Goal: Transaction & Acquisition: Book appointment/travel/reservation

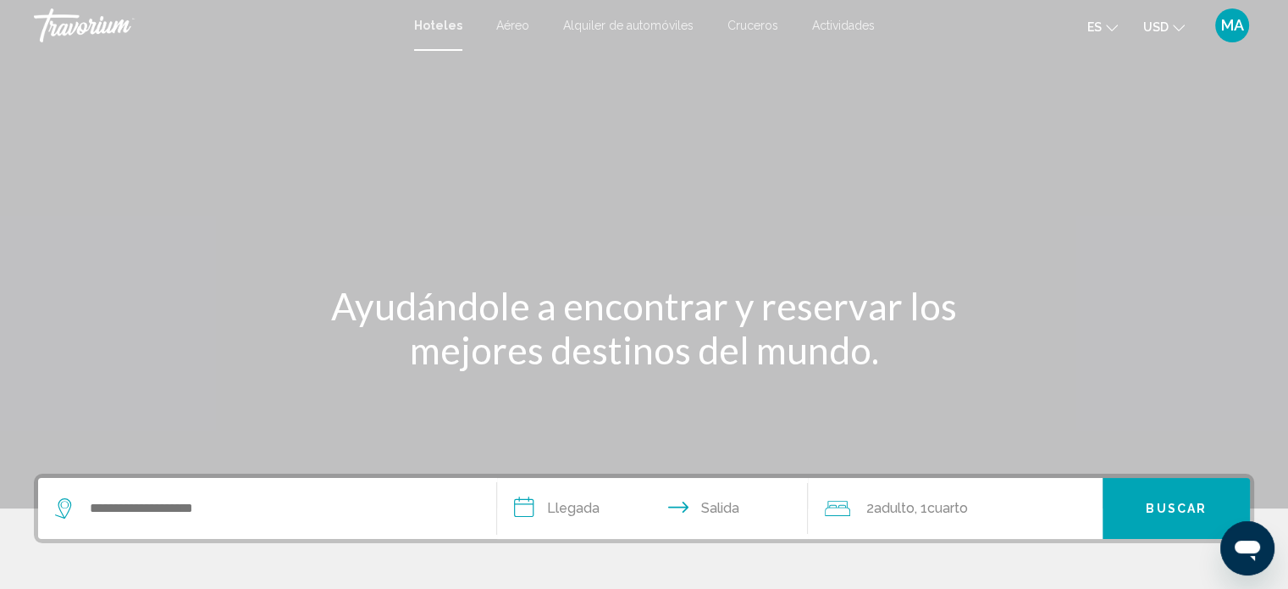
click at [329, 60] on div "Main content" at bounding box center [644, 254] width 1288 height 508
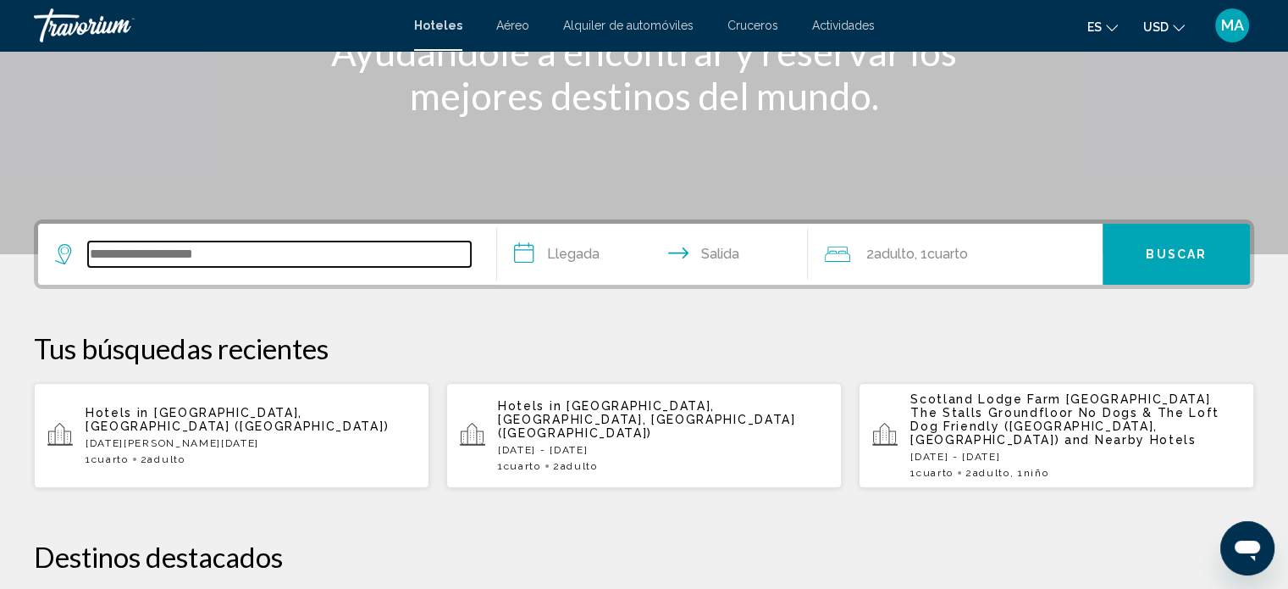
click at [321, 243] on input "Search widget" at bounding box center [279, 253] width 383 height 25
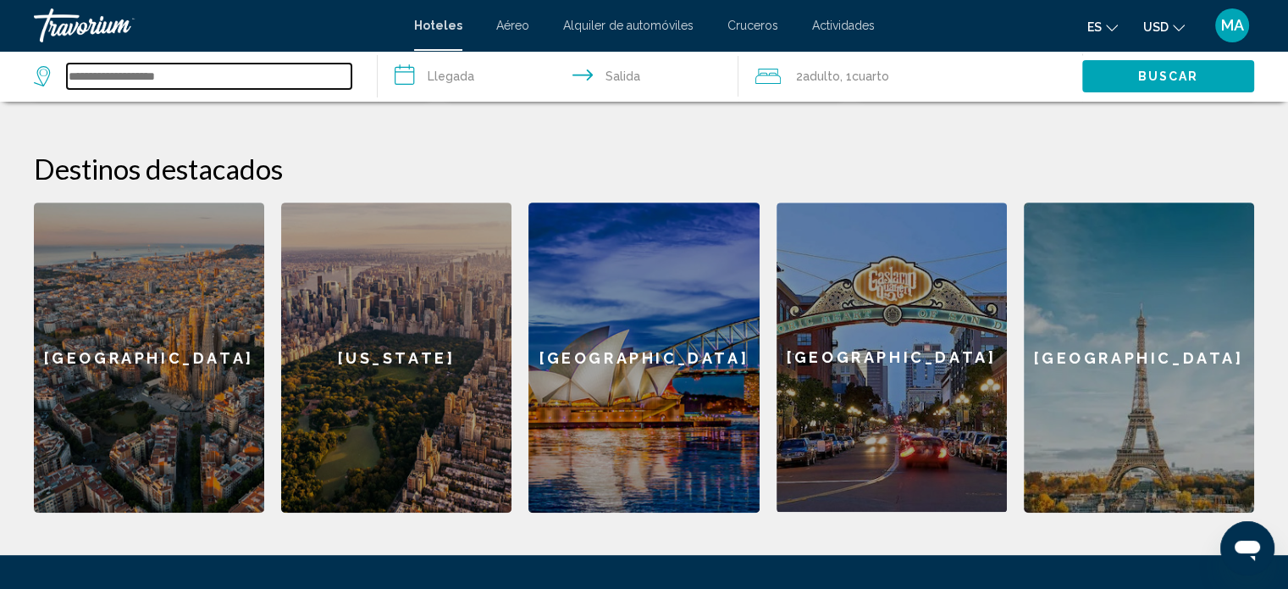
scroll to position [672, 0]
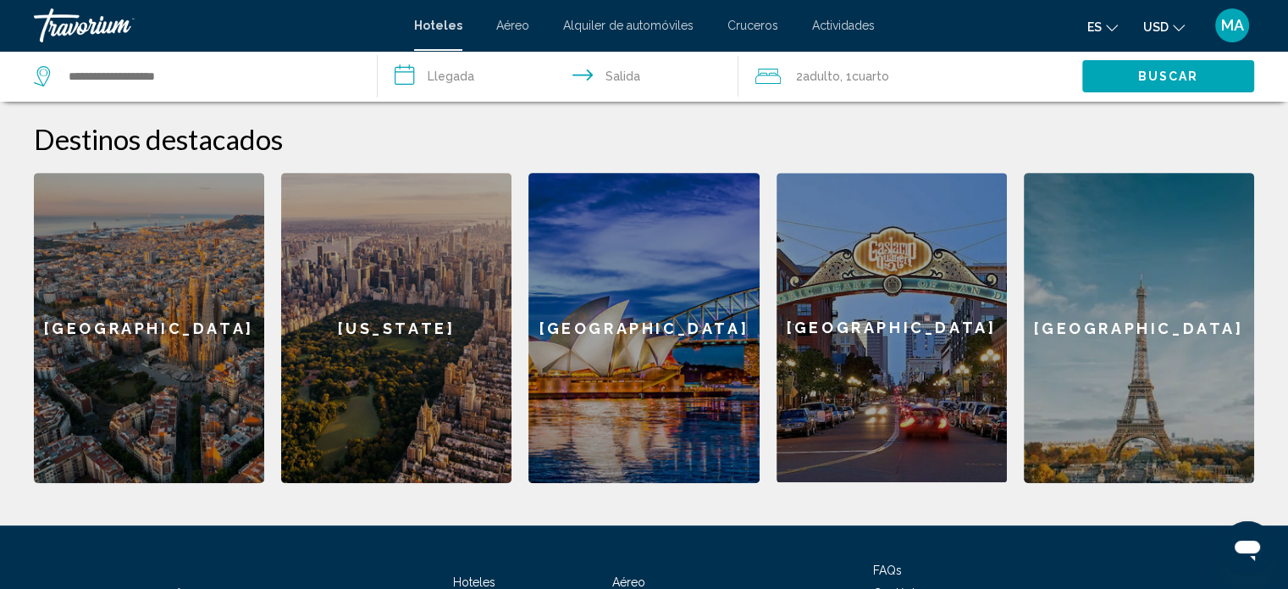
click at [427, 332] on div "[US_STATE]" at bounding box center [396, 328] width 230 height 310
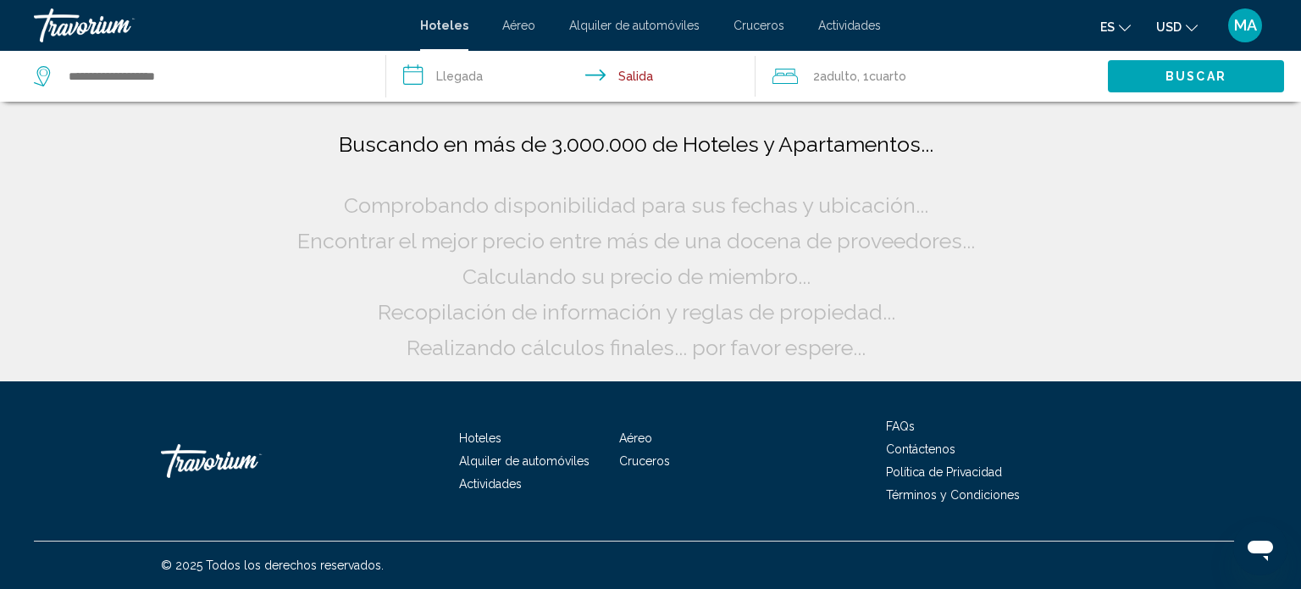
click at [471, 70] on input "**********" at bounding box center [574, 79] width 376 height 56
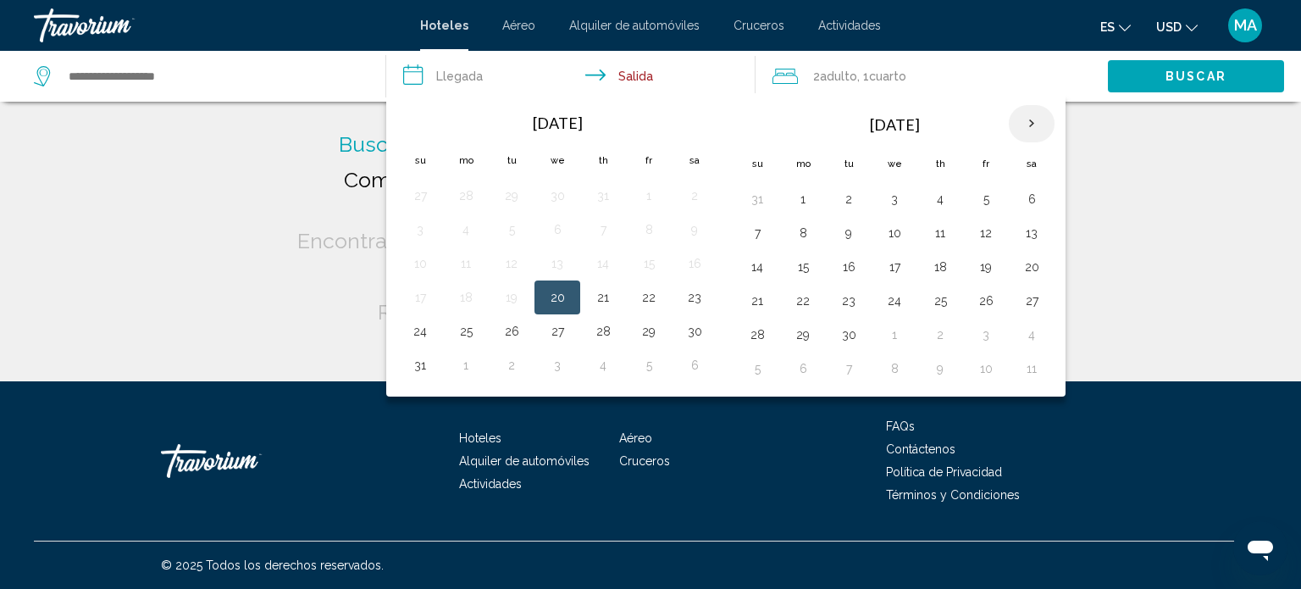
click at [1027, 115] on th "Next month" at bounding box center [1032, 123] width 46 height 37
click at [421, 125] on th "Previous month" at bounding box center [420, 123] width 46 height 37
click at [203, 89] on div "Search widget" at bounding box center [201, 76] width 334 height 51
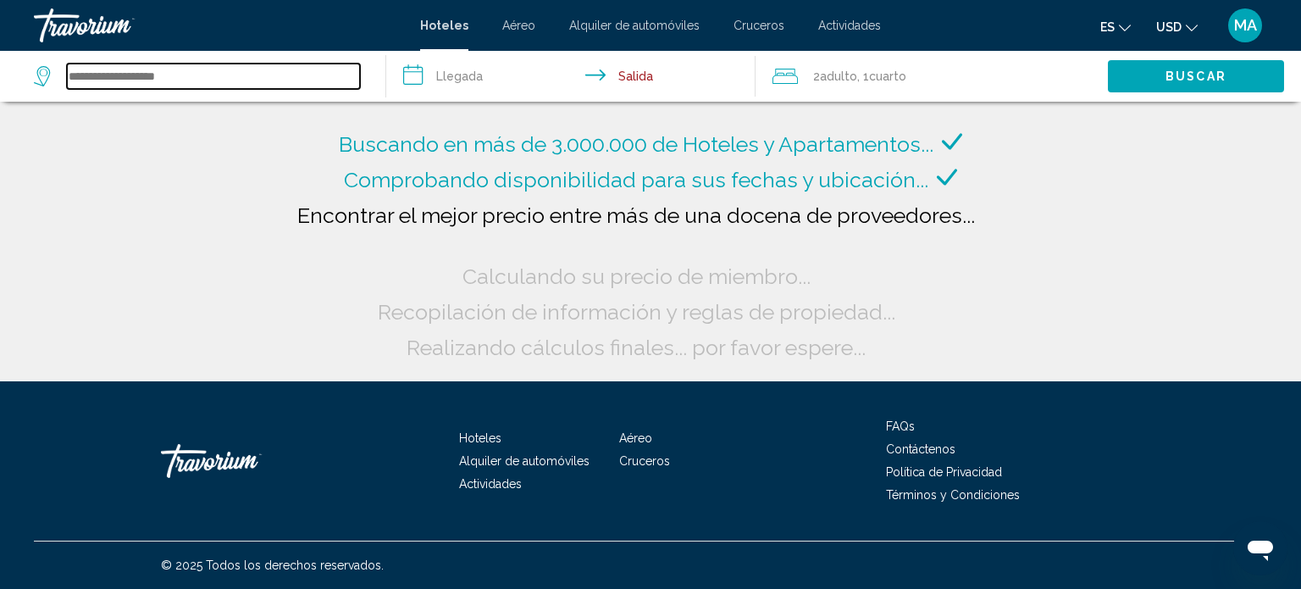
click at [203, 77] on input "Search widget" at bounding box center [213, 76] width 293 height 25
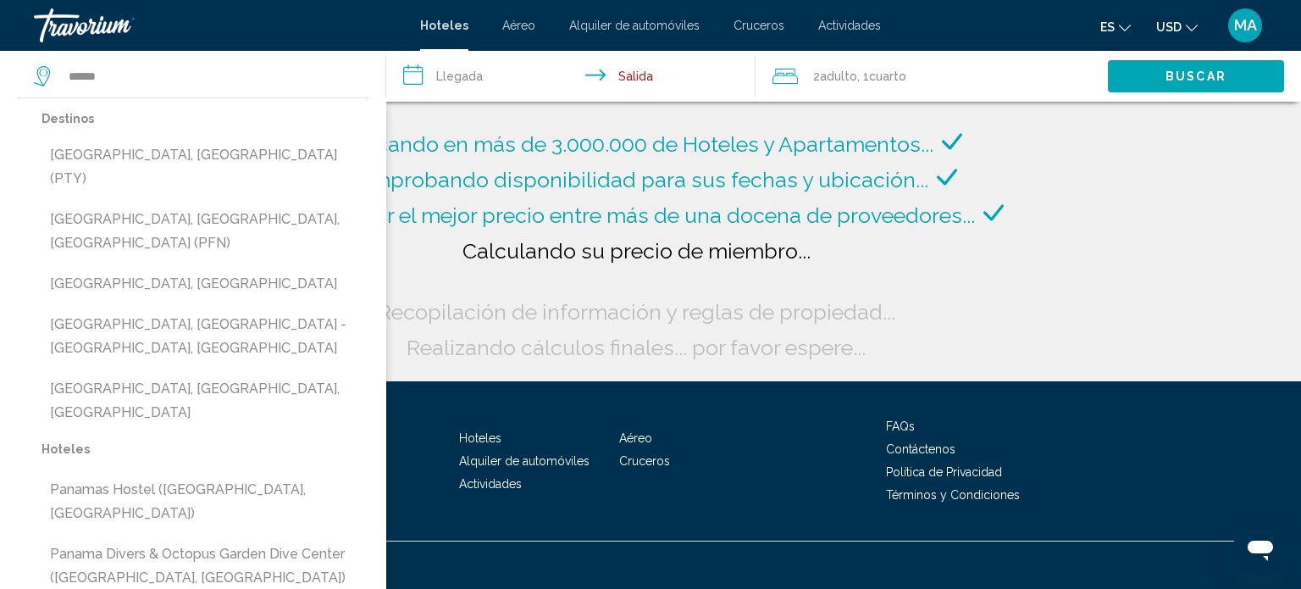
click at [454, 74] on input "**********" at bounding box center [574, 79] width 376 height 56
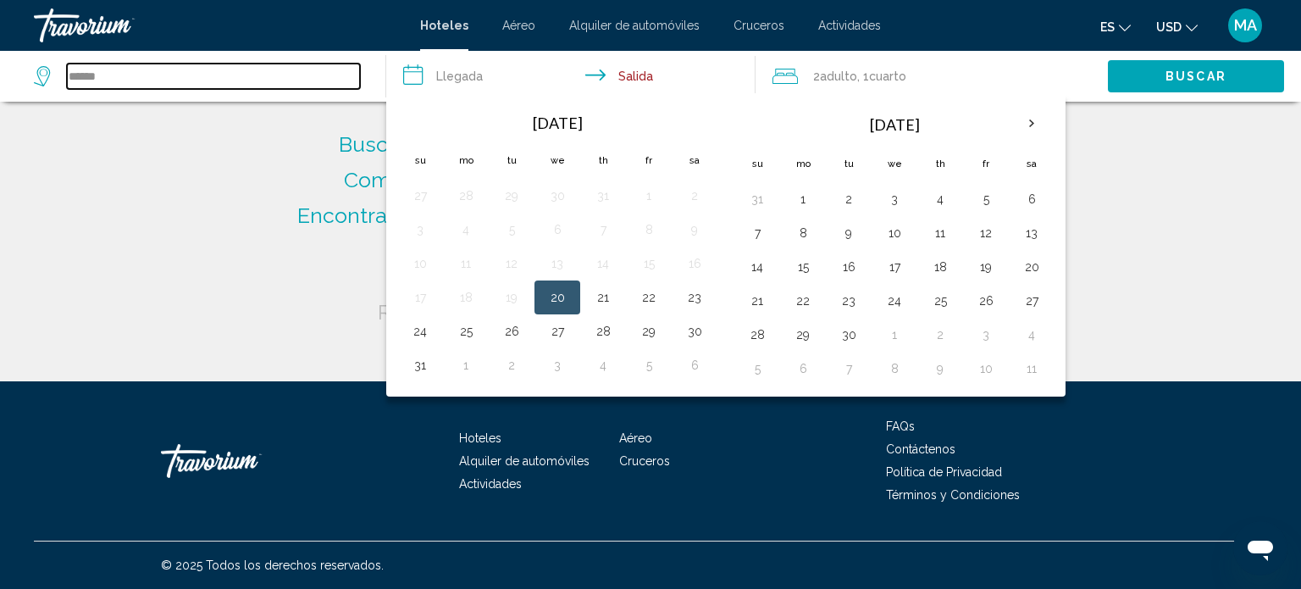
click at [124, 78] on input "******" at bounding box center [213, 76] width 293 height 25
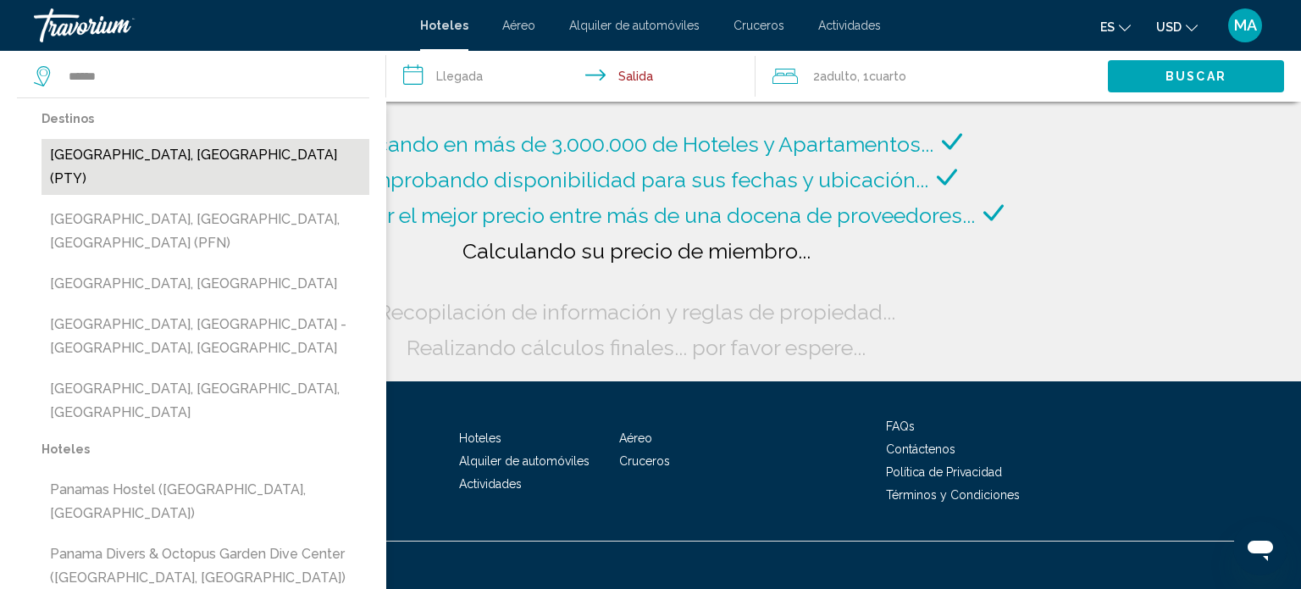
click at [166, 155] on button "[GEOGRAPHIC_DATA], [GEOGRAPHIC_DATA] (PTY)" at bounding box center [205, 167] width 328 height 56
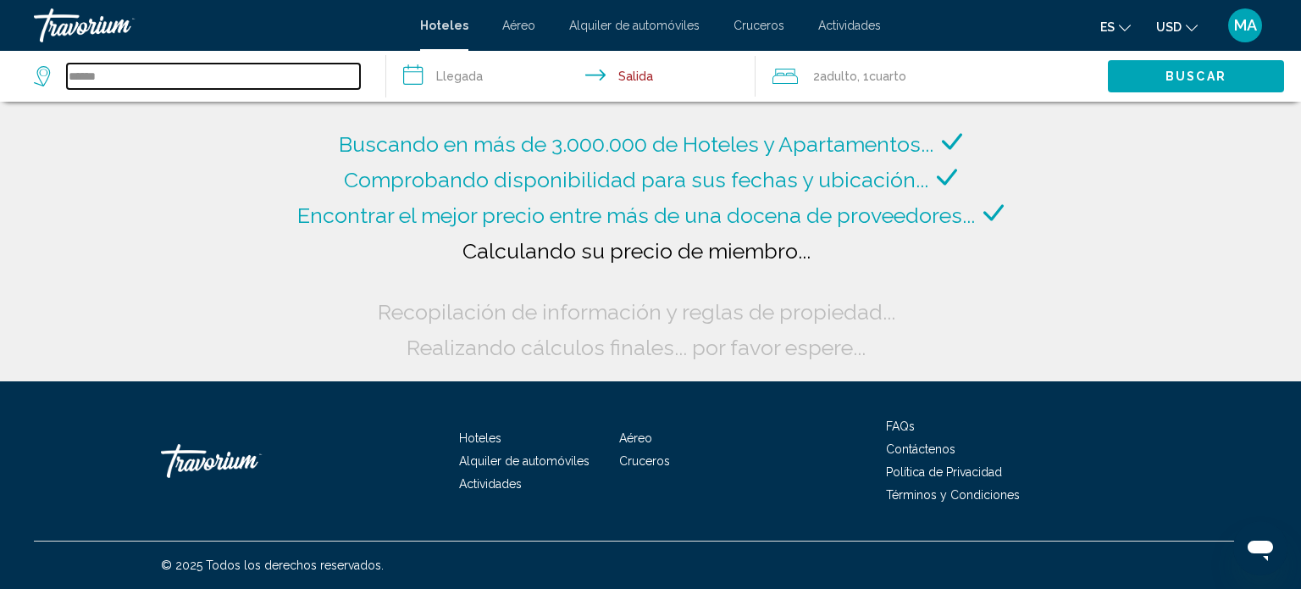
type input "**********"
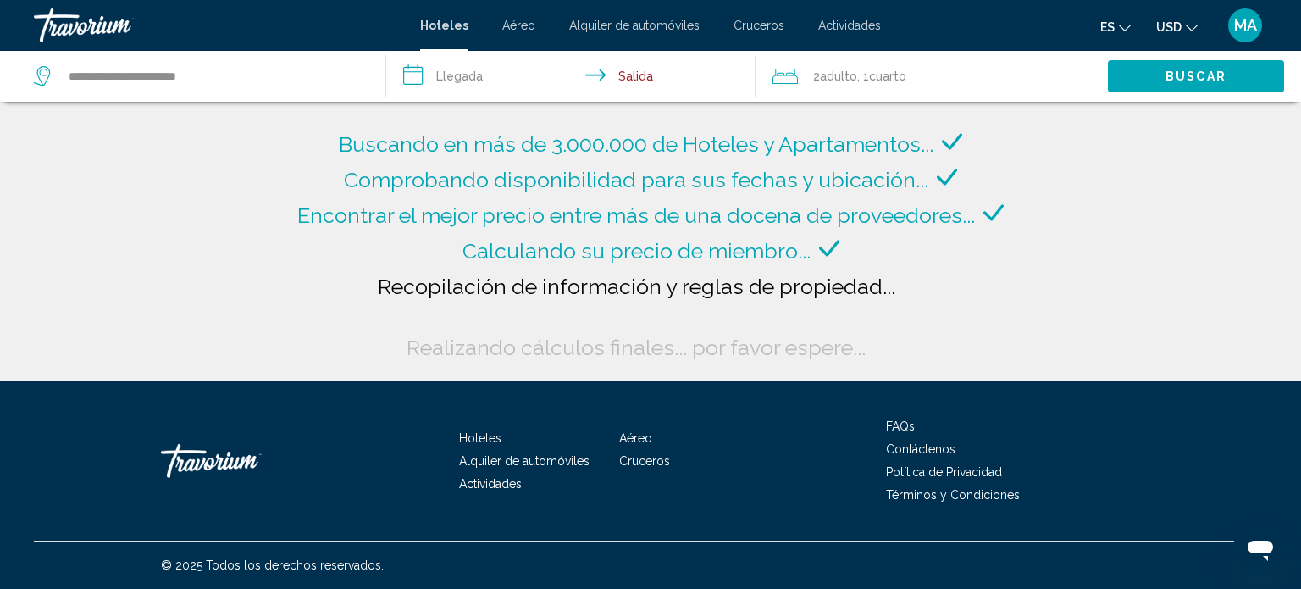
click at [504, 73] on input "**********" at bounding box center [574, 79] width 376 height 56
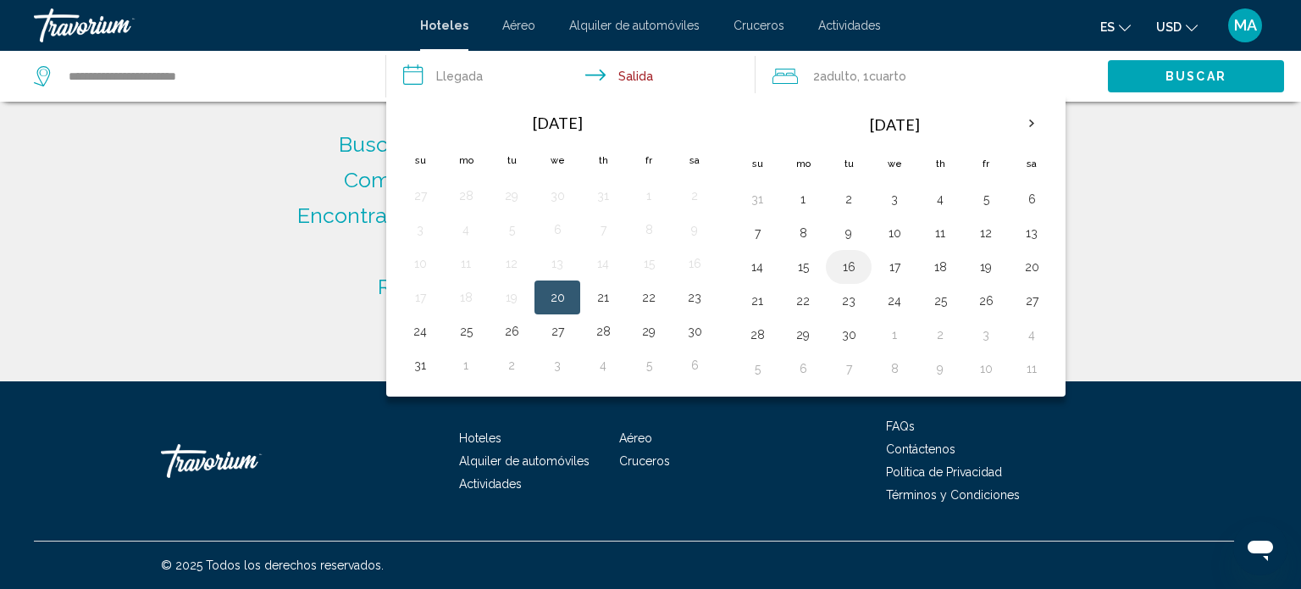
click at [850, 263] on button "16" at bounding box center [848, 267] width 27 height 24
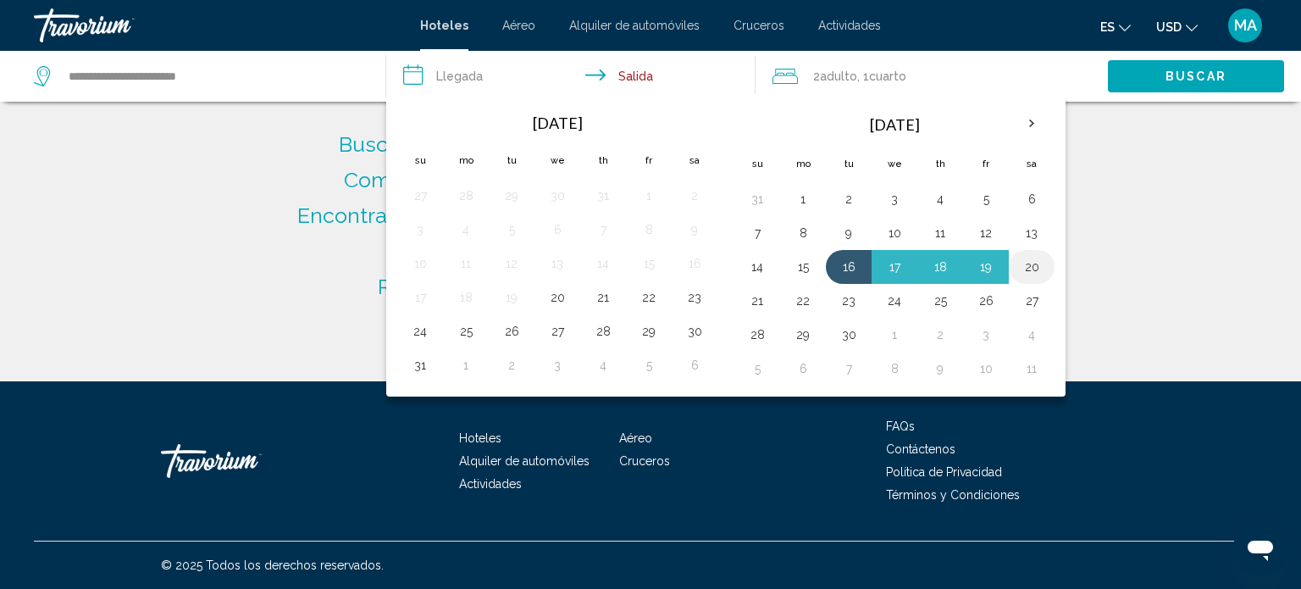
click at [1026, 274] on button "20" at bounding box center [1031, 267] width 27 height 24
type input "**********"
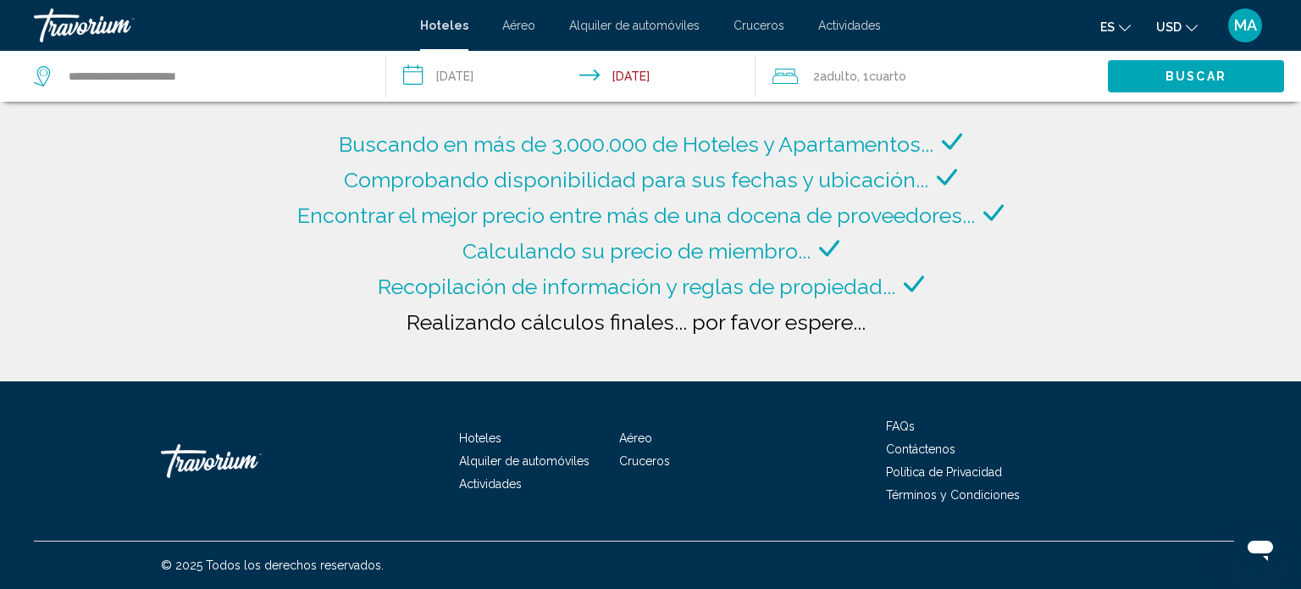
type input "**********"
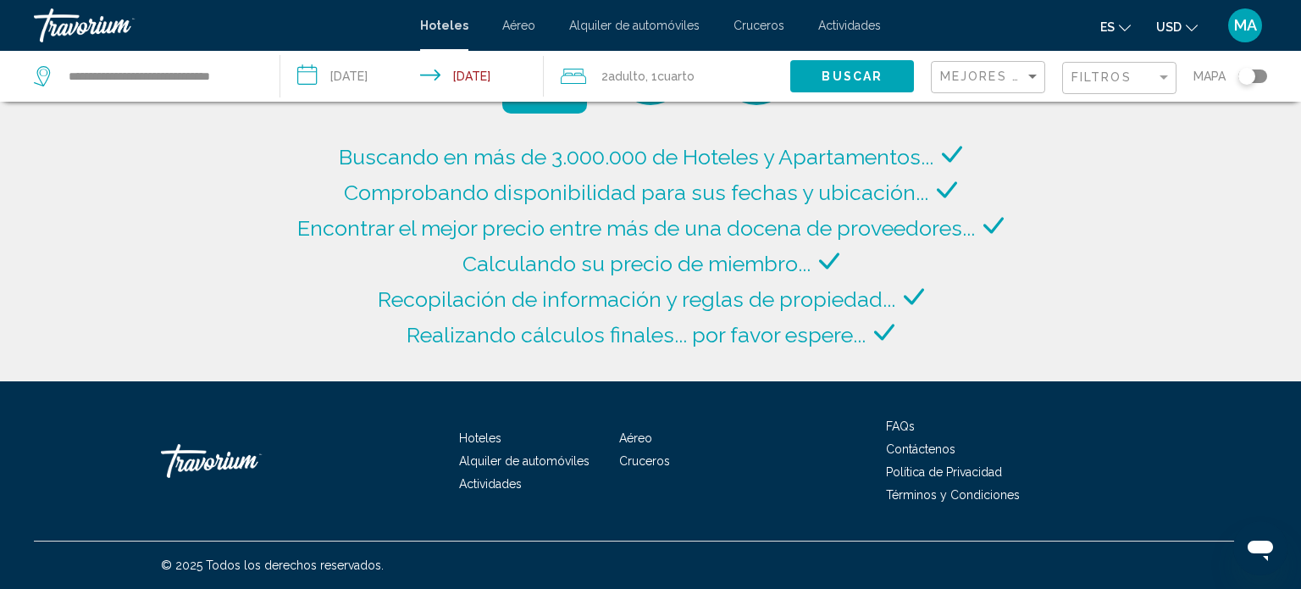
click at [671, 77] on span "Cuarto" at bounding box center [675, 76] width 37 height 14
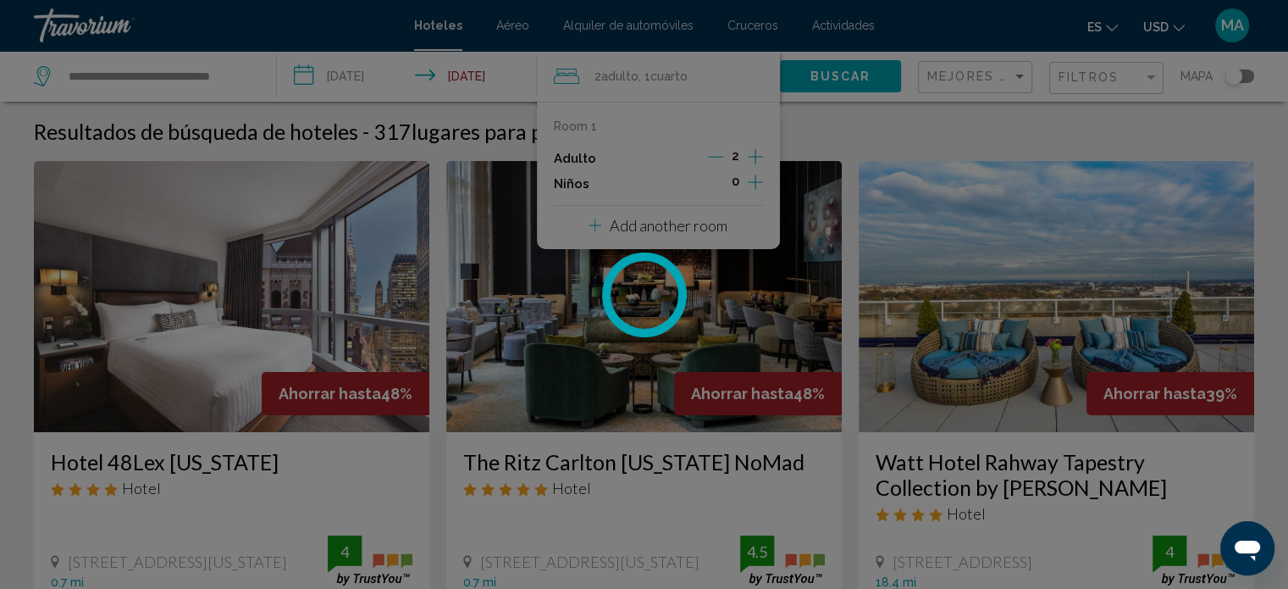
click at [769, 175] on div at bounding box center [644, 294] width 1288 height 589
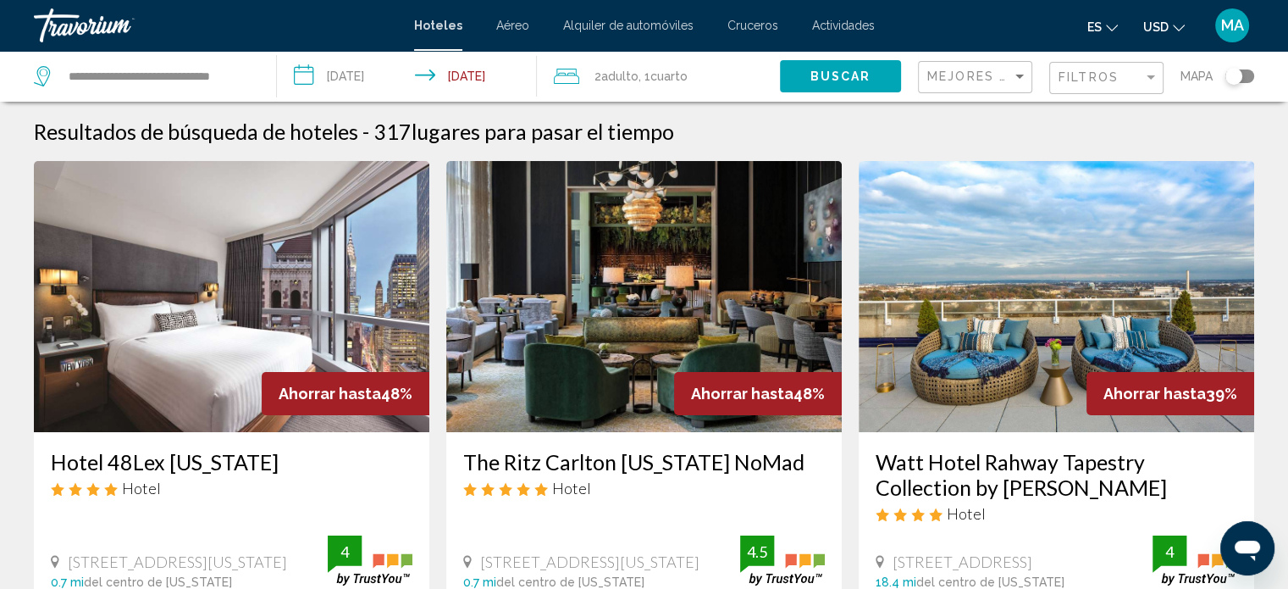
click at [682, 78] on span "Cuarto" at bounding box center [668, 76] width 37 height 14
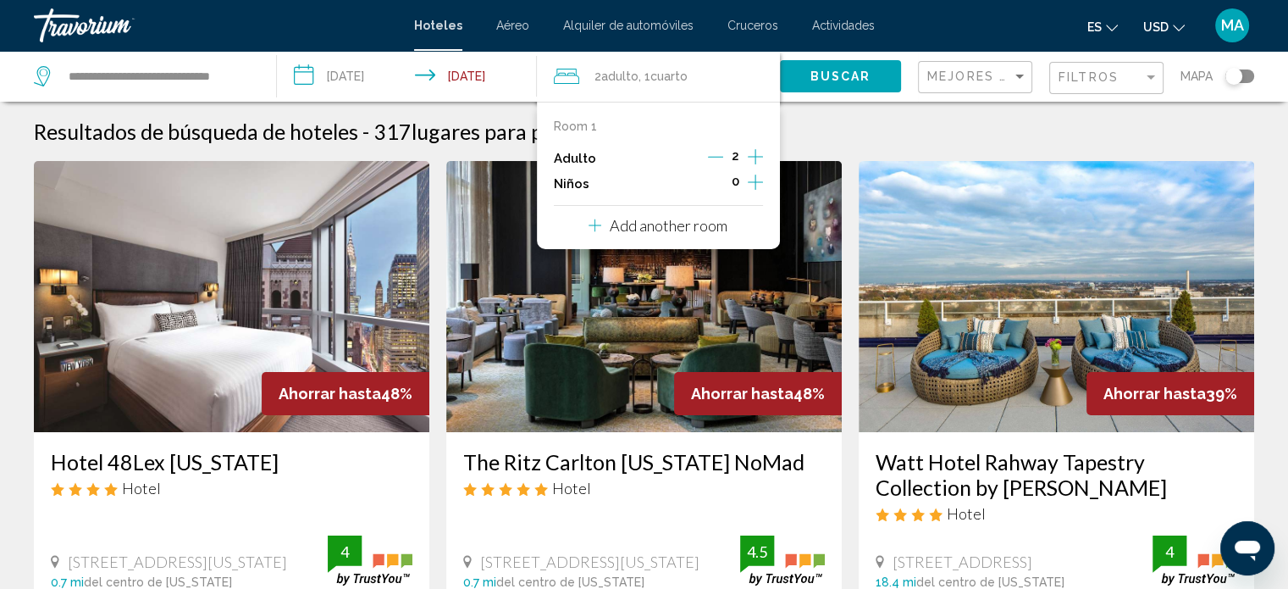
click at [749, 180] on icon "Increment children" at bounding box center [755, 182] width 15 height 20
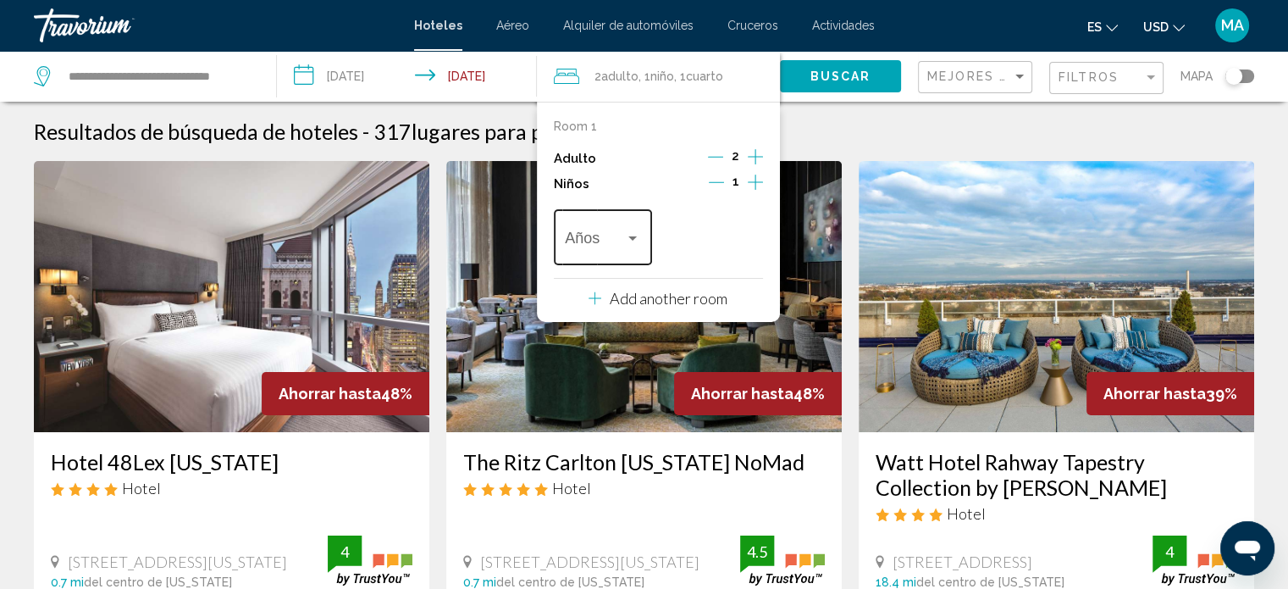
click at [632, 238] on div "Travelers: 2 adults, 1 child" at bounding box center [632, 238] width 8 height 4
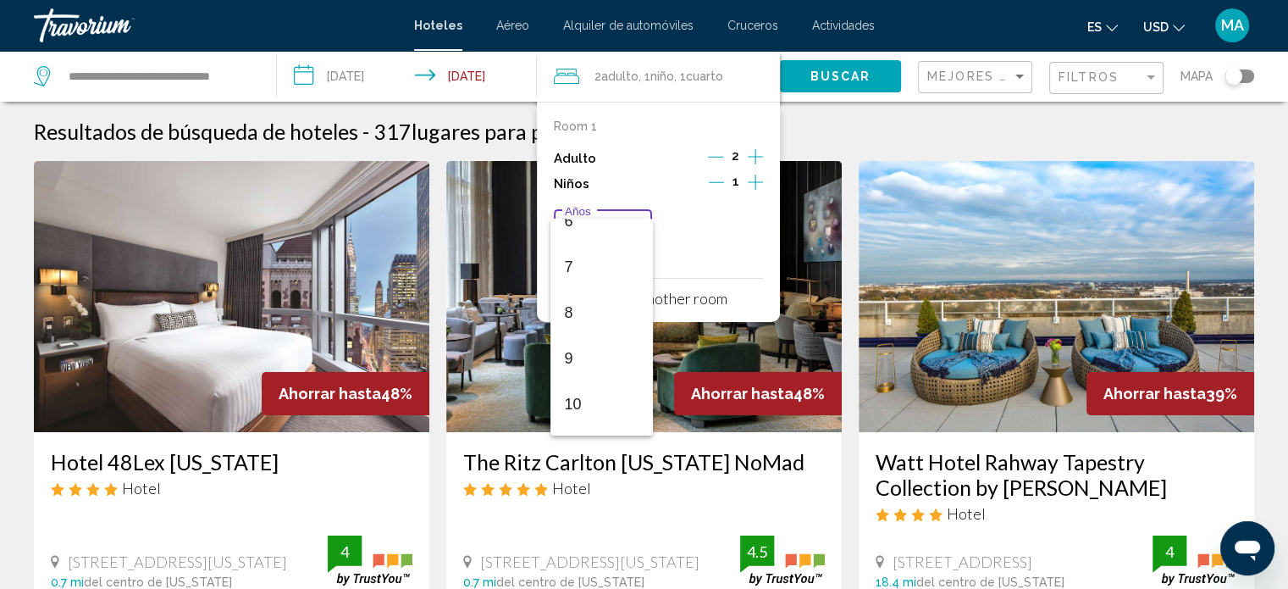
scroll to position [339, 0]
click at [588, 362] on span "10" at bounding box center [601, 360] width 75 height 46
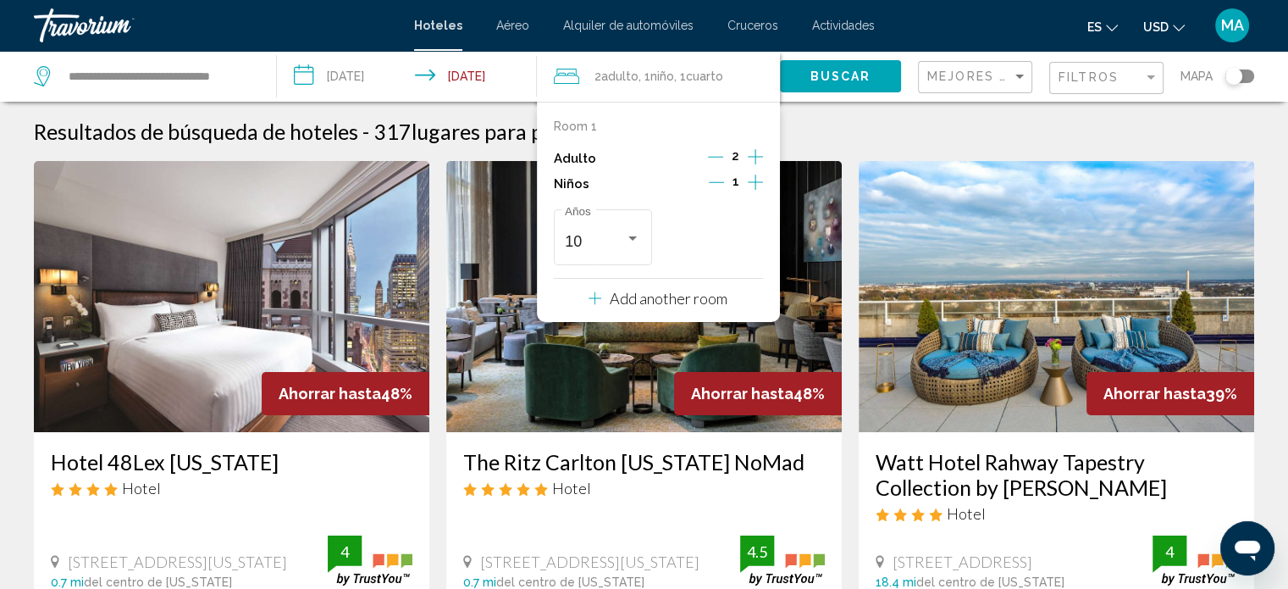
click at [872, 124] on div "Resultados de búsqueda de hoteles - 317 lugares para pasar el tiempo" at bounding box center [644, 131] width 1220 height 25
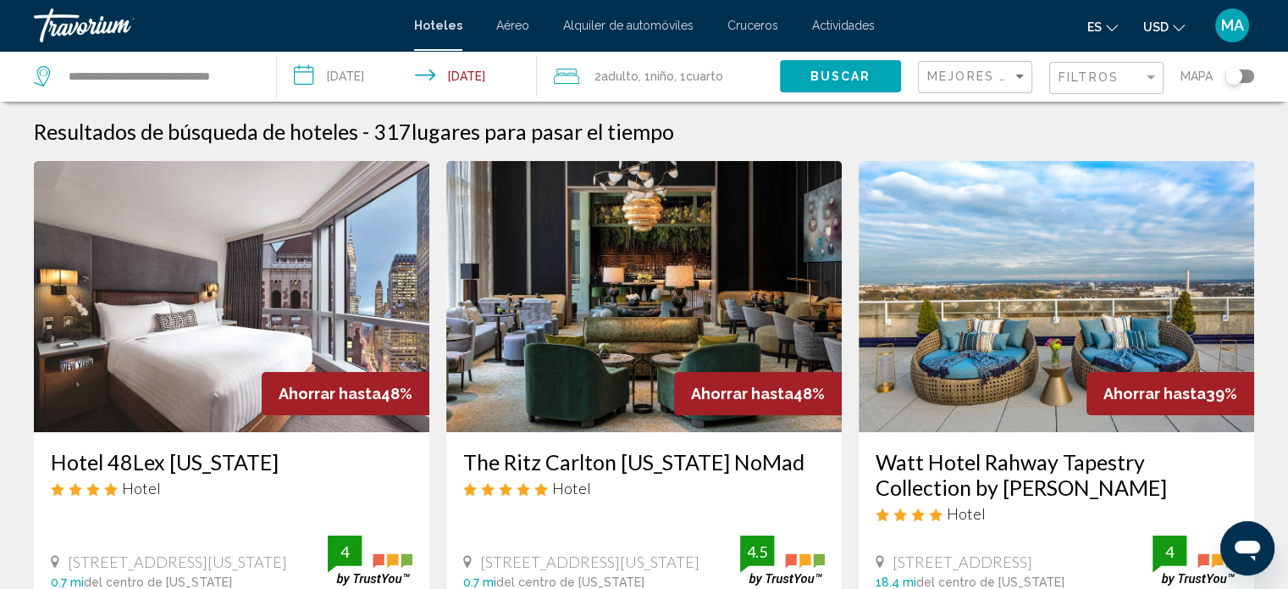
click at [841, 82] on span "Buscar" at bounding box center [840, 77] width 61 height 14
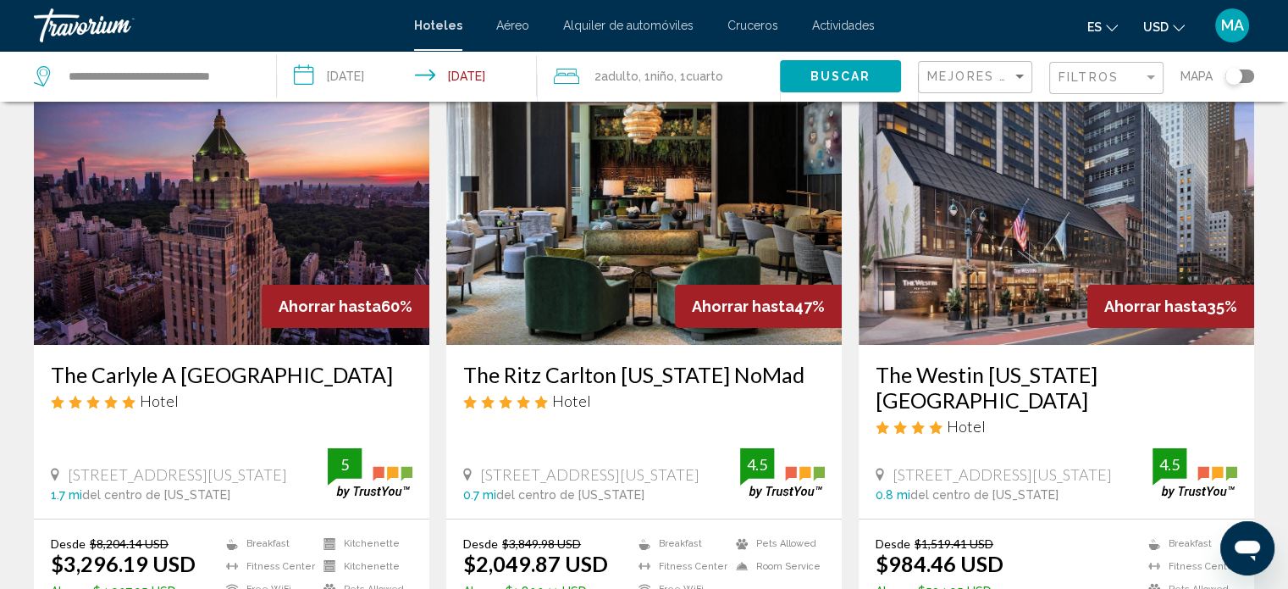
scroll to position [85, 0]
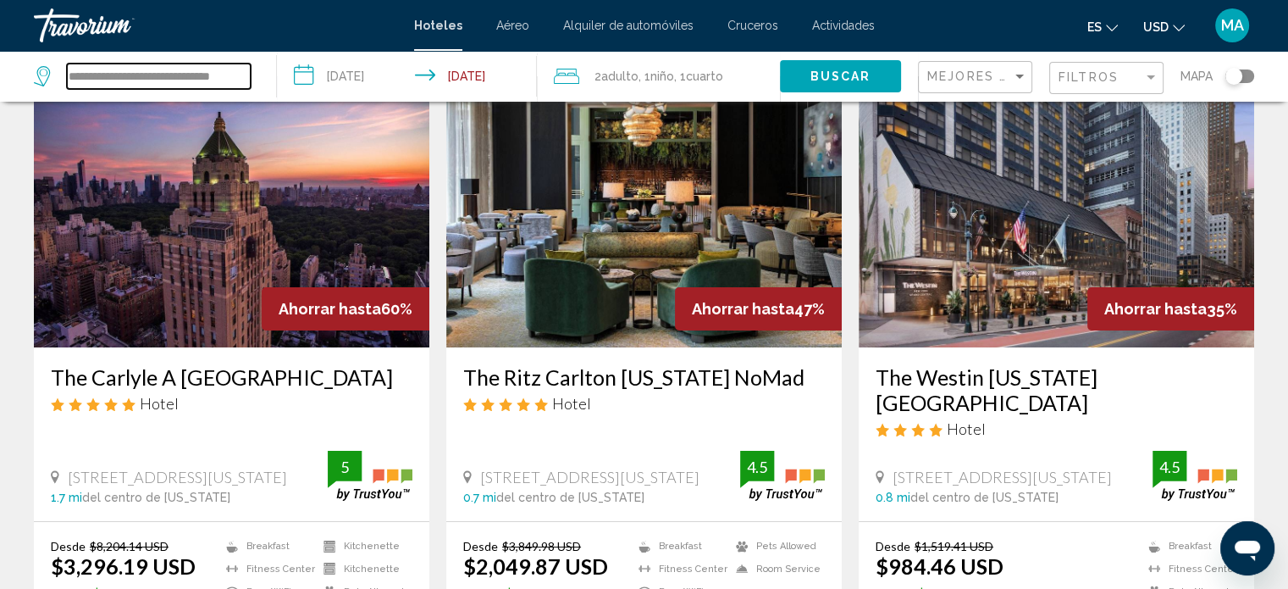
click at [186, 71] on input "**********" at bounding box center [159, 76] width 184 height 25
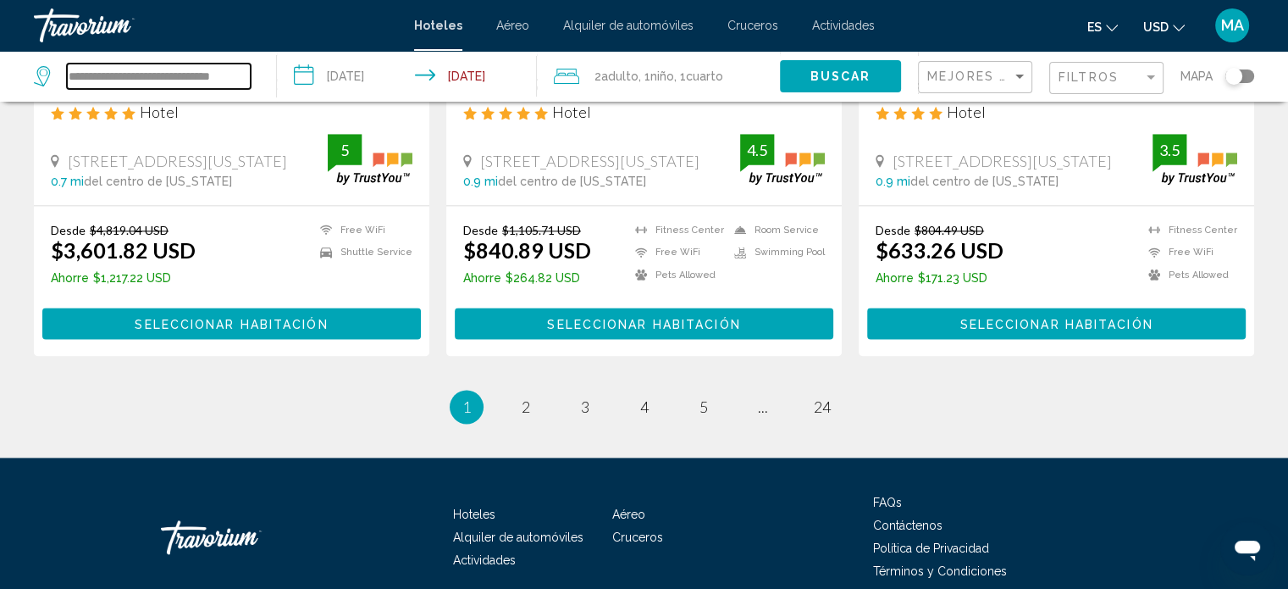
scroll to position [2289, 0]
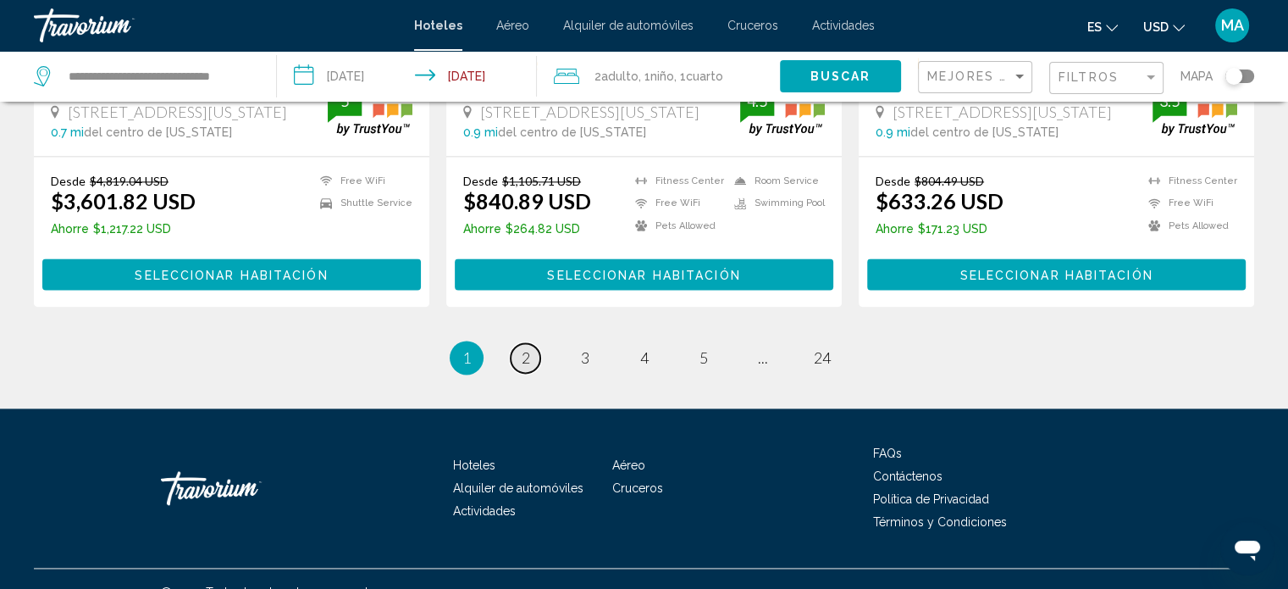
click at [525, 348] on span "2" at bounding box center [526, 357] width 8 height 19
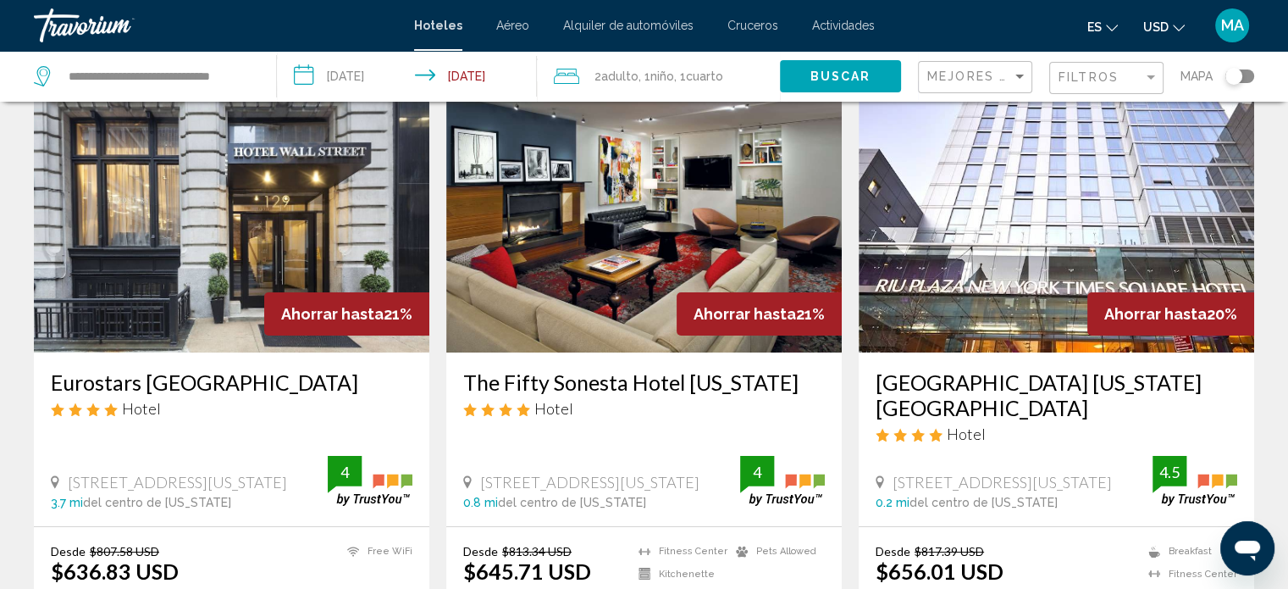
scroll to position [164, 0]
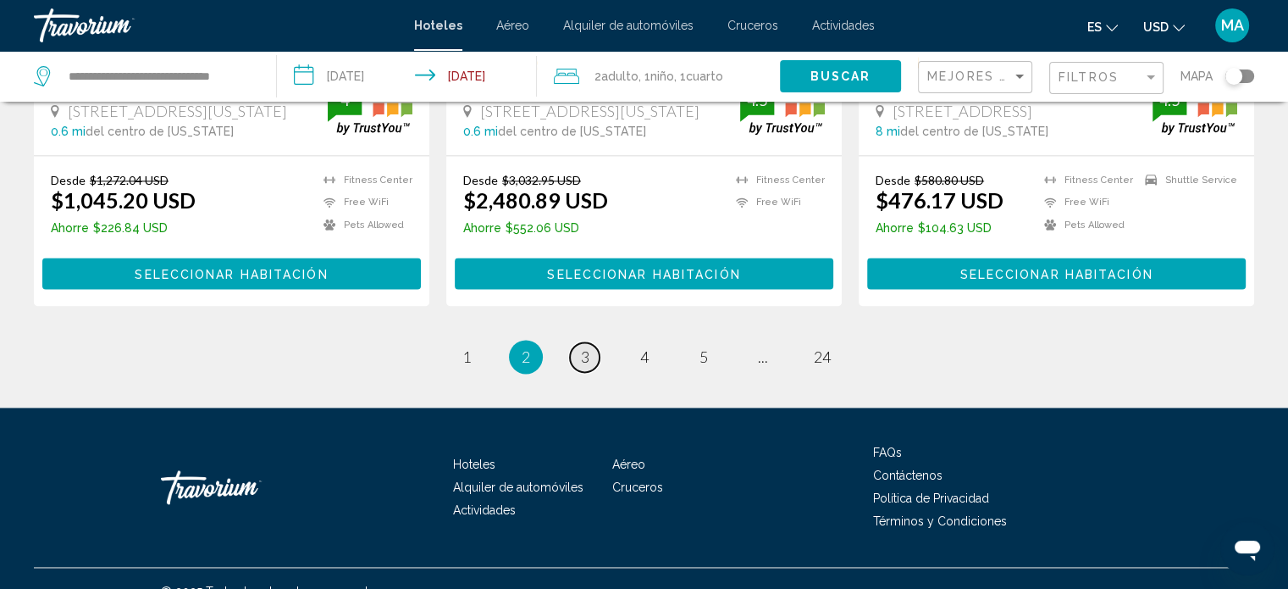
click at [581, 347] on span "3" at bounding box center [585, 356] width 8 height 19
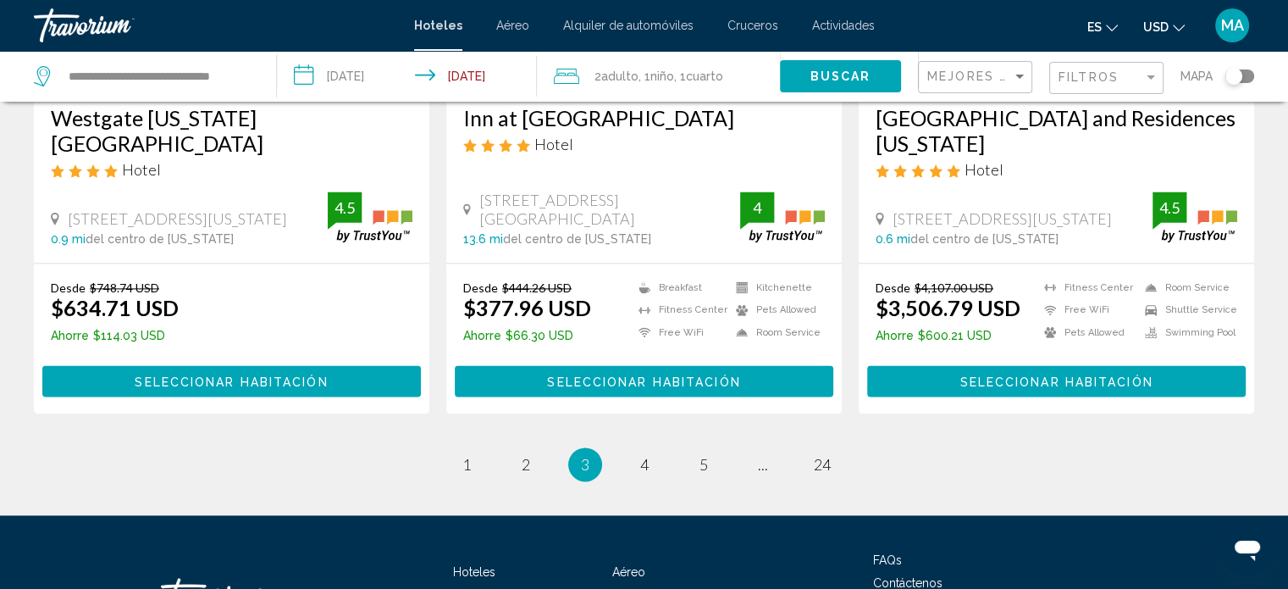
scroll to position [2340, 0]
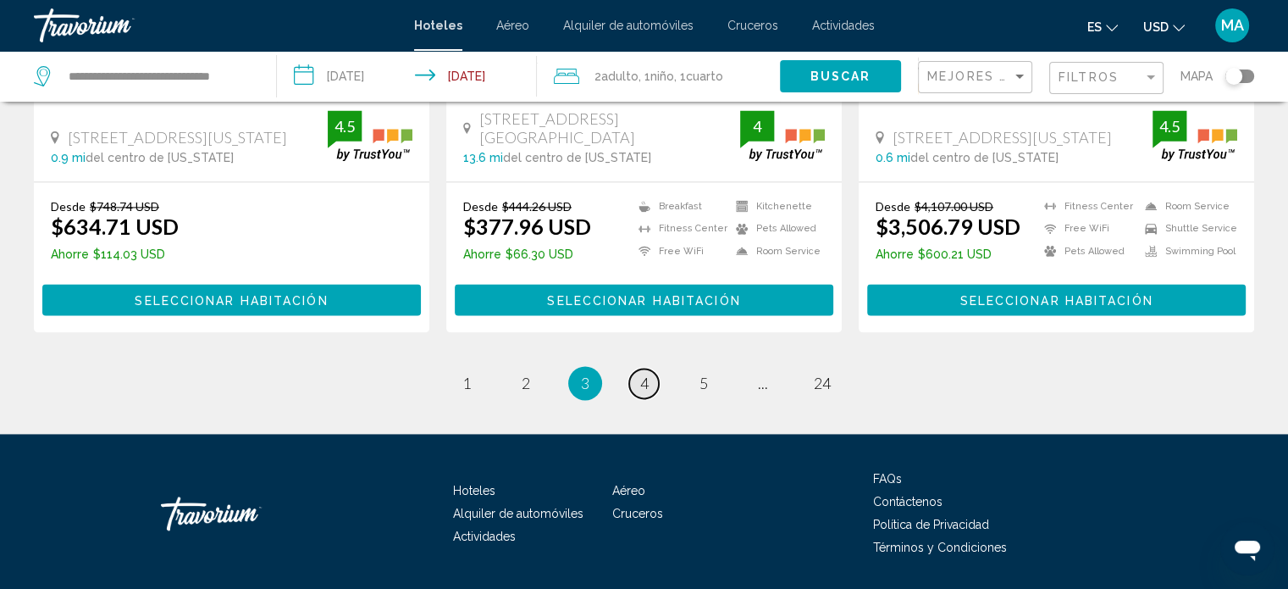
click at [636, 368] on link "page 4" at bounding box center [644, 383] width 30 height 30
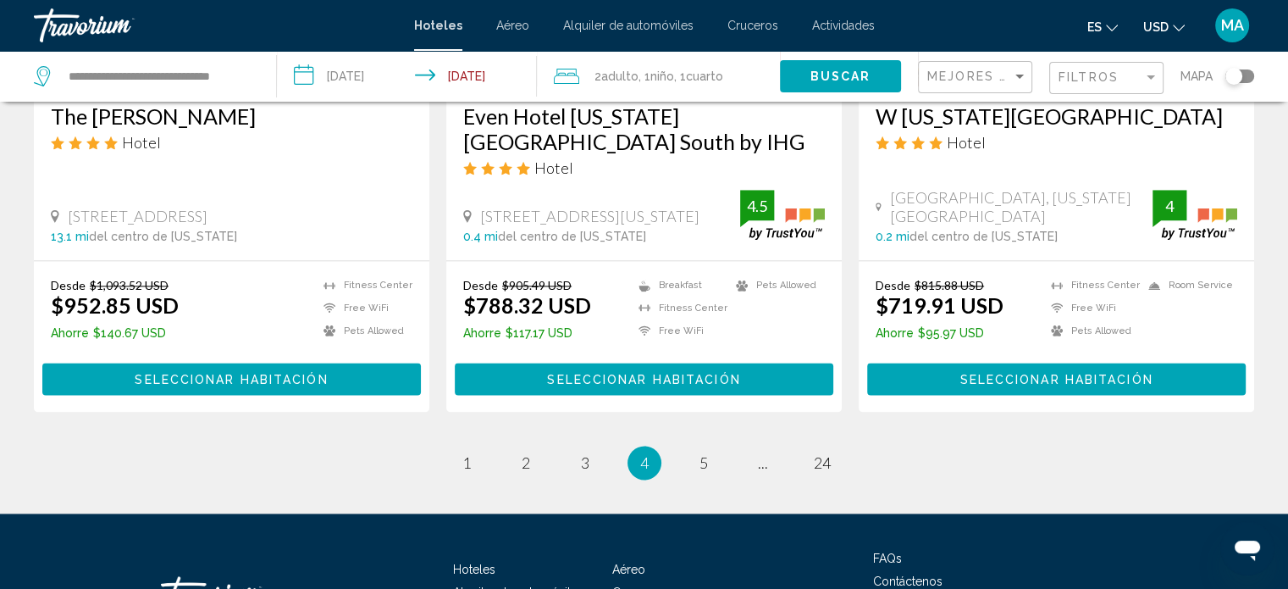
scroll to position [2340, 0]
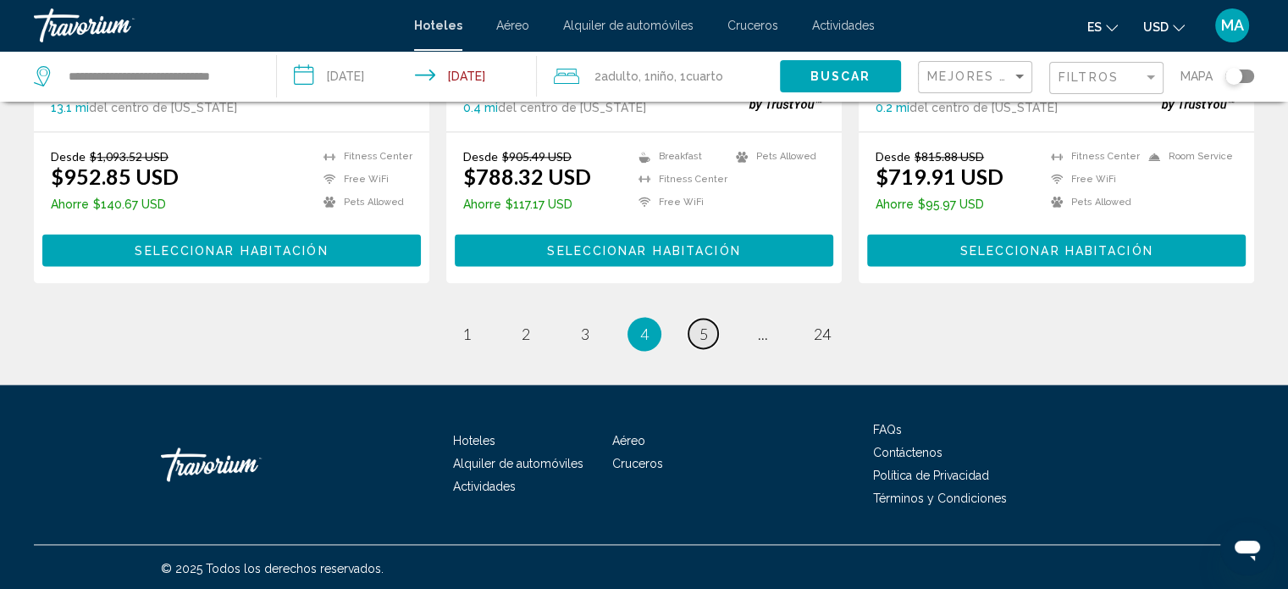
click at [699, 324] on span "5" at bounding box center [703, 333] width 8 height 19
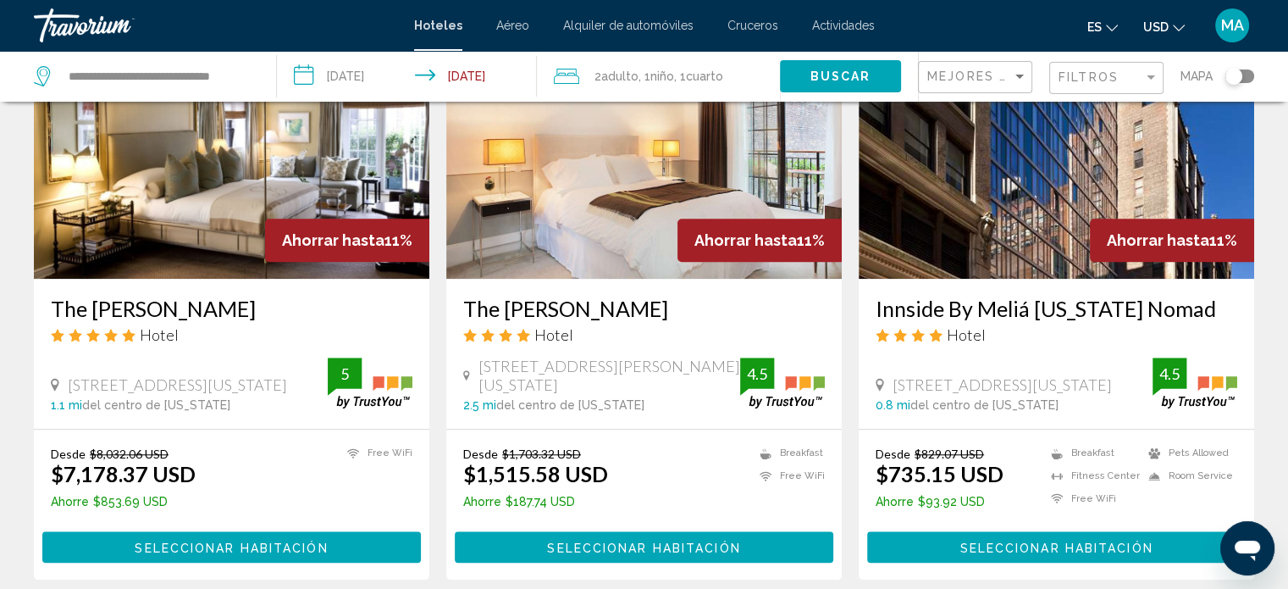
scroll to position [1440, 0]
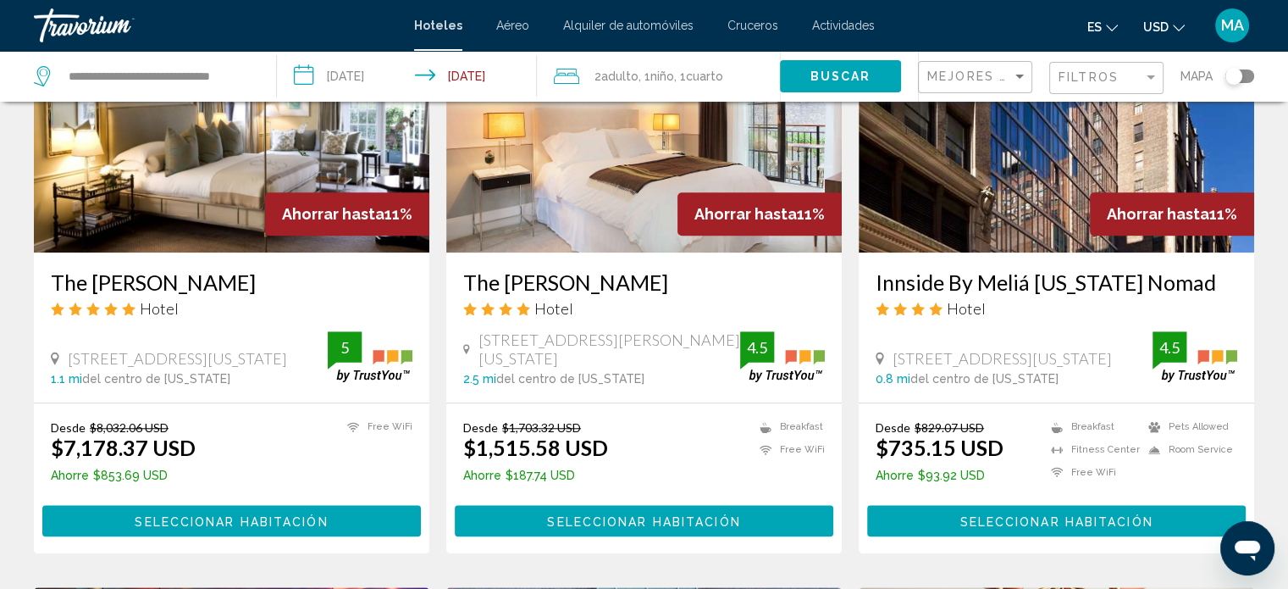
click at [339, 77] on input "**********" at bounding box center [410, 79] width 267 height 56
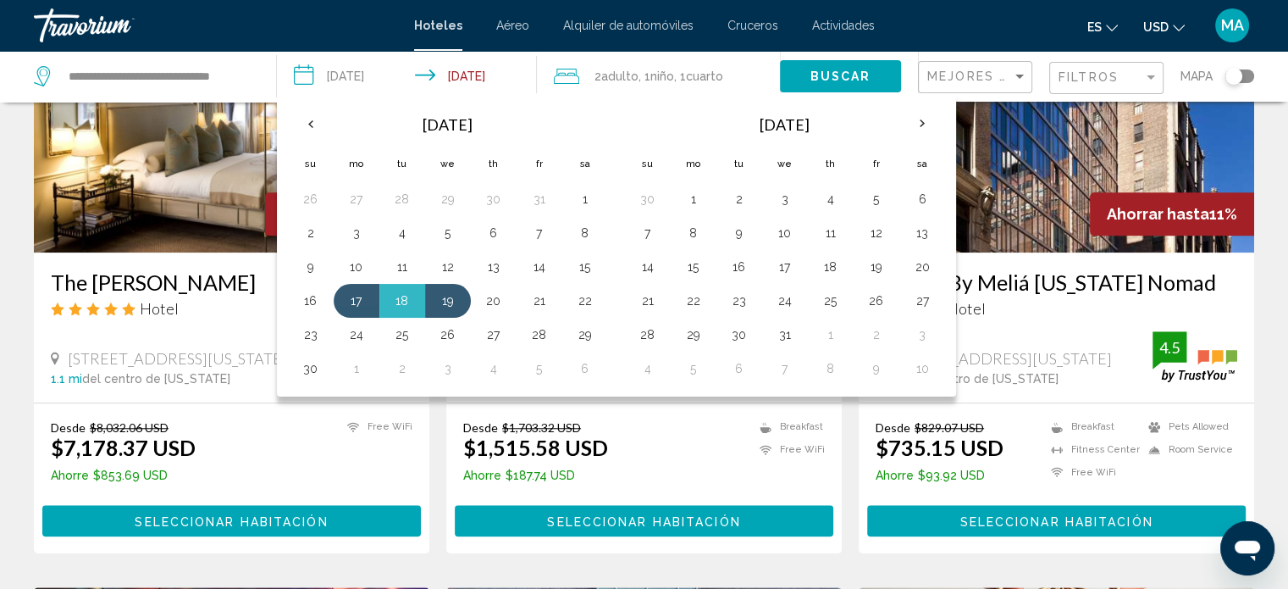
click at [118, 56] on div "**********" at bounding box center [146, 76] width 225 height 51
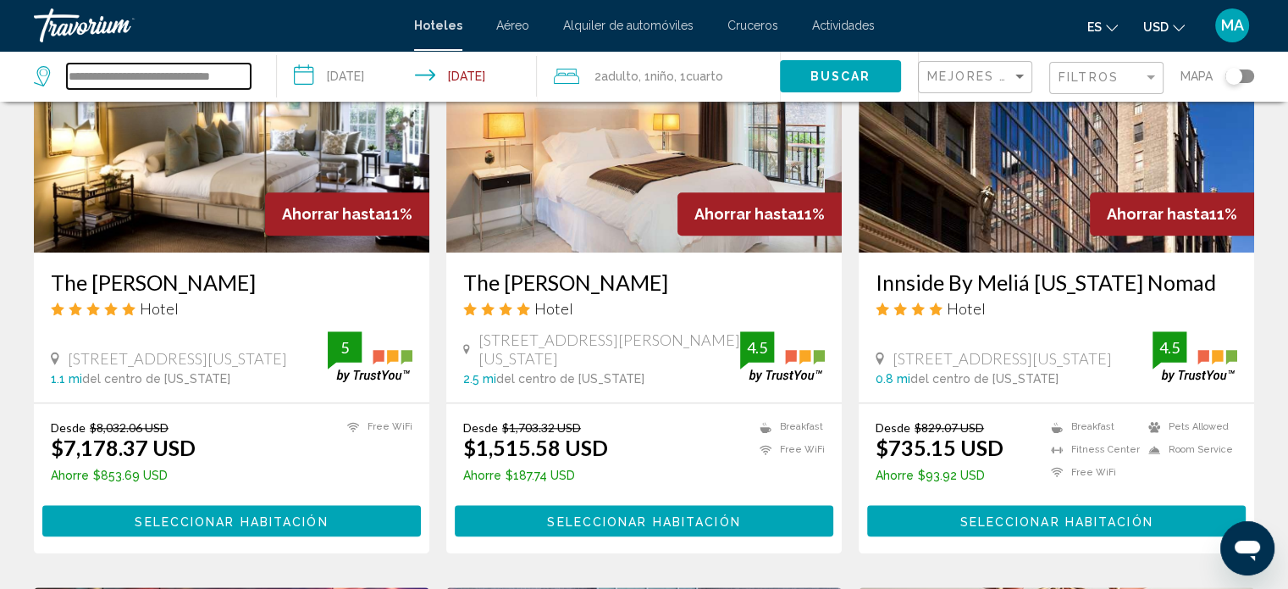
click at [129, 80] on input "**********" at bounding box center [159, 76] width 184 height 25
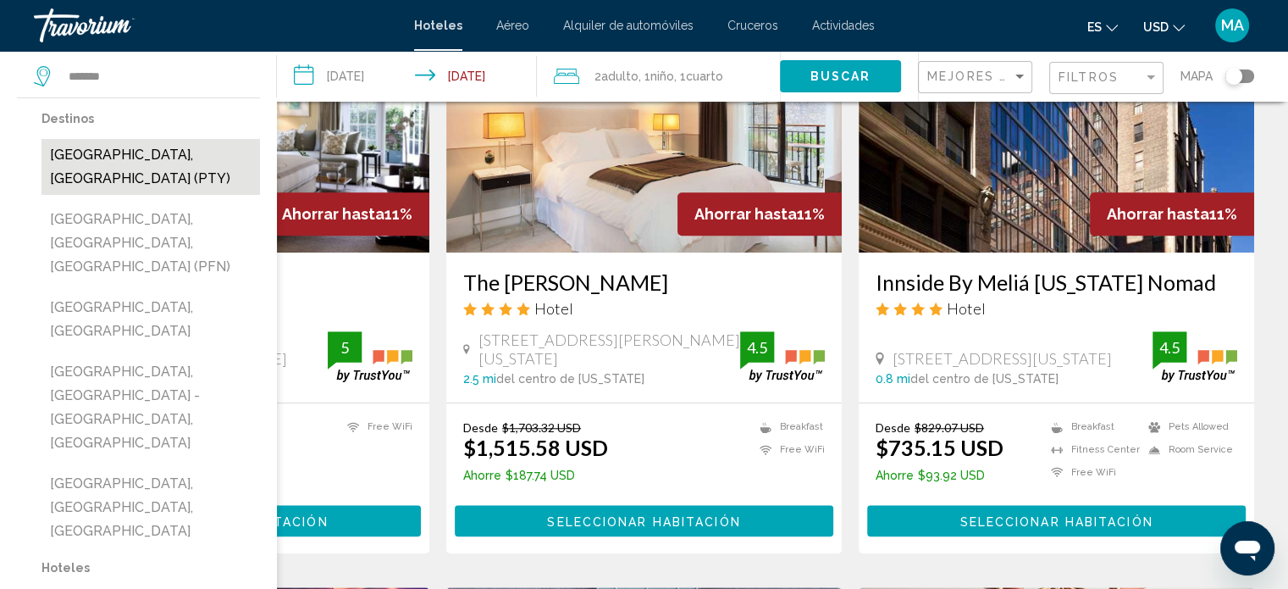
click at [145, 157] on button "[GEOGRAPHIC_DATA], [GEOGRAPHIC_DATA] (PTY)" at bounding box center [150, 167] width 218 height 56
type input "**********"
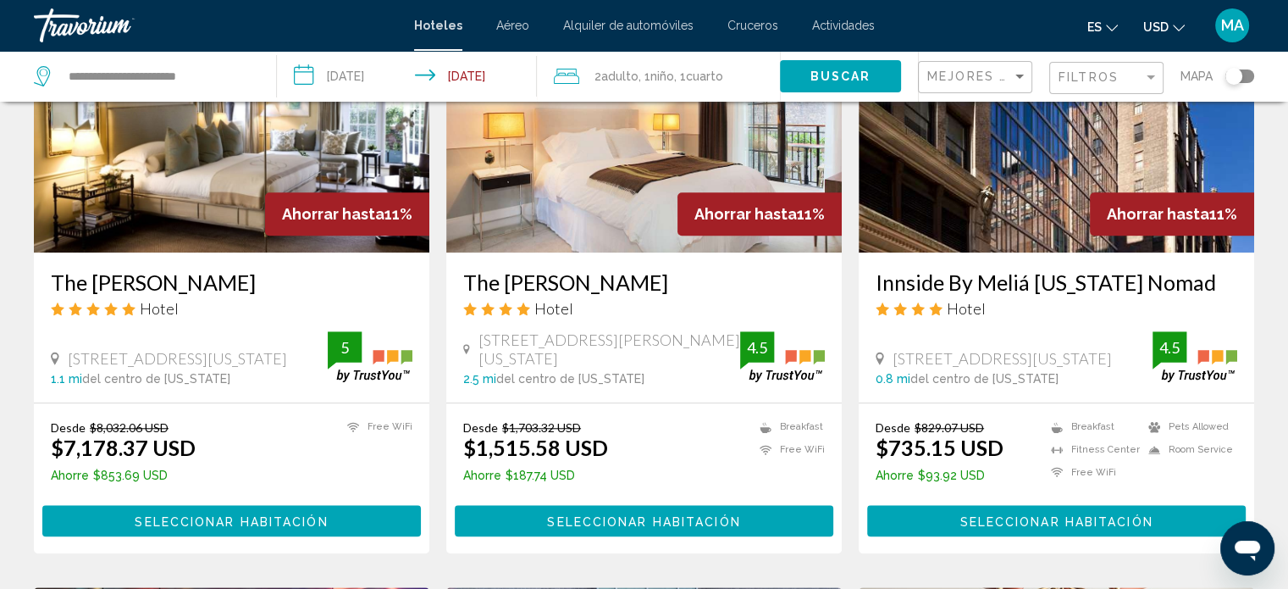
click at [406, 81] on input "**********" at bounding box center [410, 79] width 267 height 56
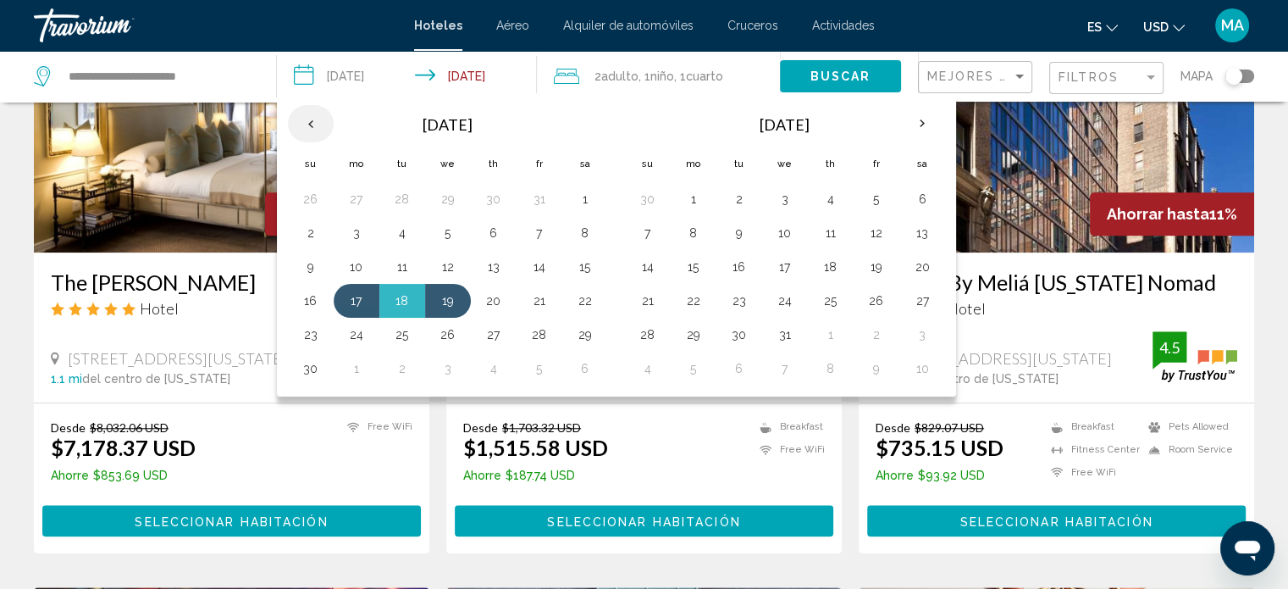
click at [305, 122] on th "Previous month" at bounding box center [311, 123] width 46 height 37
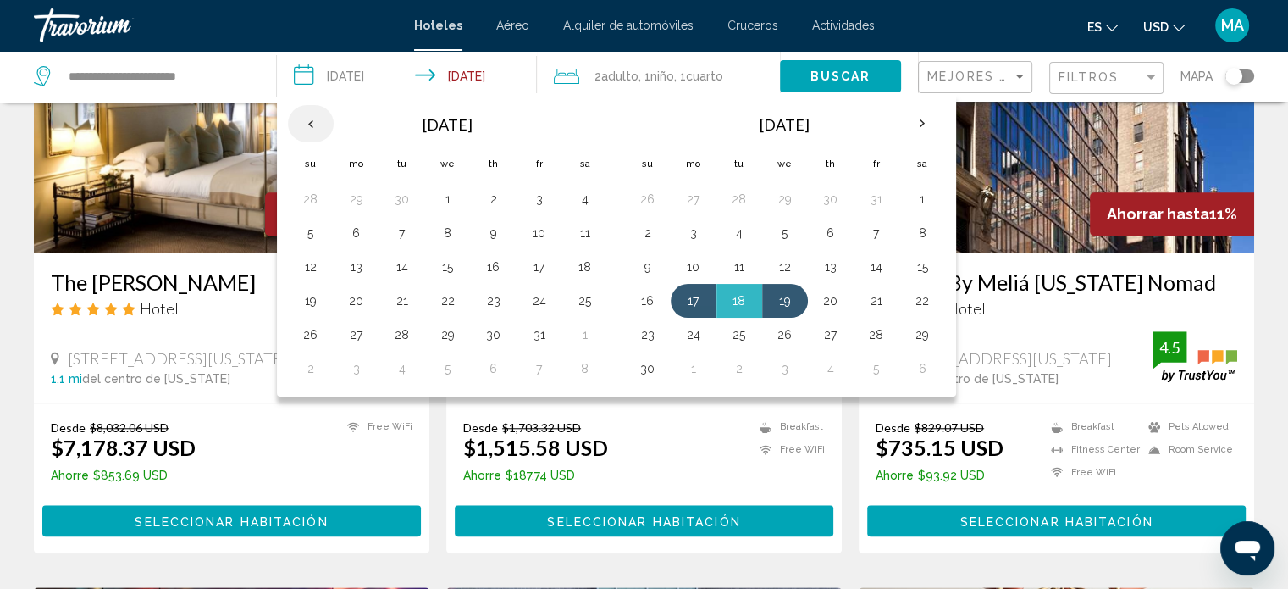
click at [305, 118] on th "Previous month" at bounding box center [311, 123] width 46 height 37
click at [396, 270] on button "16" at bounding box center [402, 267] width 27 height 24
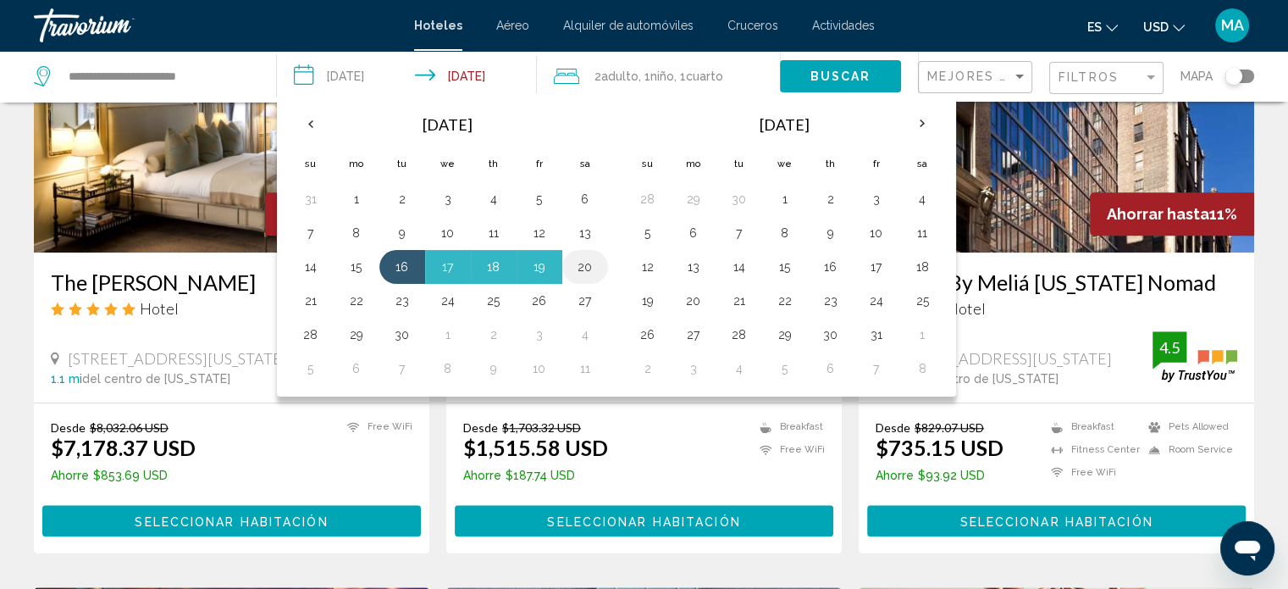
click at [573, 269] on button "20" at bounding box center [585, 267] width 27 height 24
type input "**********"
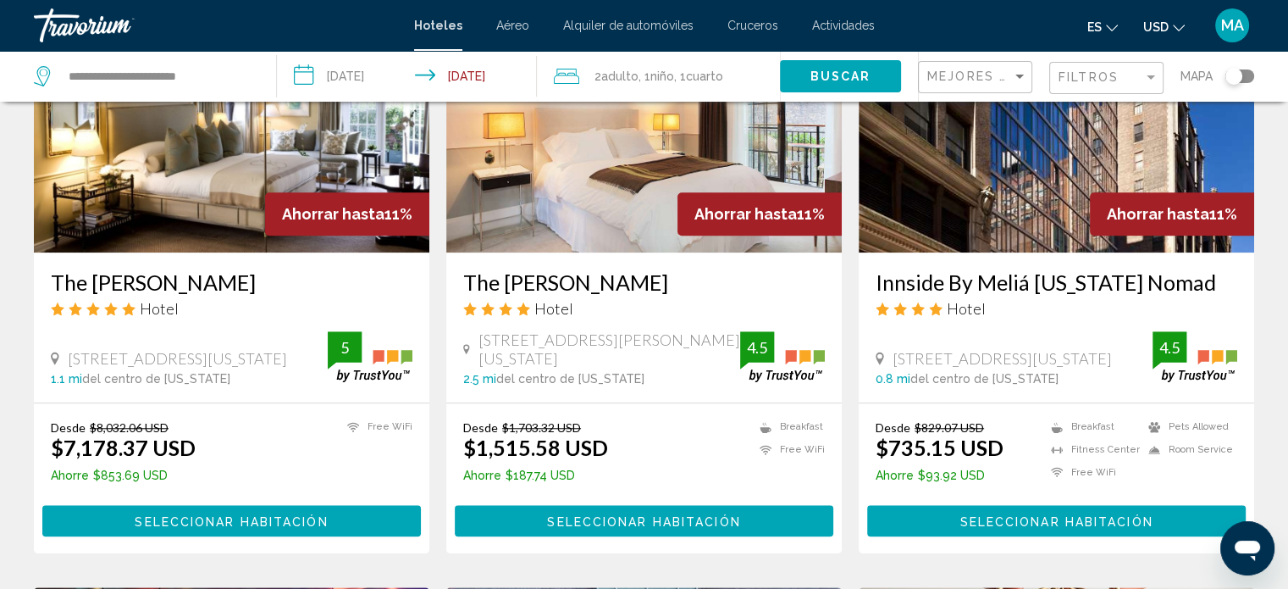
click at [823, 80] on span "Buscar" at bounding box center [840, 77] width 61 height 14
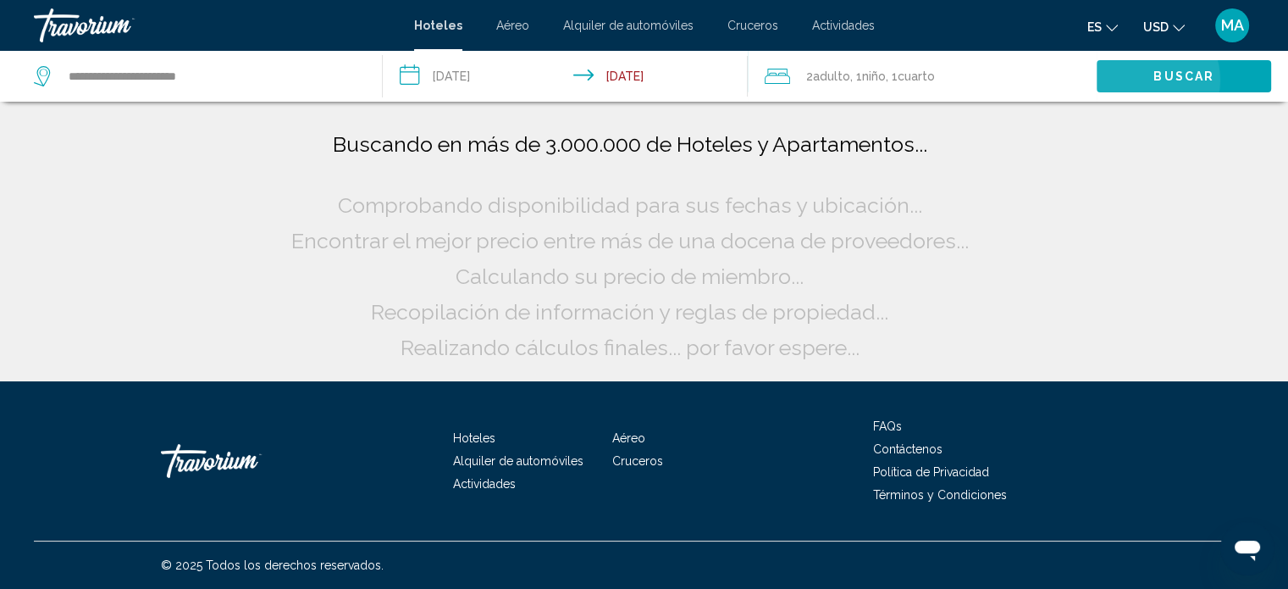
scroll to position [0, 0]
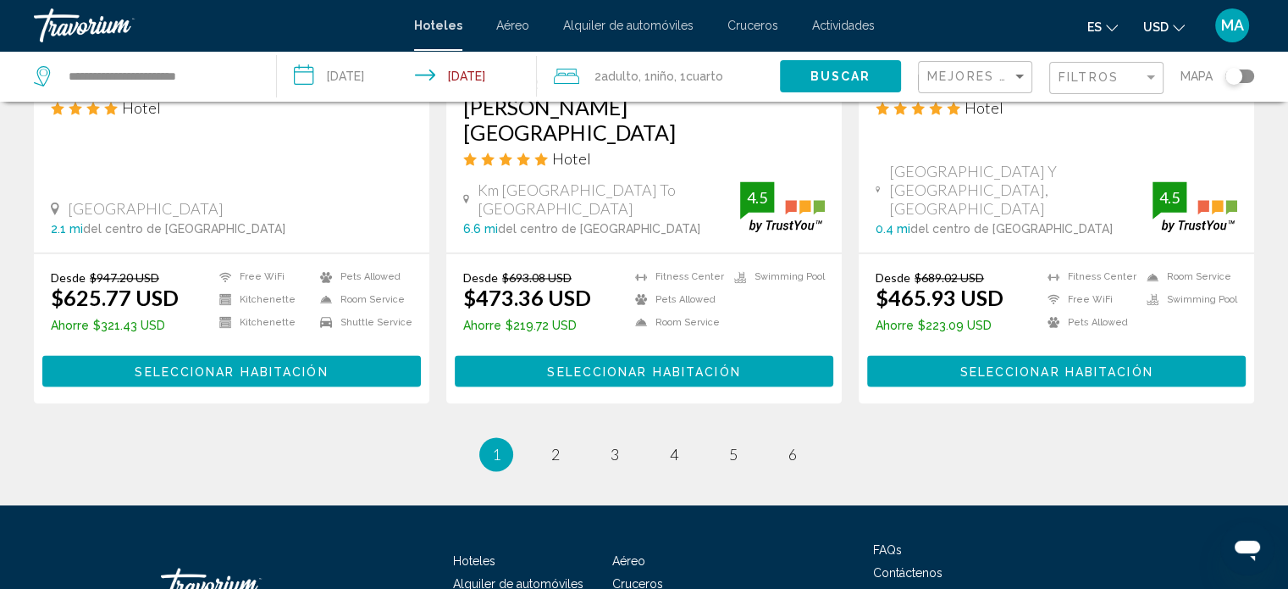
scroll to position [2353, 0]
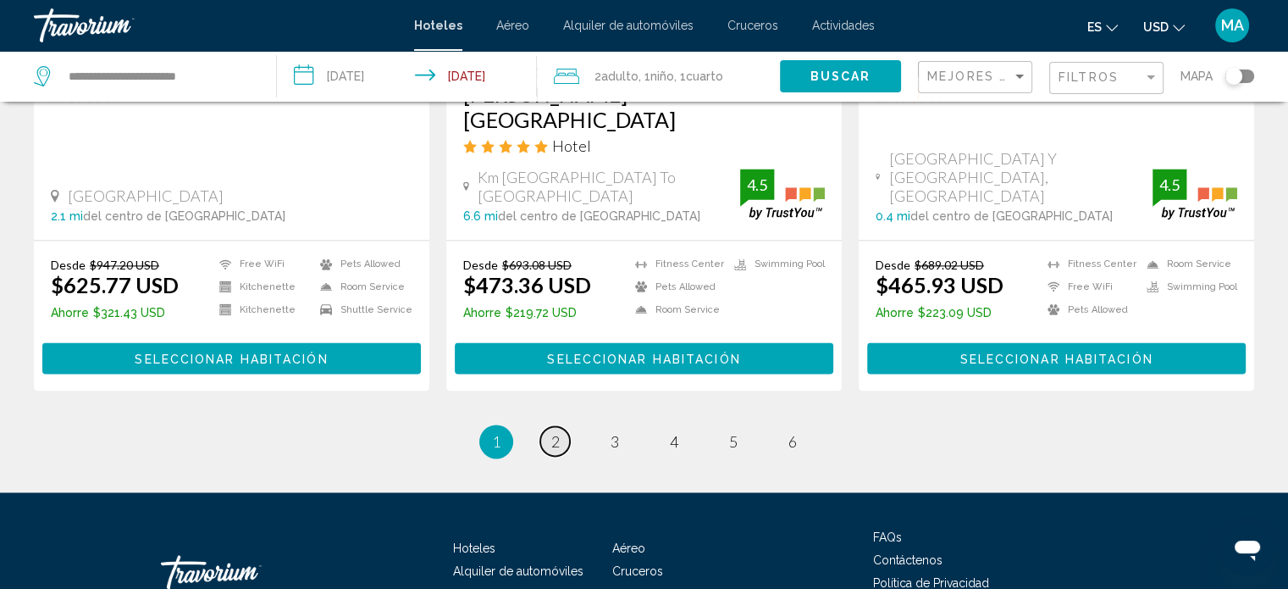
click at [551, 432] on span "2" at bounding box center [555, 441] width 8 height 19
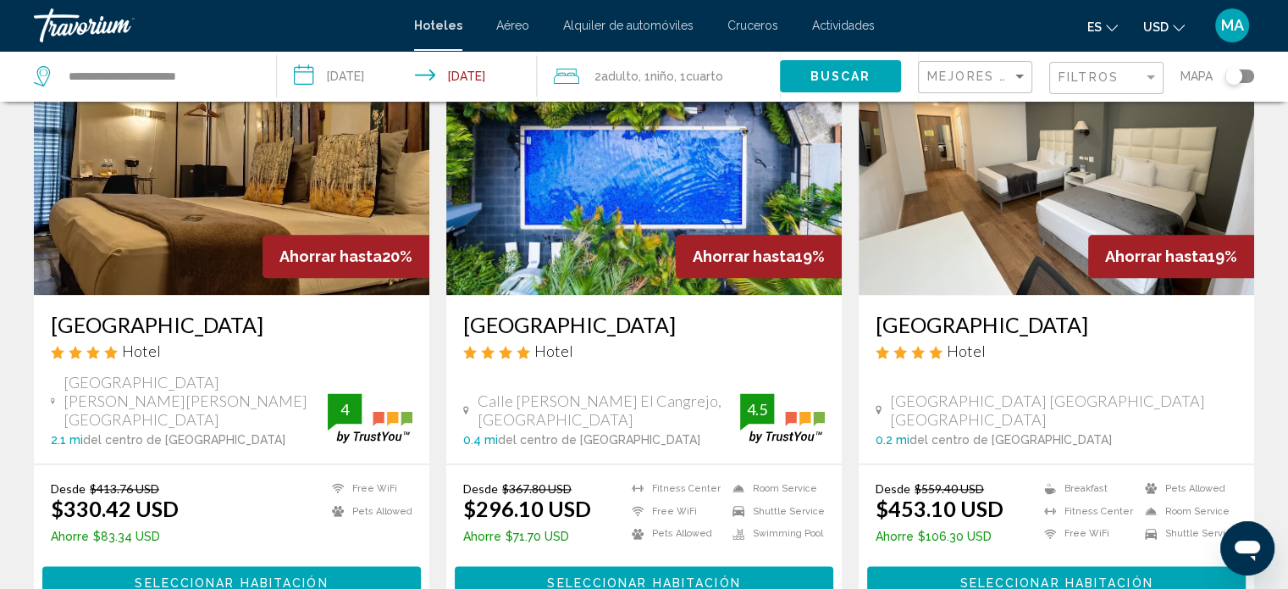
scroll to position [2037, 0]
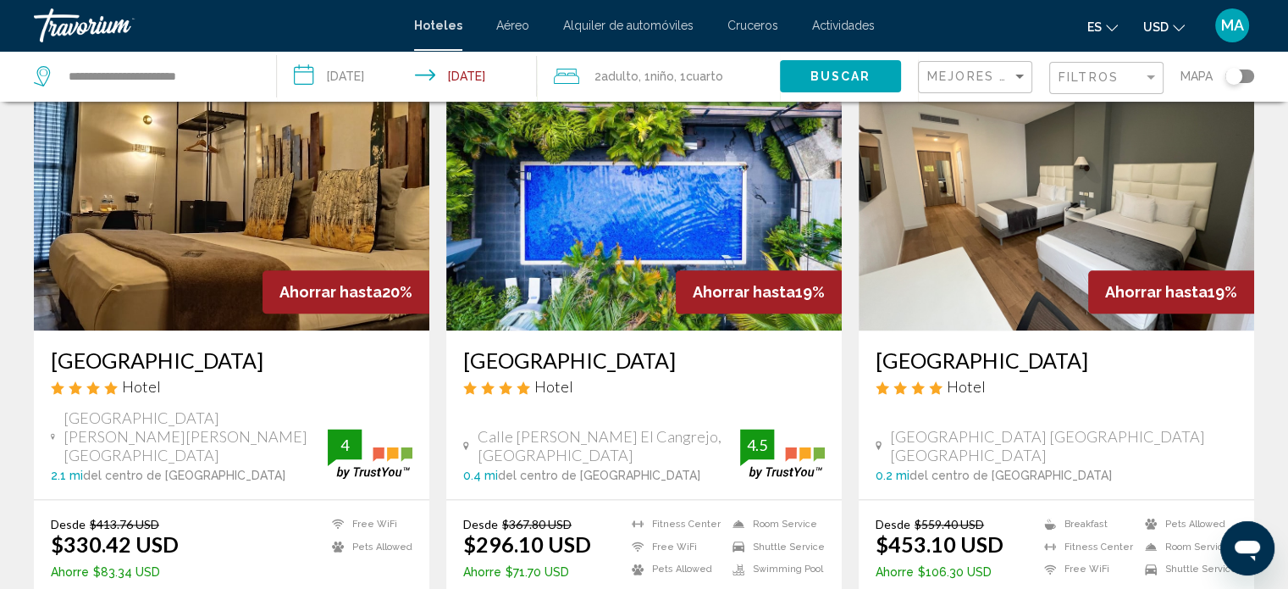
click at [616, 187] on img "Main content" at bounding box center [643, 194] width 395 height 271
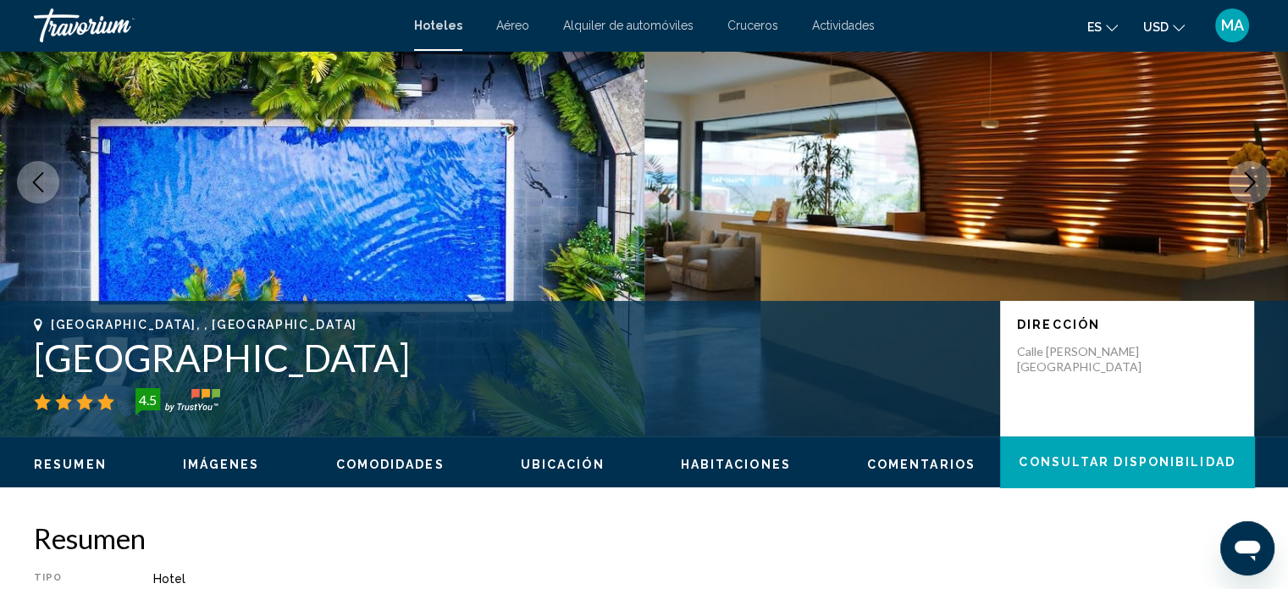
scroll to position [180, 0]
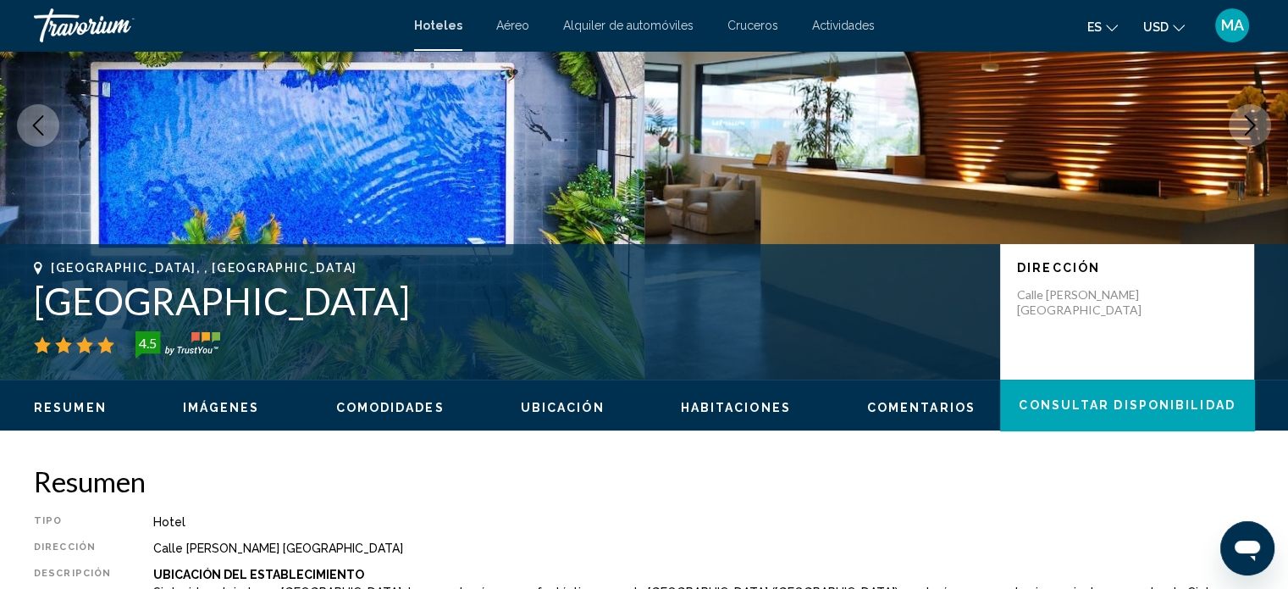
click at [87, 103] on img "Main content" at bounding box center [322, 125] width 644 height 508
click at [1244, 125] on icon "Next image" at bounding box center [1250, 125] width 20 height 20
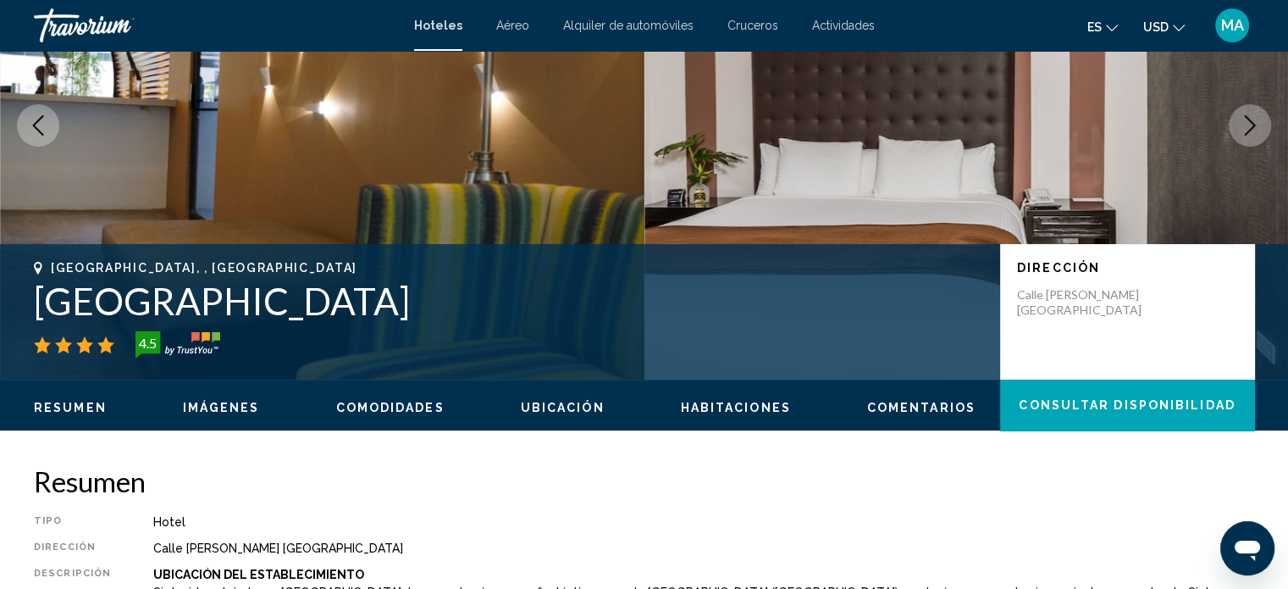
click at [1244, 125] on icon "Next image" at bounding box center [1250, 125] width 20 height 20
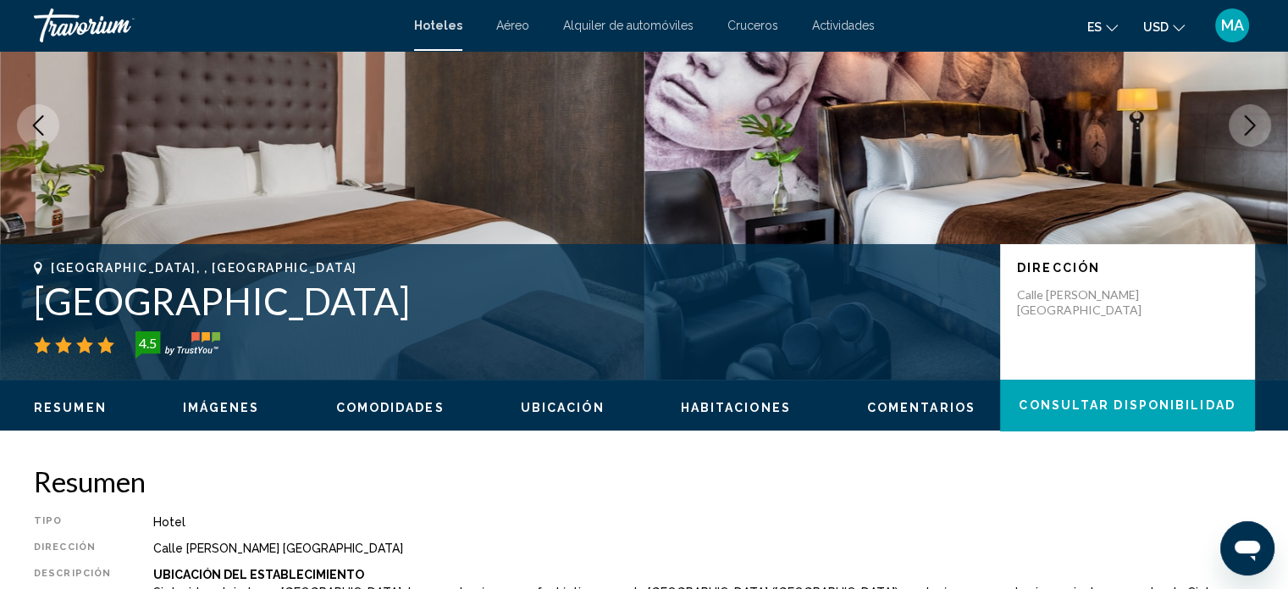
click at [1244, 125] on icon "Next image" at bounding box center [1250, 125] width 20 height 20
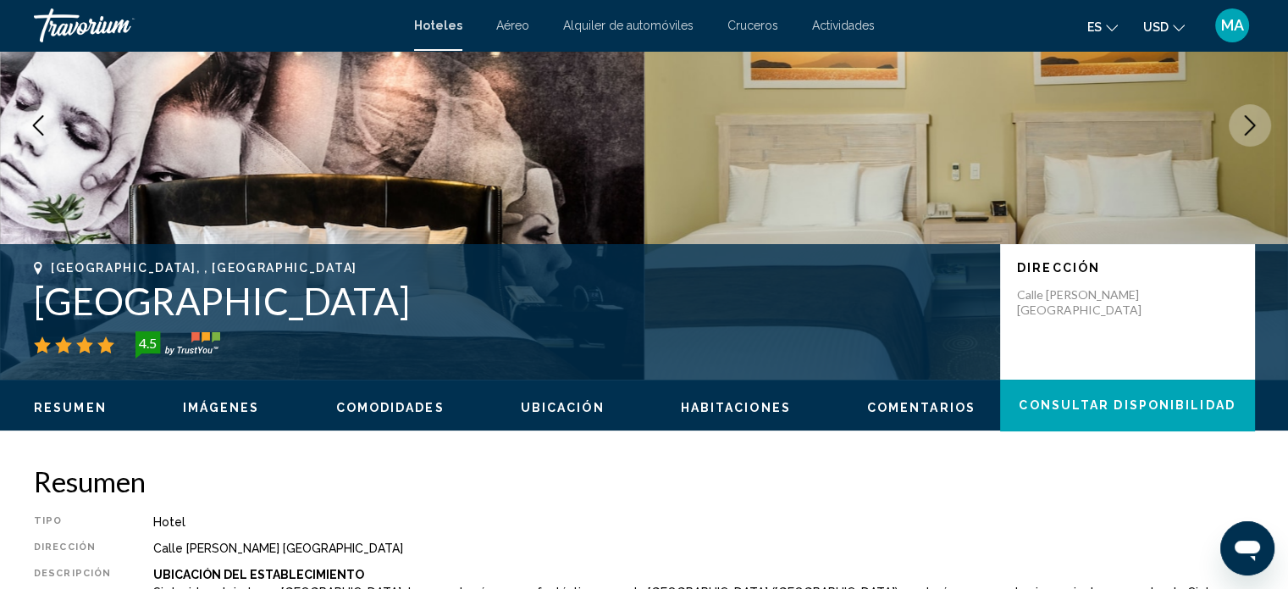
click at [1244, 125] on icon "Next image" at bounding box center [1250, 125] width 20 height 20
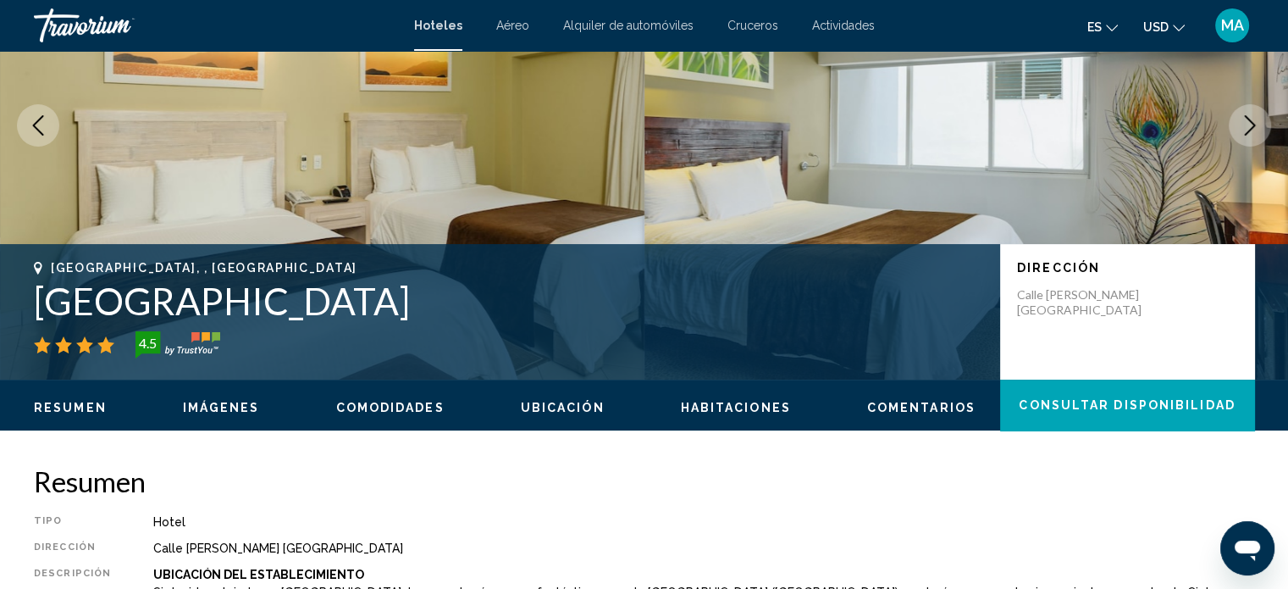
click at [1244, 125] on icon "Next image" at bounding box center [1250, 125] width 20 height 20
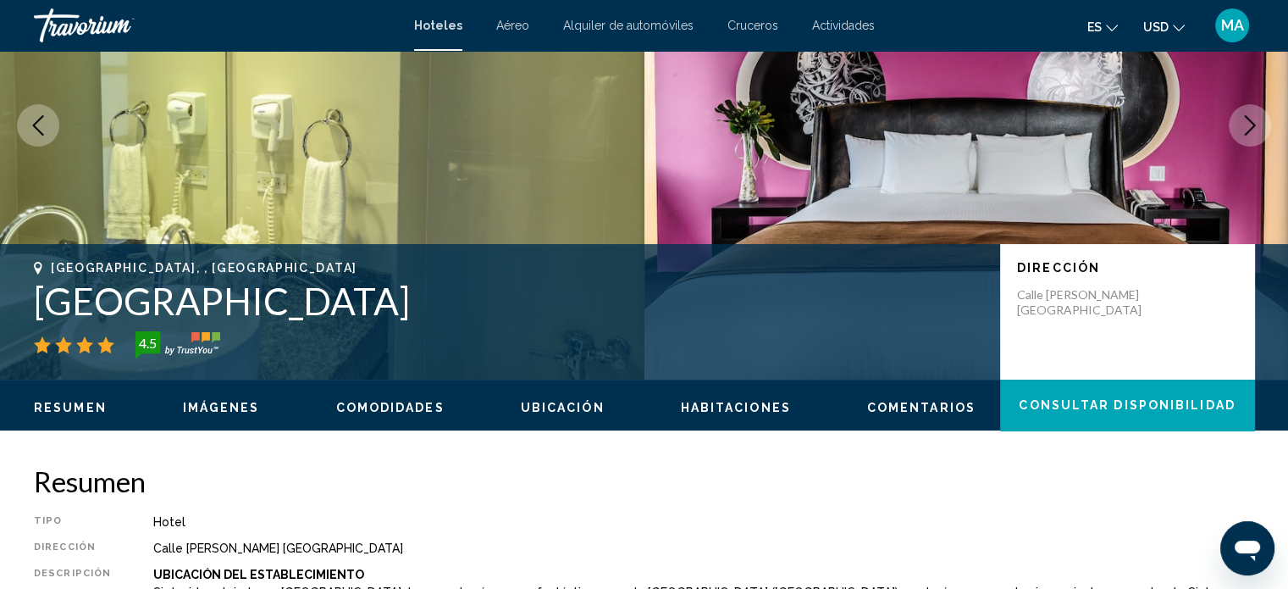
click at [1244, 125] on icon "Next image" at bounding box center [1250, 125] width 20 height 20
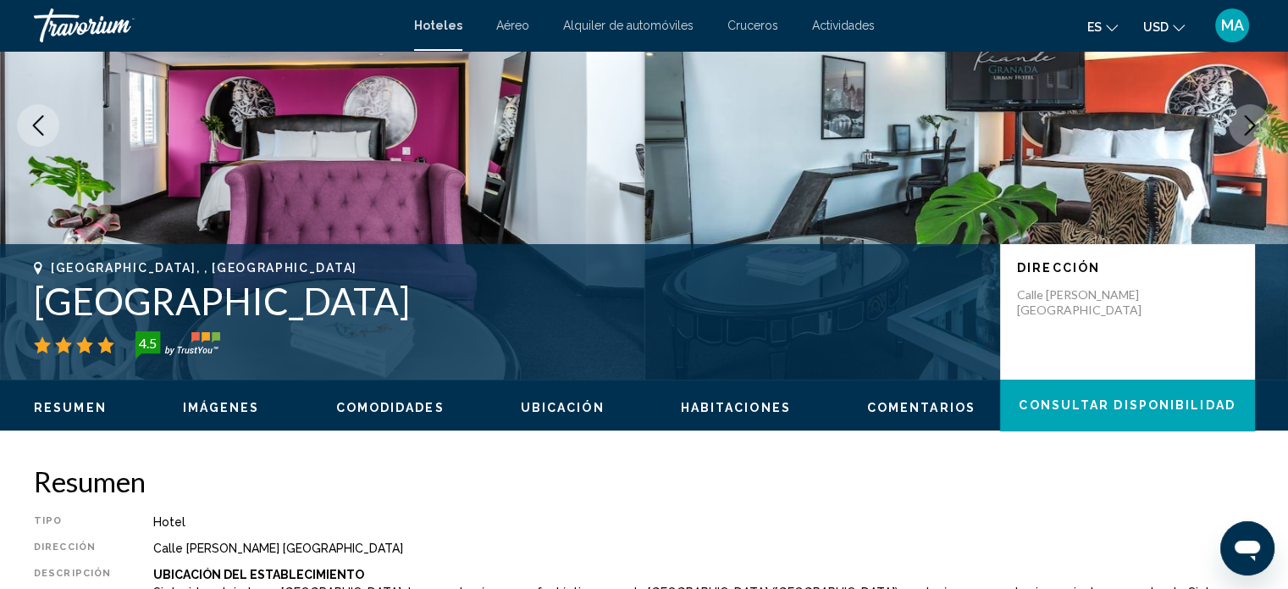
click at [1244, 125] on icon "Next image" at bounding box center [1250, 125] width 20 height 20
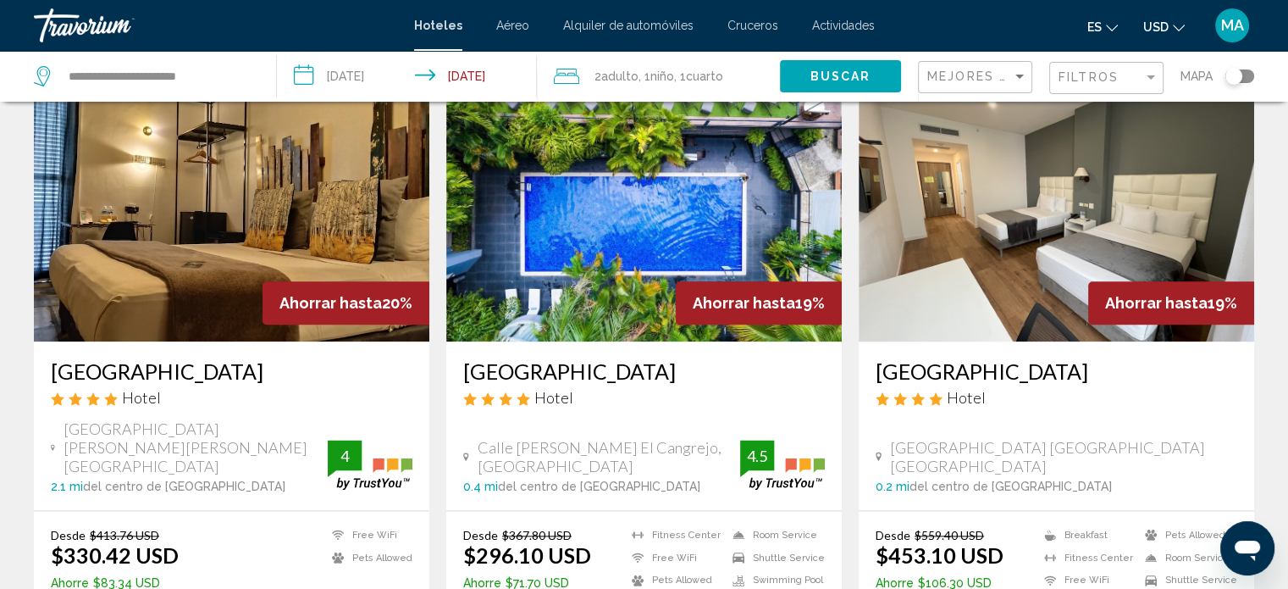
scroll to position [2032, 0]
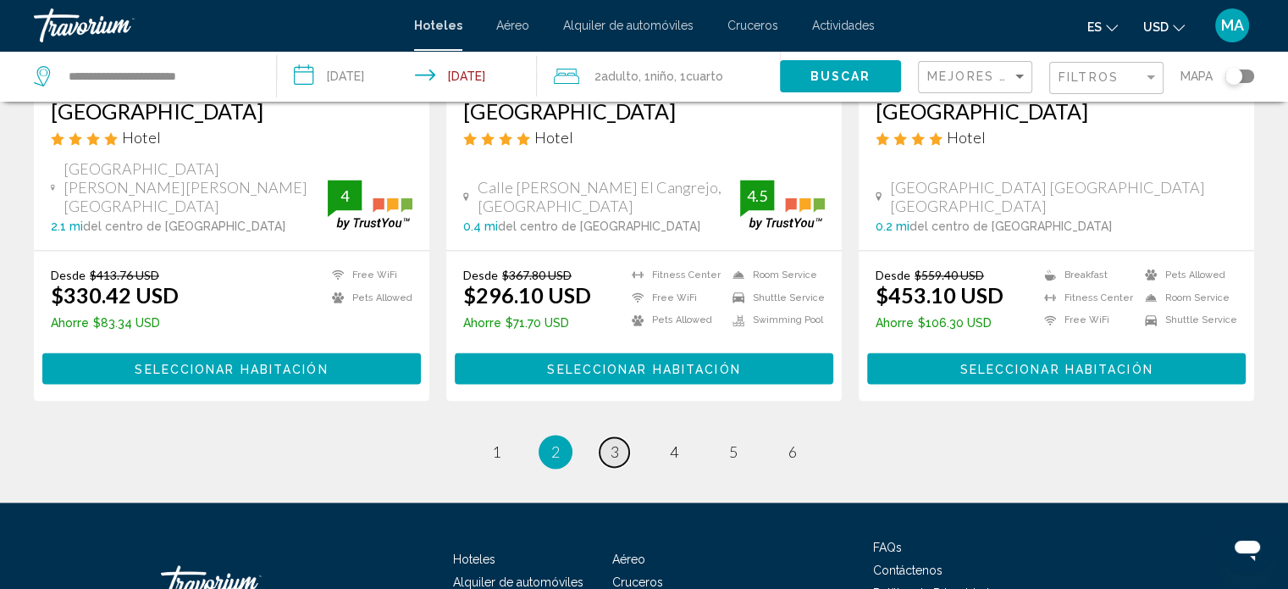
click at [608, 437] on link "page 3" at bounding box center [615, 452] width 30 height 30
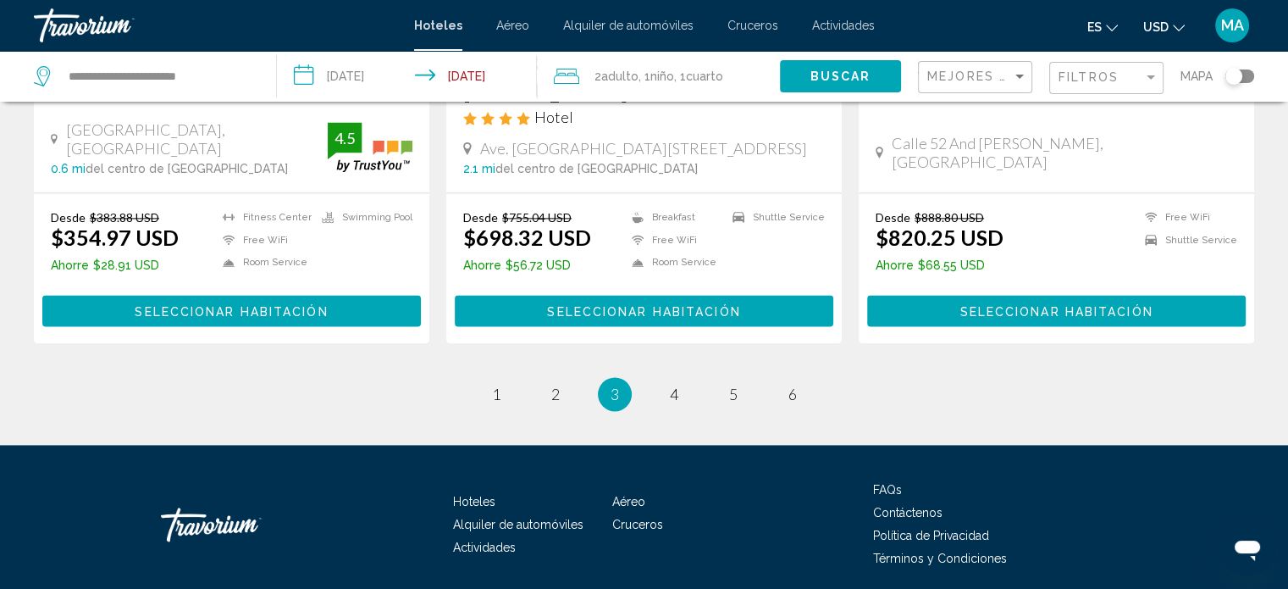
scroll to position [2344, 0]
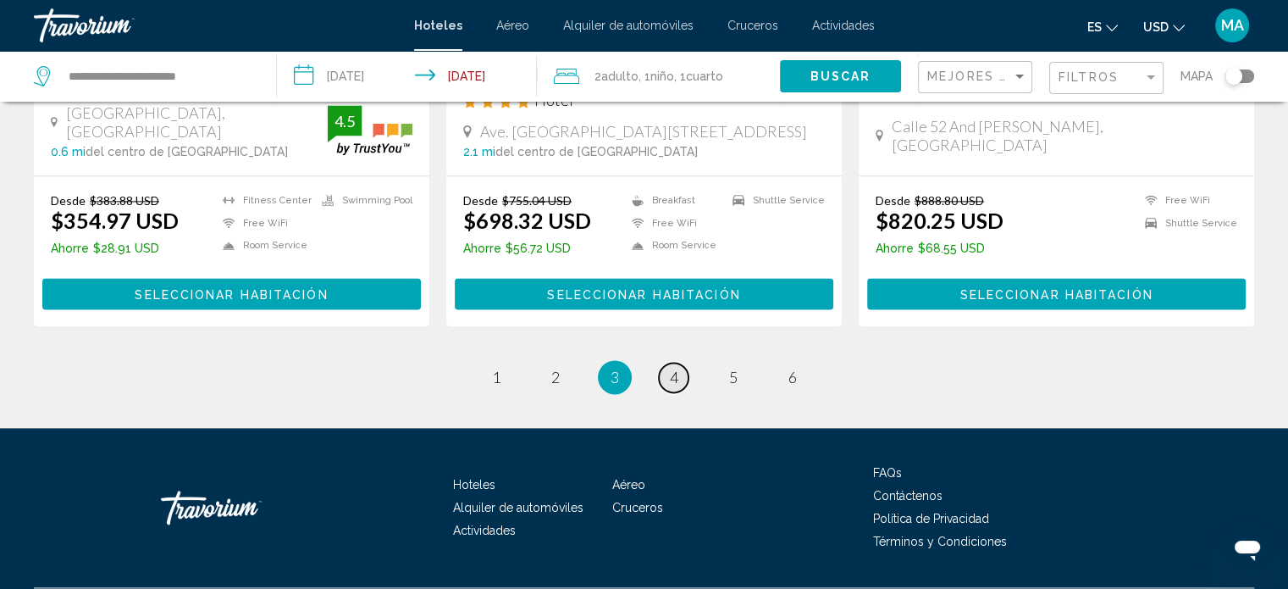
click at [674, 368] on span "4" at bounding box center [674, 377] width 8 height 19
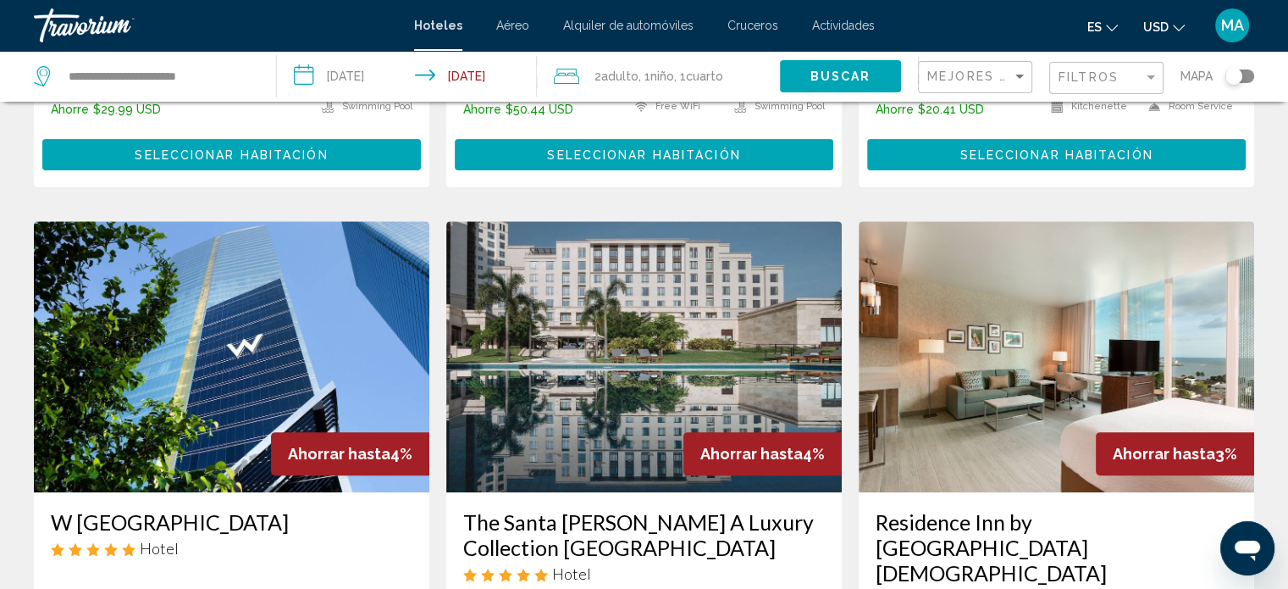
scroll to position [677, 0]
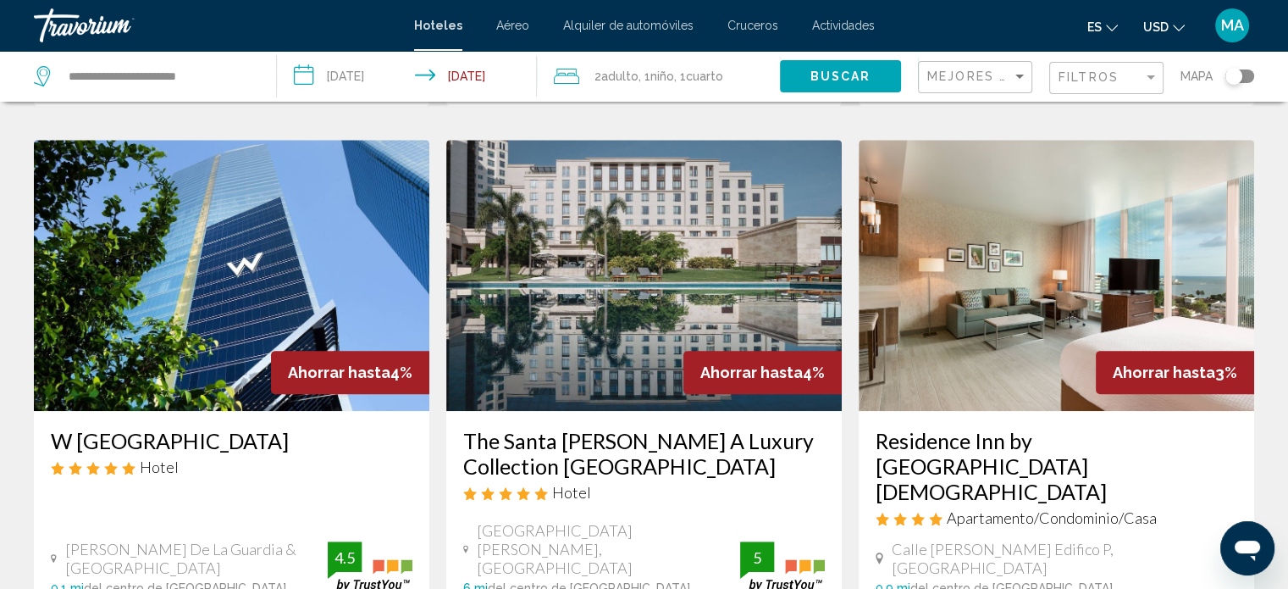
click at [1026, 79] on mat-form-field "Mejores descuentos" at bounding box center [975, 77] width 114 height 33
click at [1015, 75] on div "Sort by" at bounding box center [1019, 77] width 8 height 4
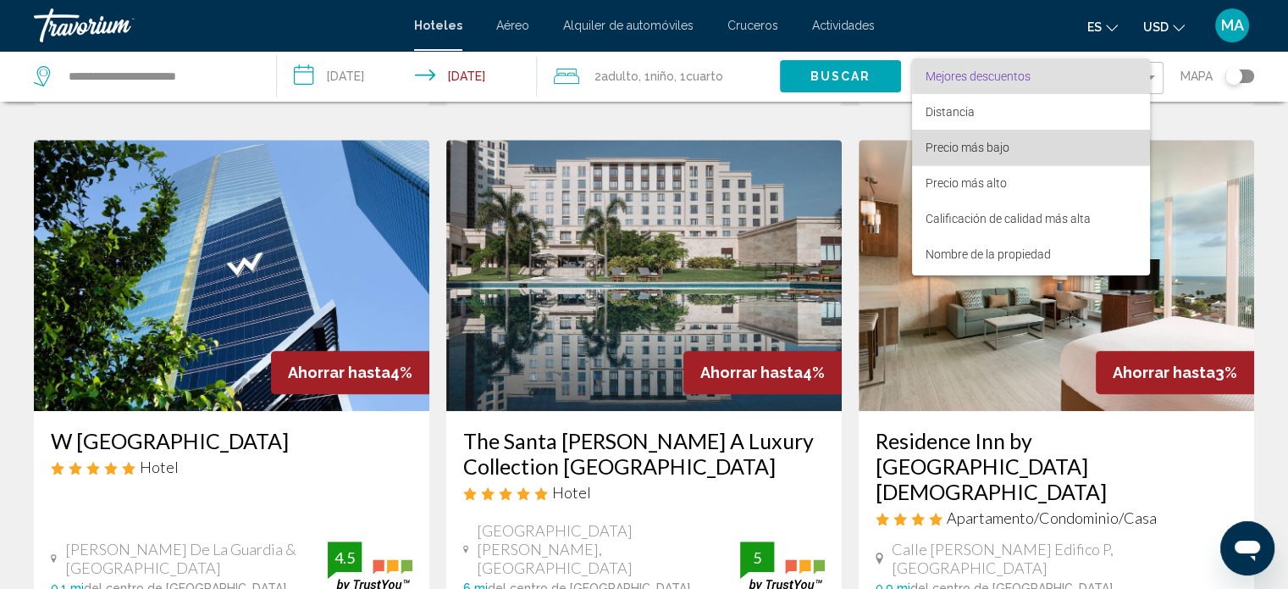
click at [976, 148] on span "Precio más bajo" at bounding box center [968, 148] width 84 height 14
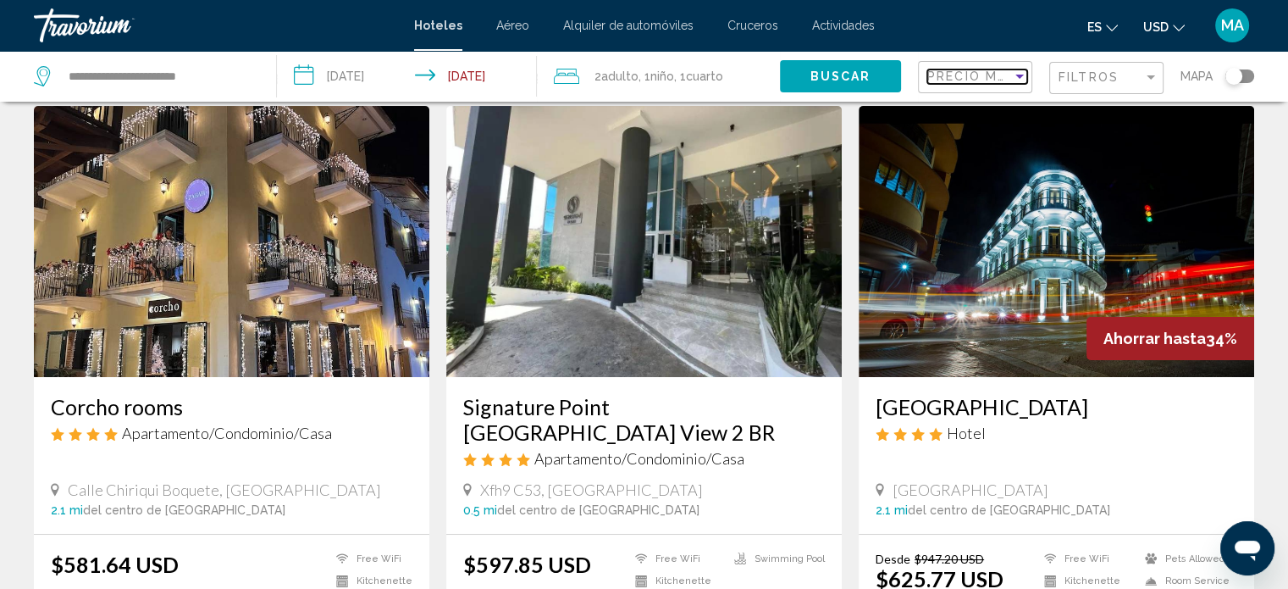
scroll to position [85, 0]
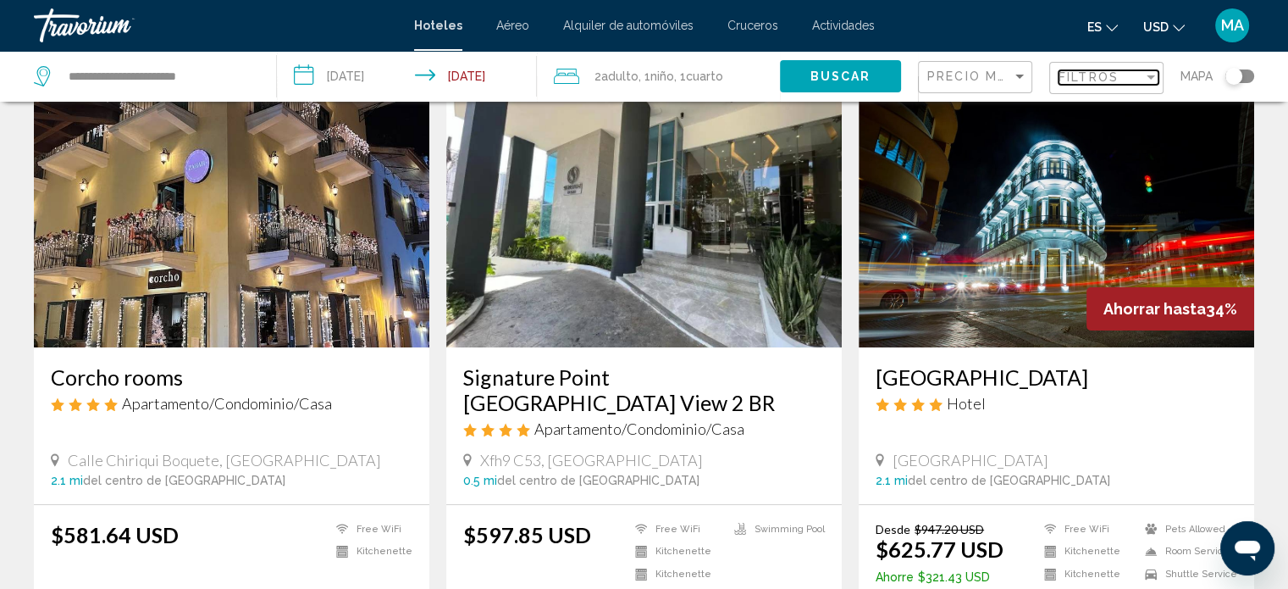
click at [1090, 80] on span "Filtros" at bounding box center [1089, 77] width 60 height 14
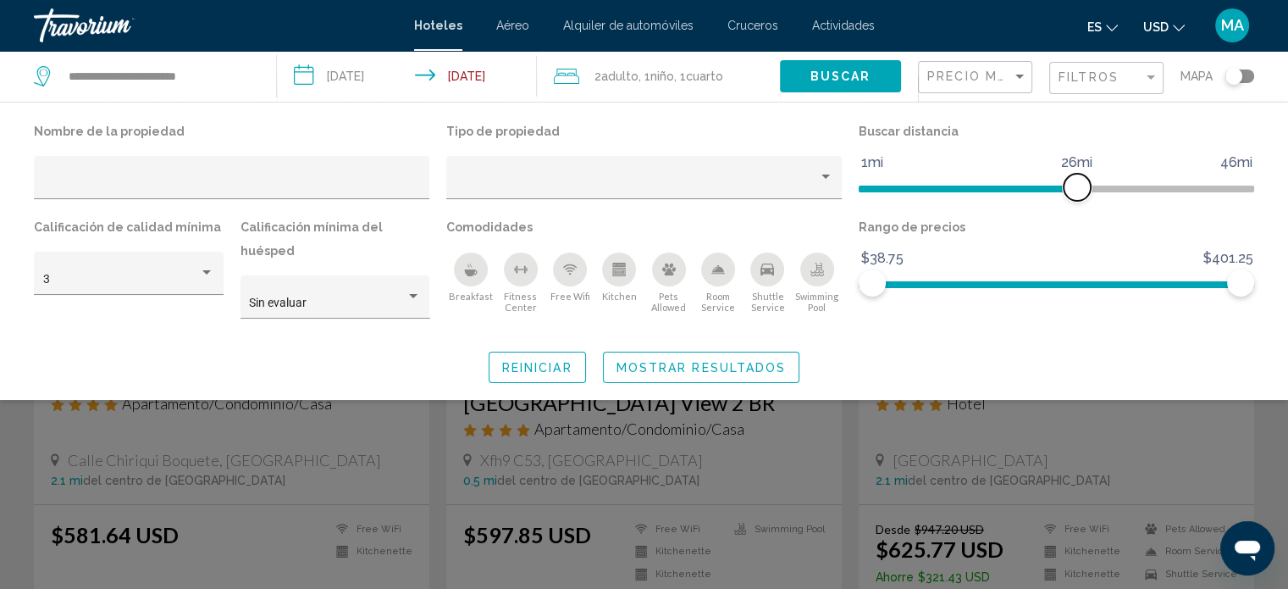
drag, startPoint x: 1109, startPoint y: 186, endPoint x: 1074, endPoint y: 201, distance: 38.4
click at [1074, 201] on div "Buscar distancia 1mi 46mi 26mi" at bounding box center [1056, 167] width 412 height 96
drag, startPoint x: 1240, startPoint y: 287, endPoint x: 1026, endPoint y: 318, distance: 215.7
click at [1026, 318] on div "Nombre de la propiedad Tipo de propiedad Buscar distancia 1mi 46mi 26mi Calific…" at bounding box center [644, 250] width 1288 height 263
click at [910, 97] on div "Buscar" at bounding box center [849, 76] width 138 height 51
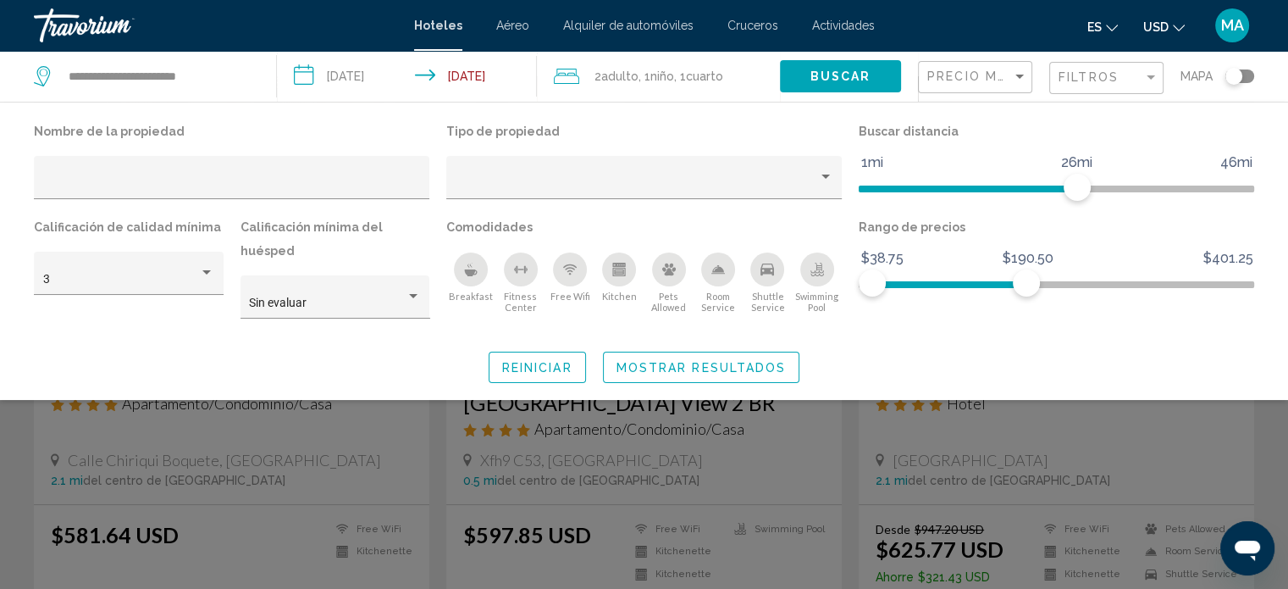
click at [1070, 319] on div "Nombre de la propiedad Tipo de propiedad Buscar distancia 1mi 46mi 26mi Calific…" at bounding box center [644, 250] width 1288 height 263
click at [1223, 410] on div "Search widget" at bounding box center [644, 421] width 1288 height 334
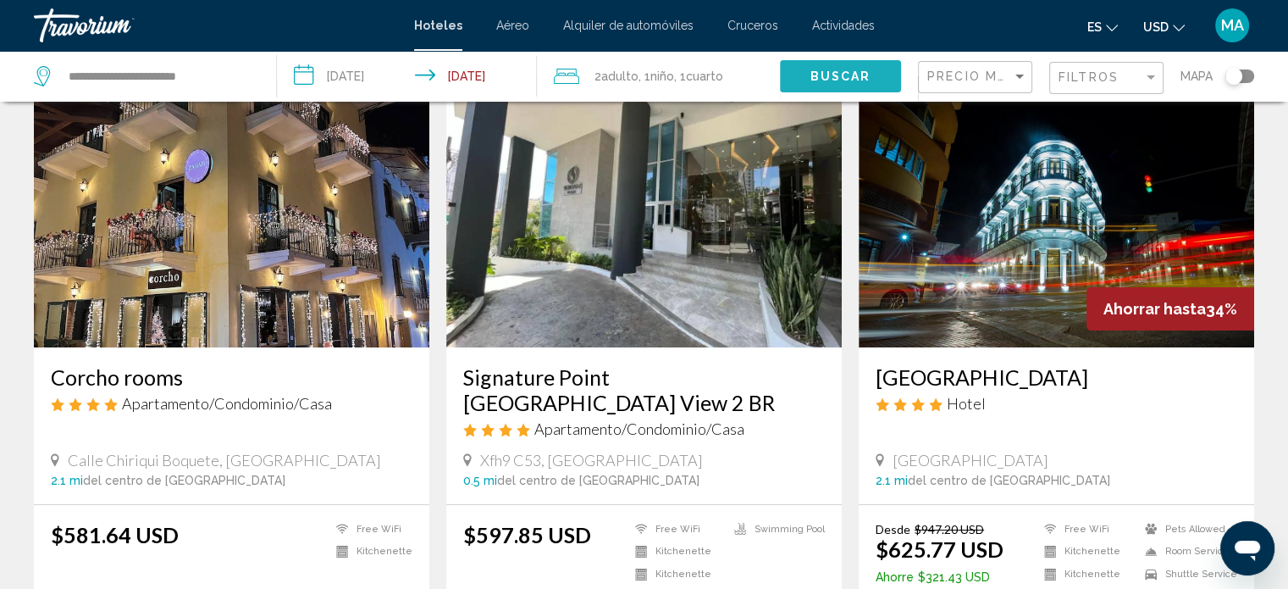
click at [833, 70] on span "Buscar" at bounding box center [840, 77] width 61 height 14
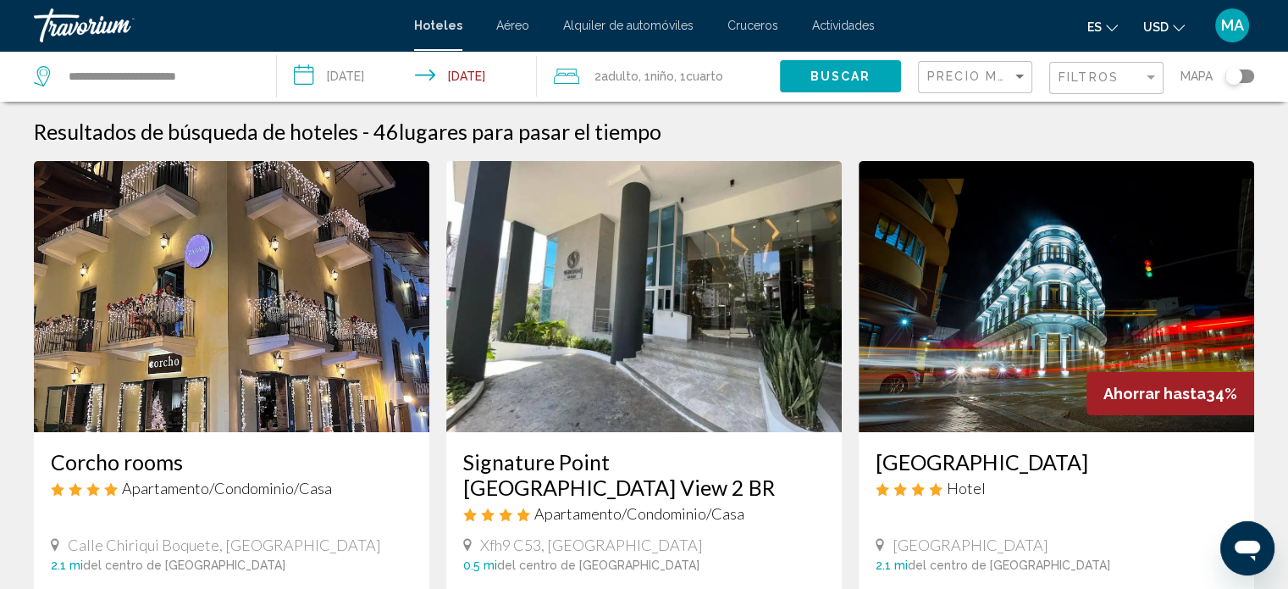
click at [804, 82] on button "Buscar" at bounding box center [840, 75] width 121 height 31
click at [982, 78] on span "Precio más bajo" at bounding box center [993, 76] width 132 height 14
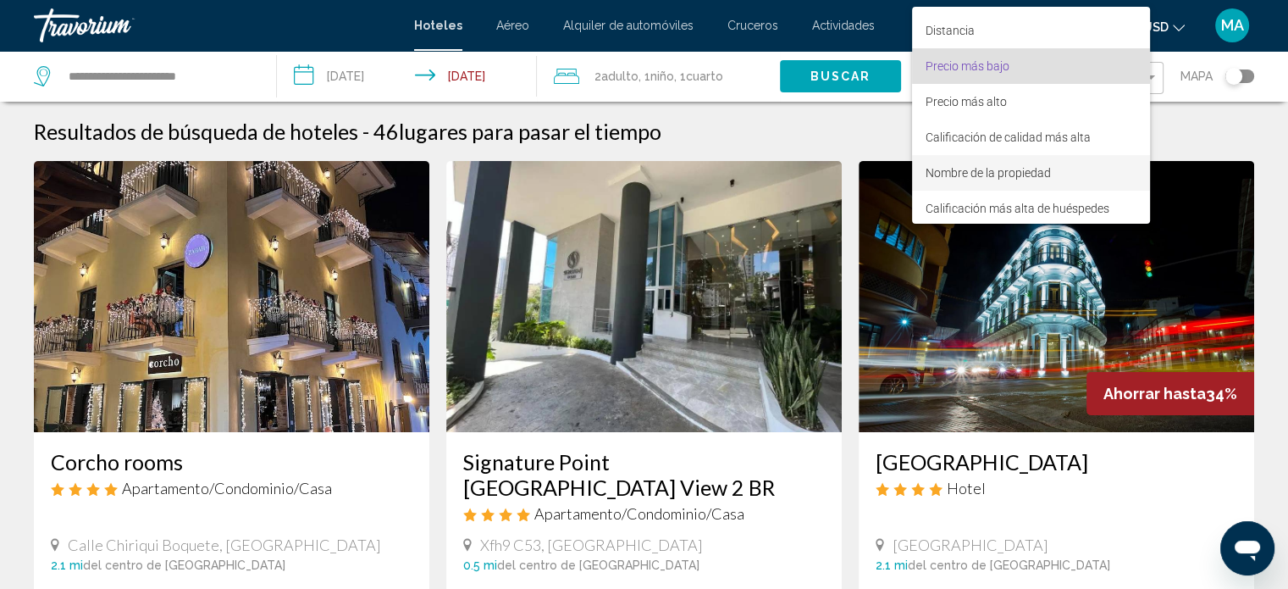
scroll to position [32, 0]
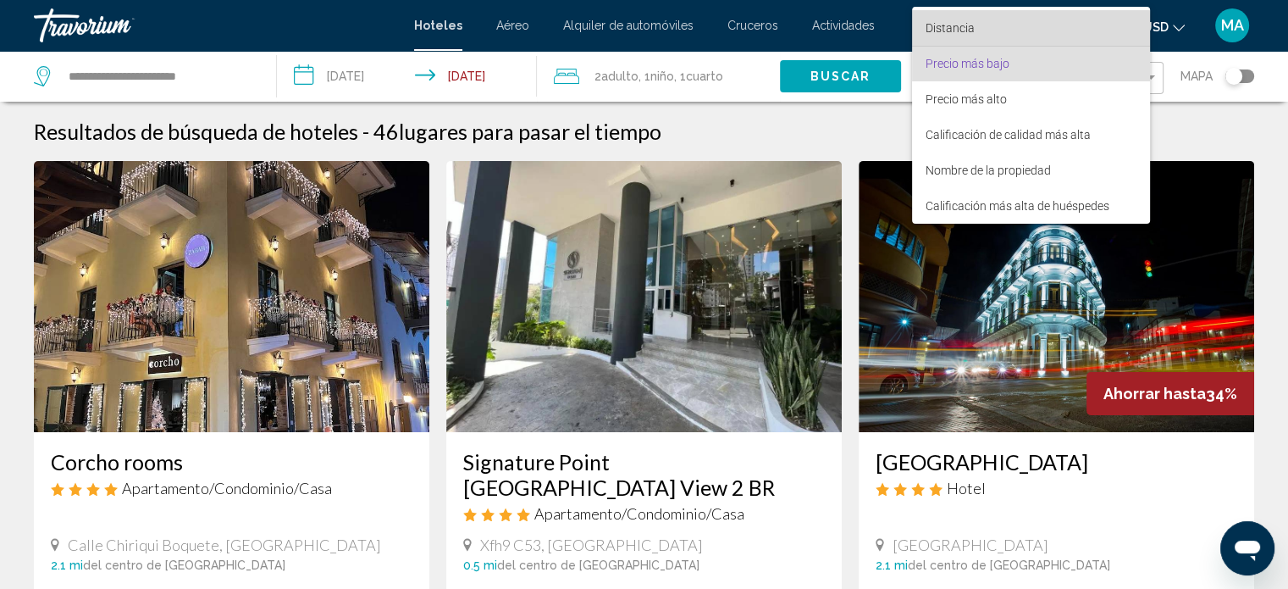
click at [965, 29] on span "Distancia" at bounding box center [950, 28] width 49 height 14
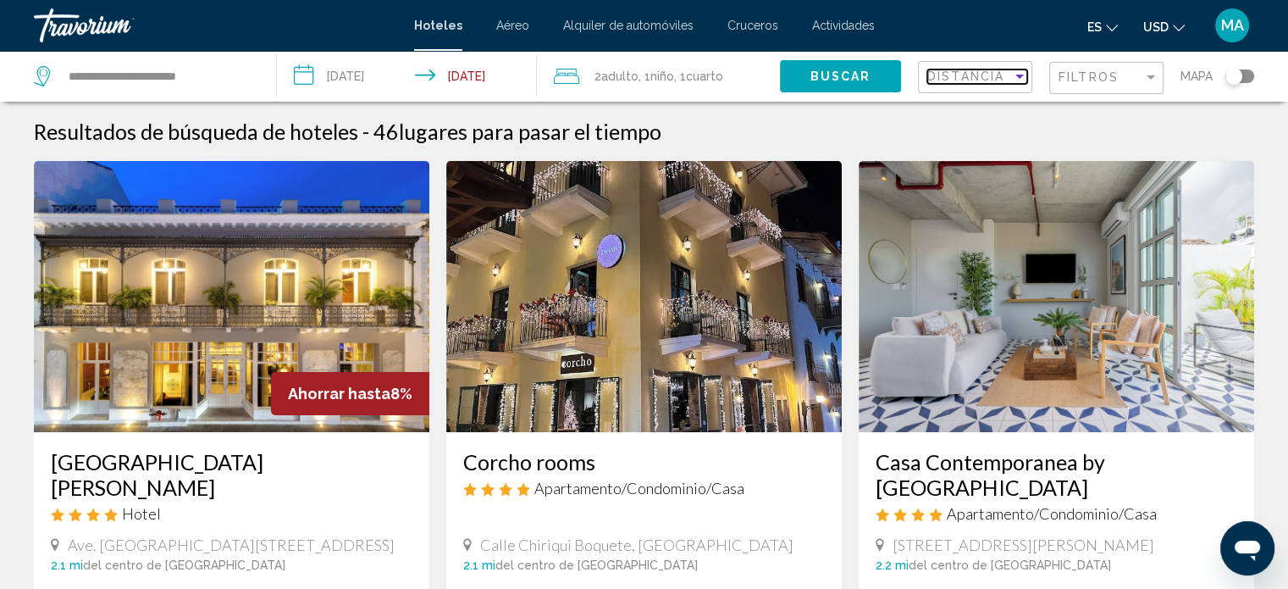
click at [943, 74] on span "Distancia" at bounding box center [965, 76] width 77 height 14
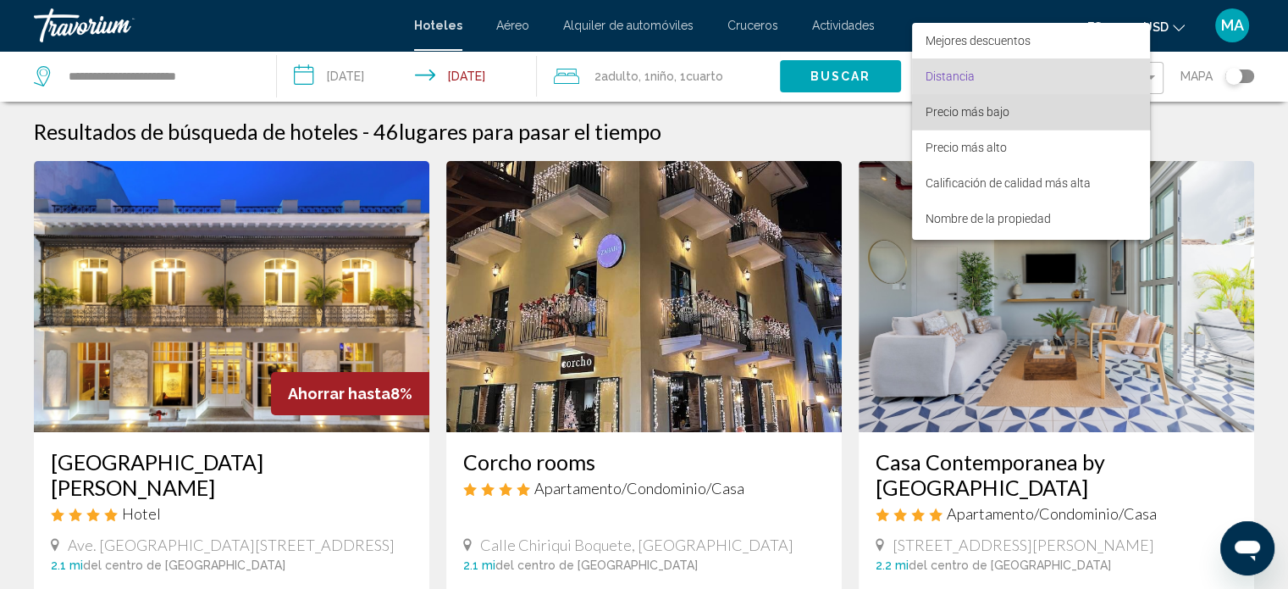
click at [962, 119] on span "Precio más bajo" at bounding box center [1031, 112] width 211 height 36
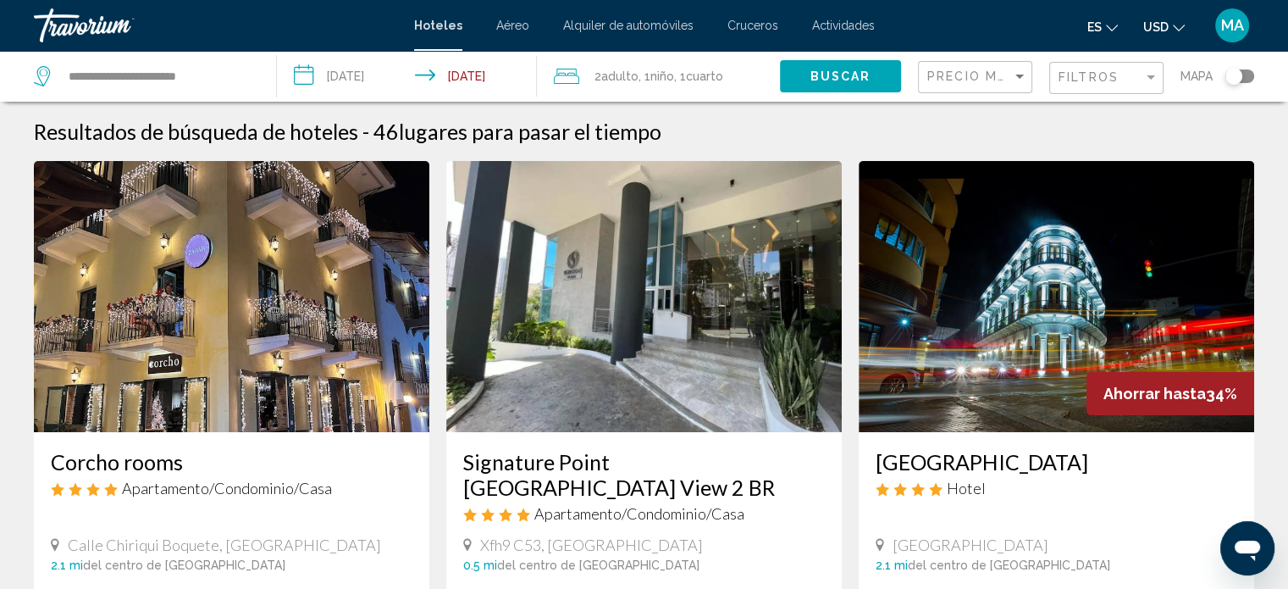
click at [1034, 80] on div "Precio más bajo Filtros Mapa" at bounding box center [1086, 76] width 336 height 51
click at [1017, 78] on div "Sort by" at bounding box center [1019, 77] width 8 height 4
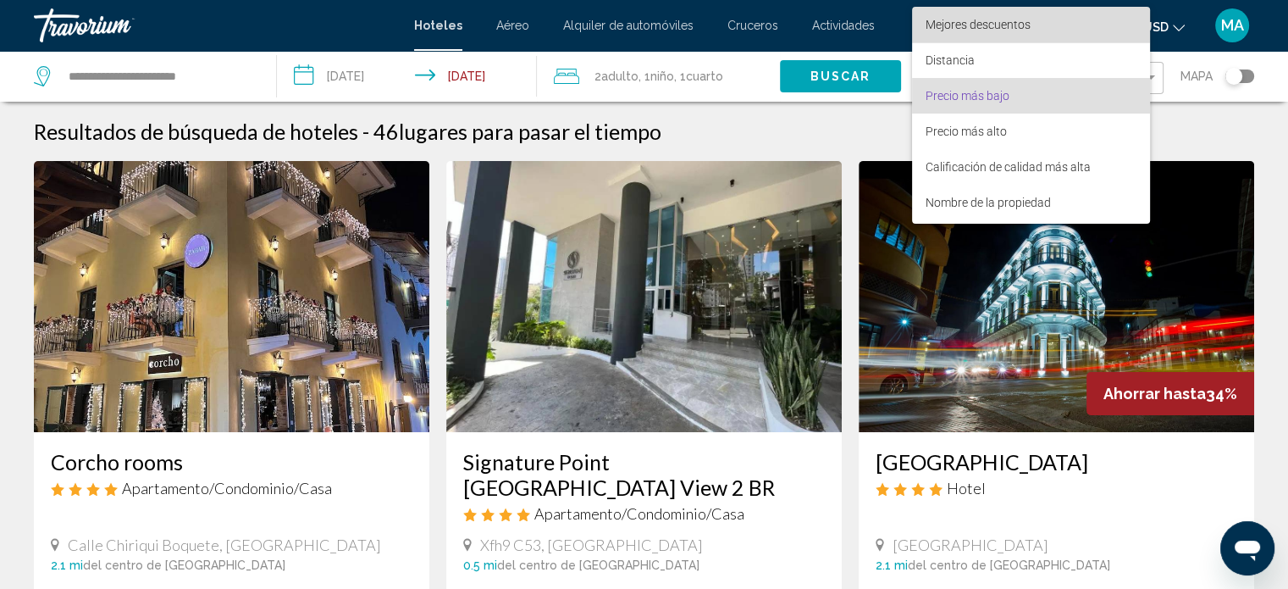
click at [968, 26] on span "Mejores descuentos" at bounding box center [978, 25] width 105 height 14
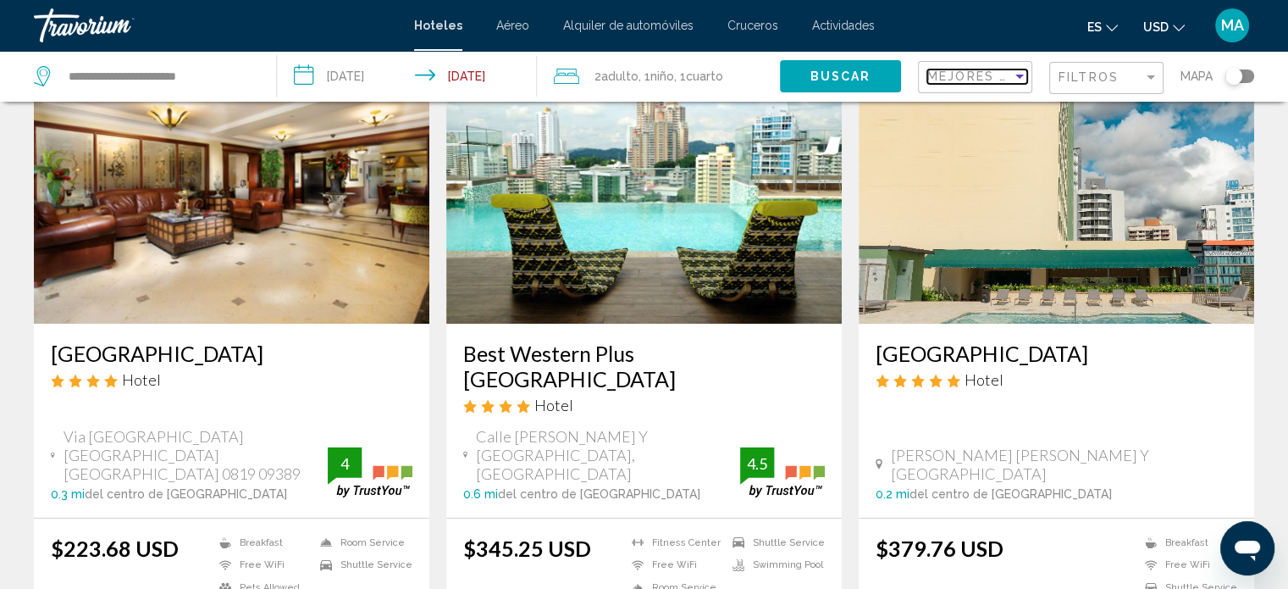
scroll to position [85, 0]
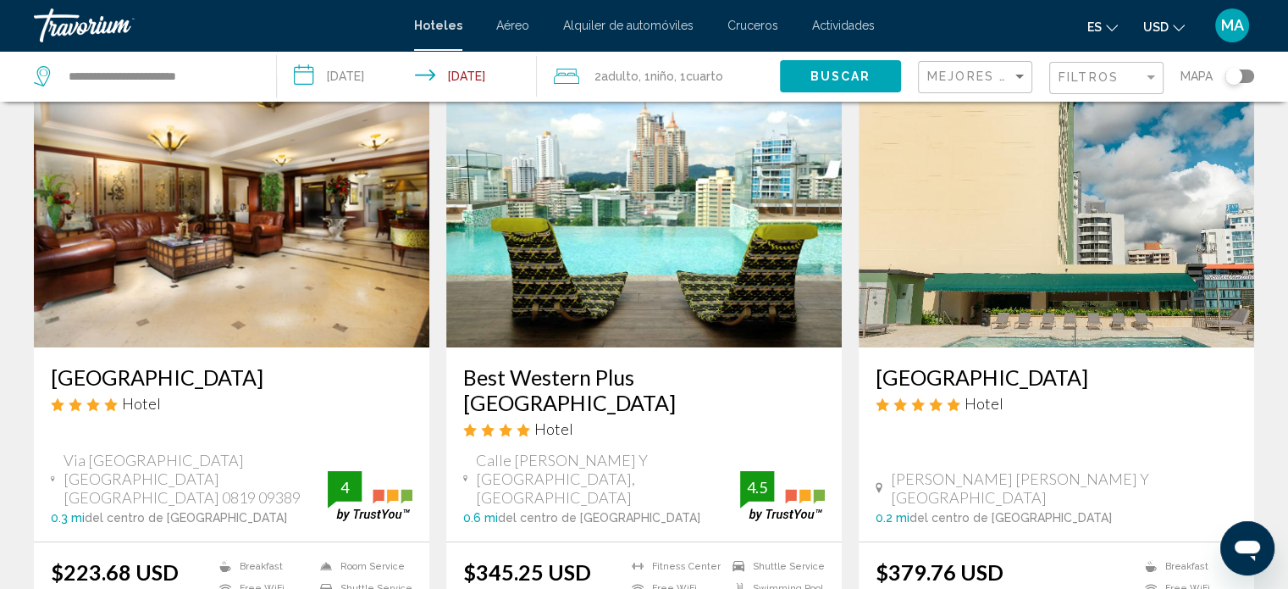
click at [232, 202] on img "Main content" at bounding box center [231, 211] width 395 height 271
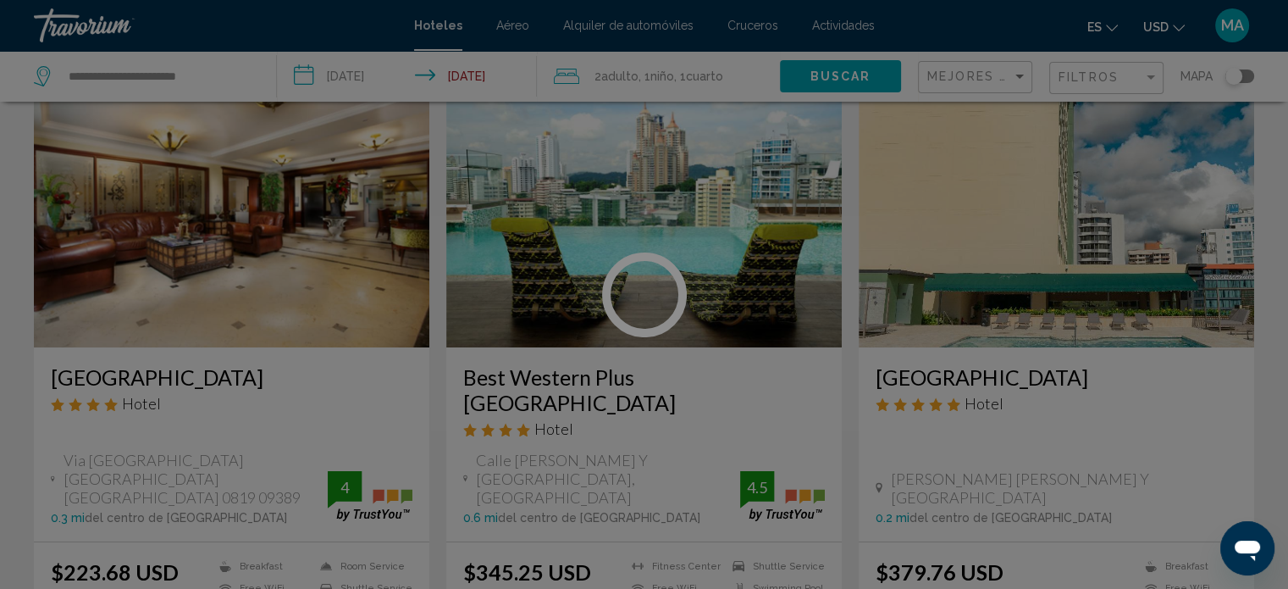
scroll to position [10, 0]
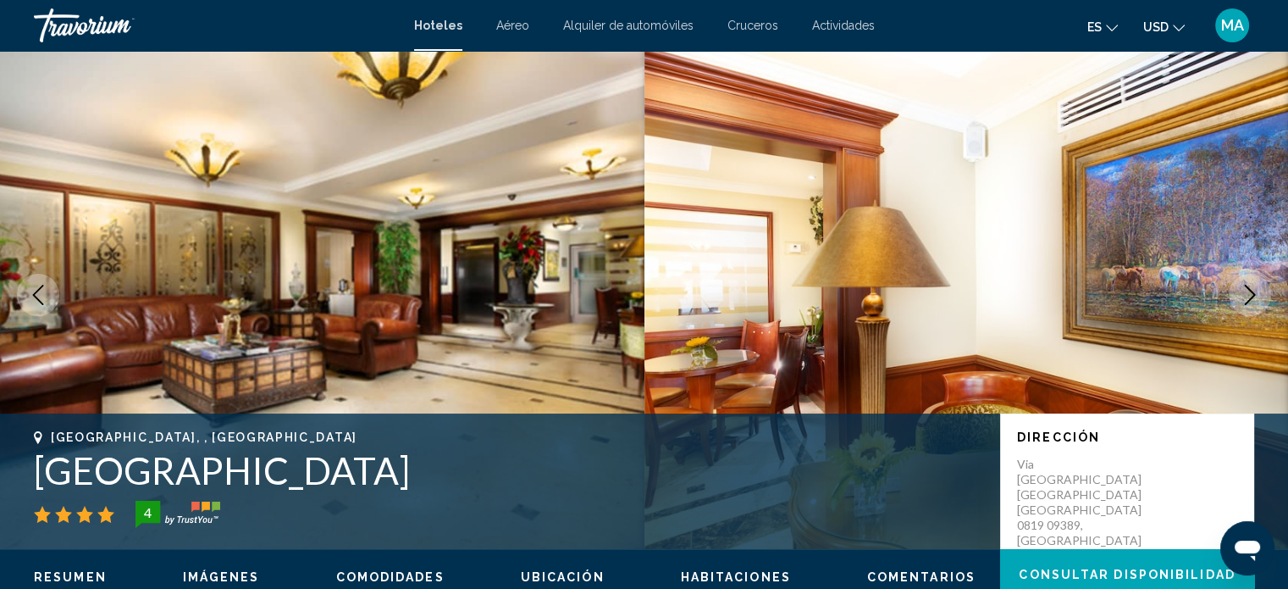
click at [1258, 296] on icon "Next image" at bounding box center [1250, 295] width 20 height 20
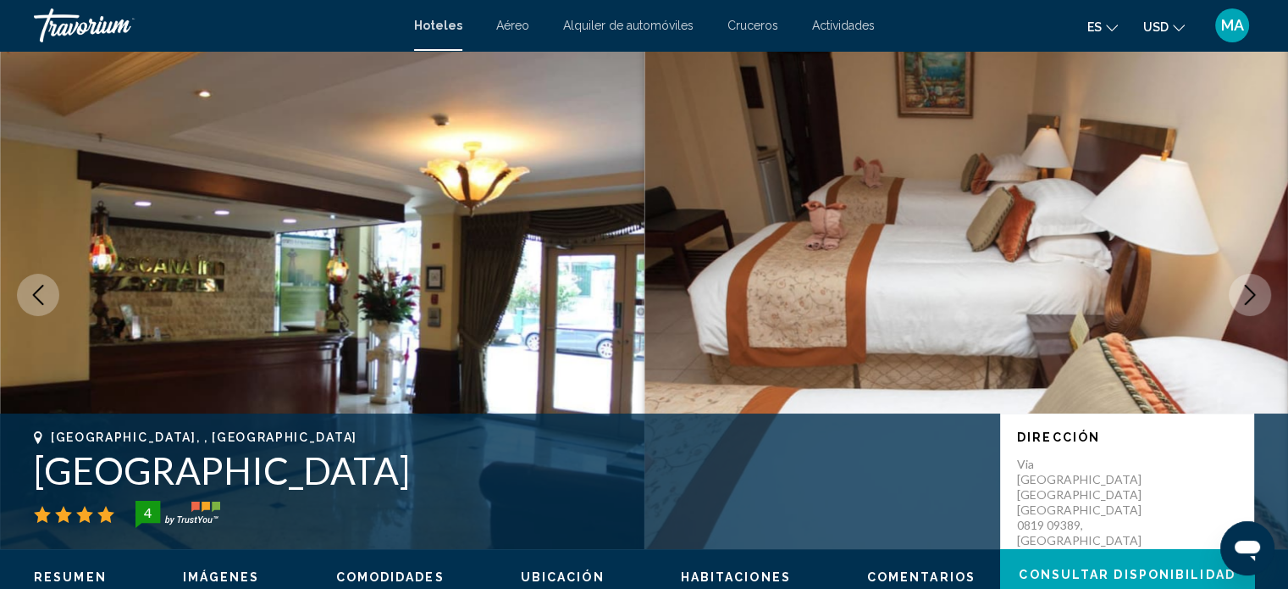
click at [1256, 297] on icon "Next image" at bounding box center [1250, 295] width 20 height 20
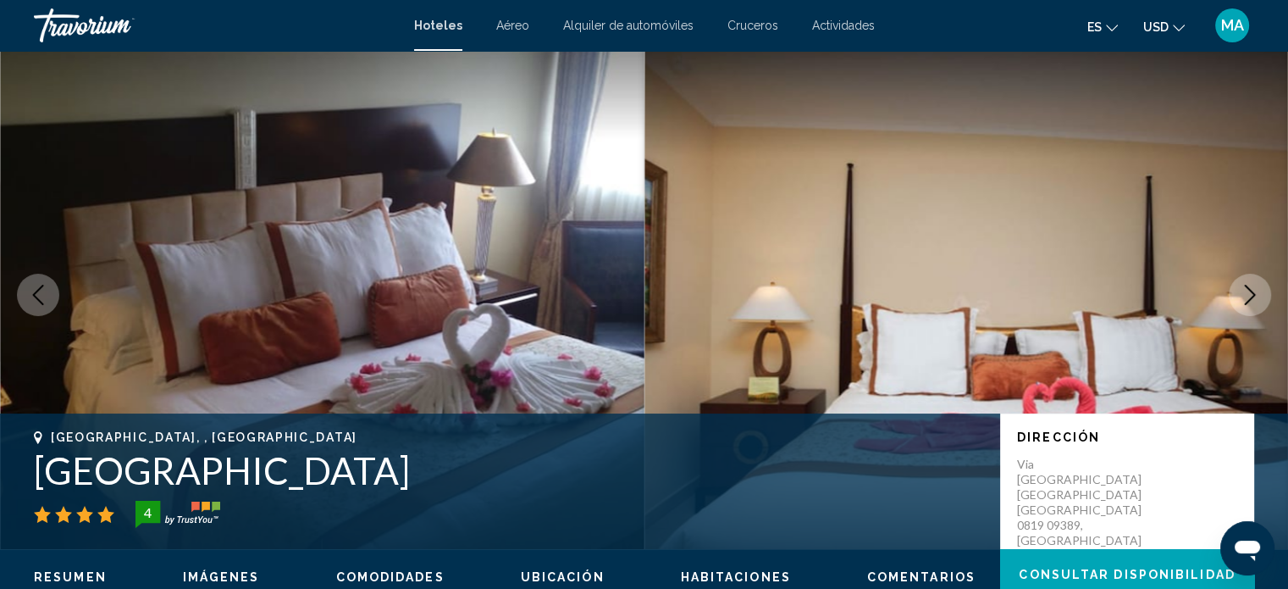
click at [1256, 297] on icon "Next image" at bounding box center [1250, 295] width 20 height 20
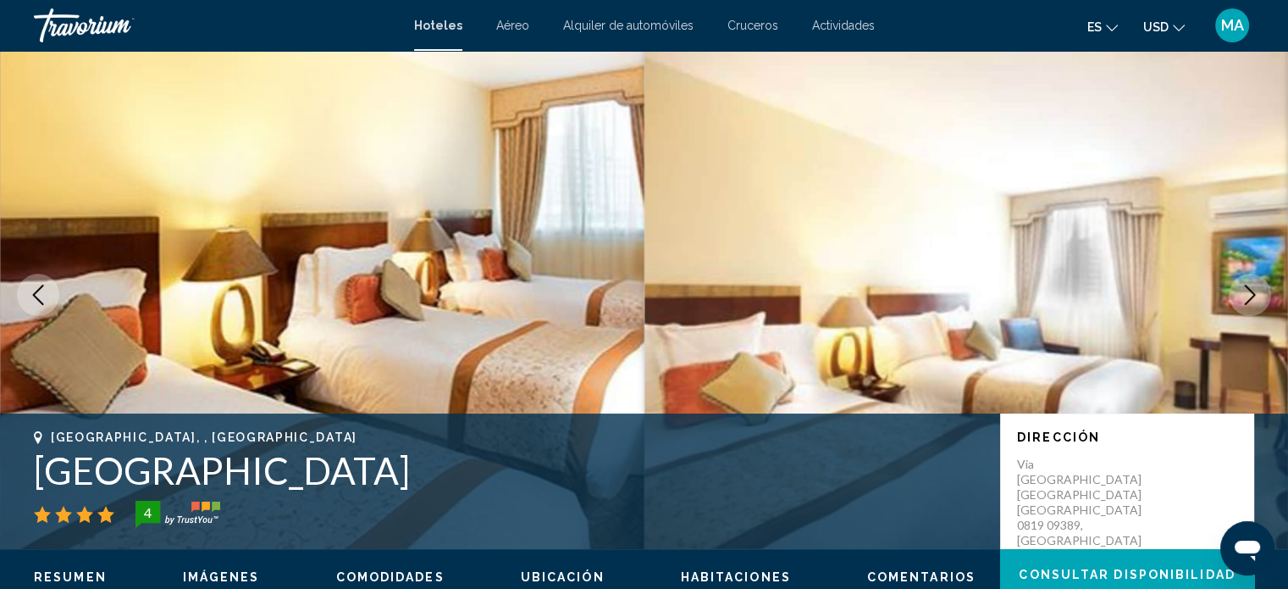
click at [1256, 297] on icon "Next image" at bounding box center [1250, 295] width 20 height 20
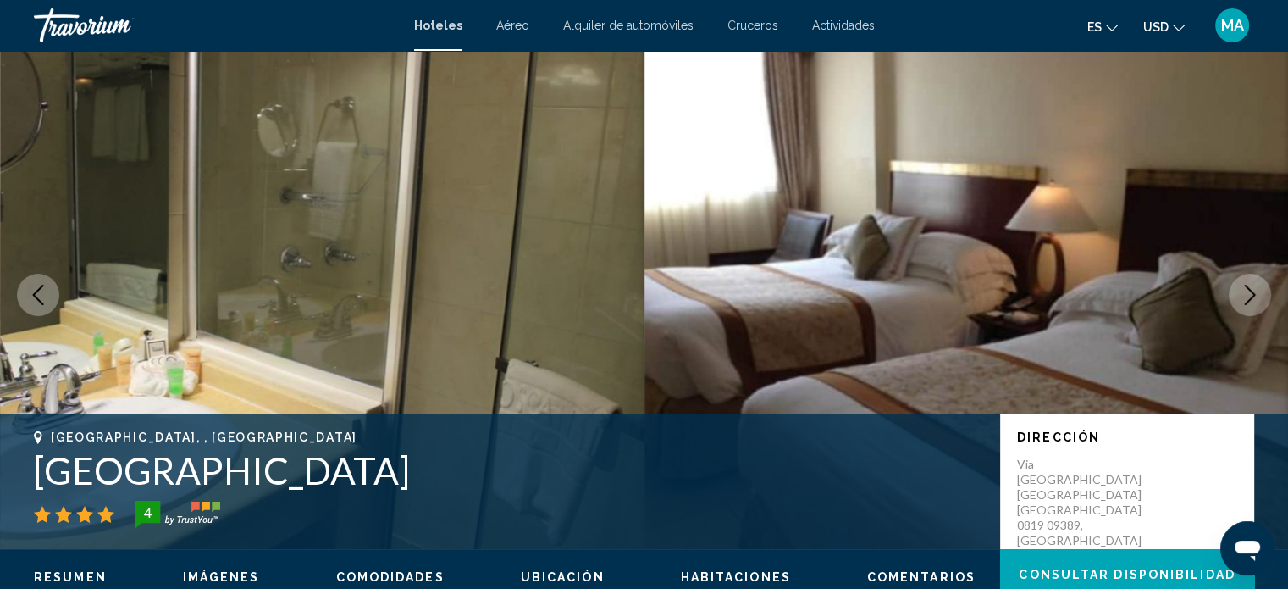
click at [1256, 297] on icon "Next image" at bounding box center [1250, 295] width 20 height 20
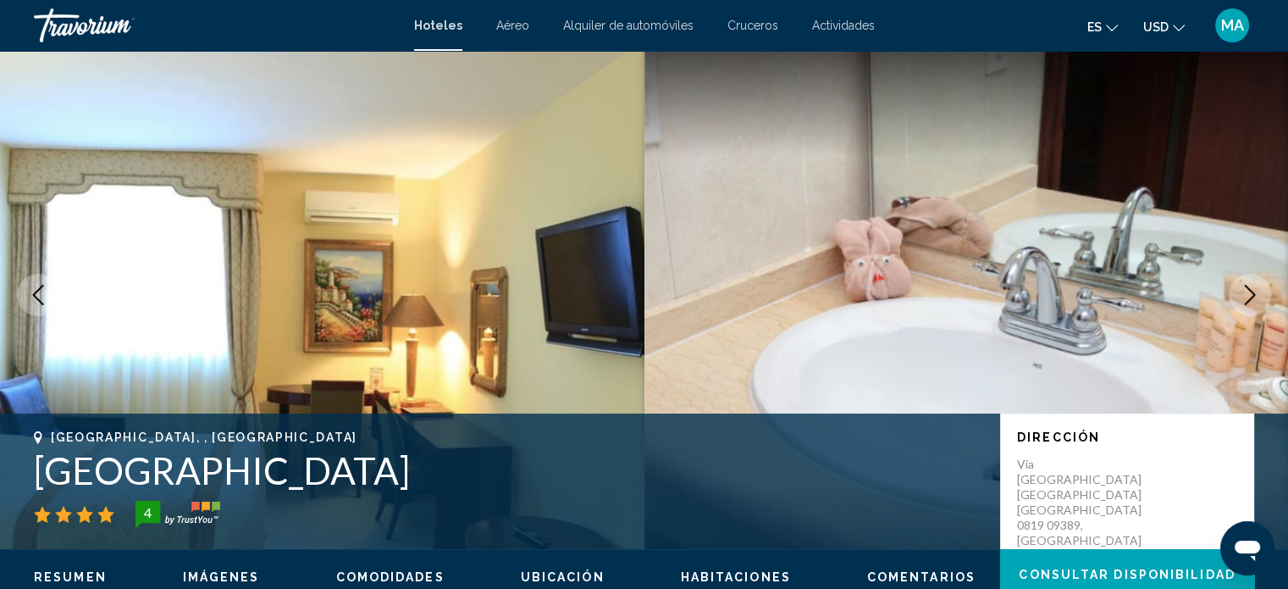
click at [1256, 297] on icon "Next image" at bounding box center [1250, 295] width 20 height 20
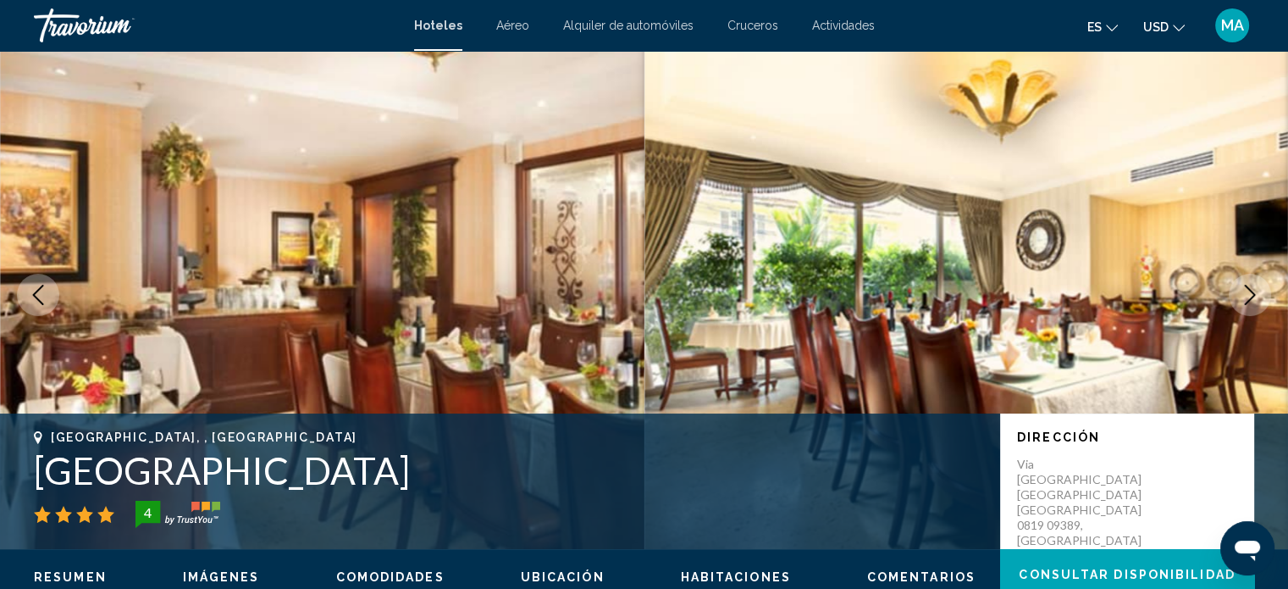
click at [1256, 297] on icon "Next image" at bounding box center [1250, 295] width 20 height 20
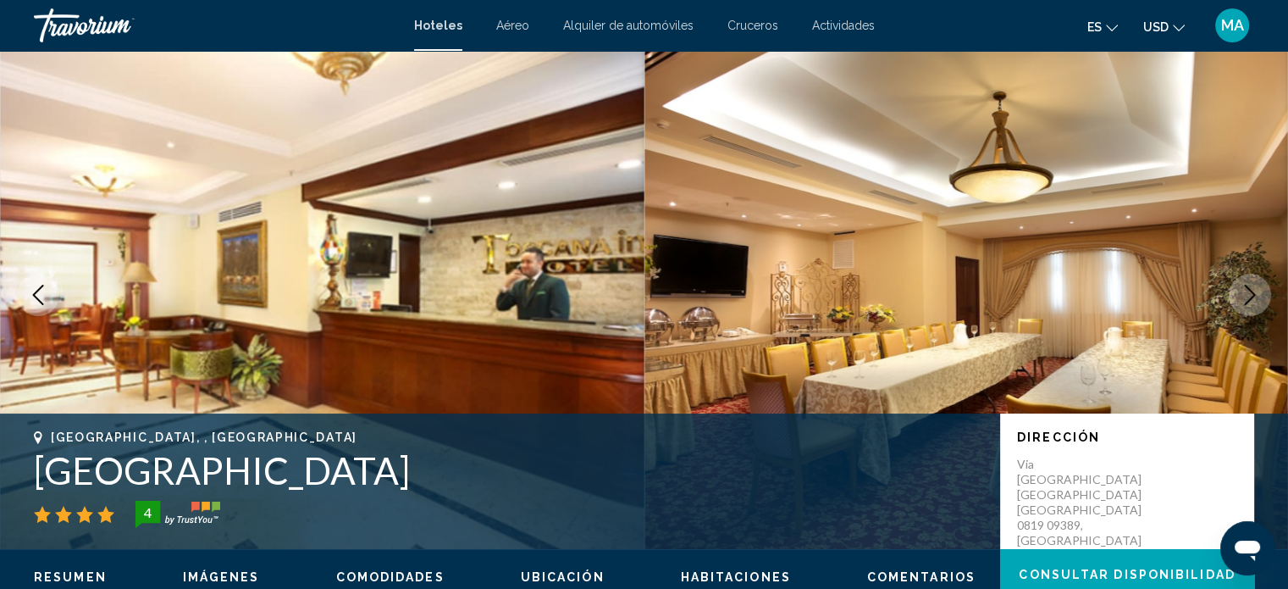
click at [1256, 297] on icon "Next image" at bounding box center [1250, 295] width 20 height 20
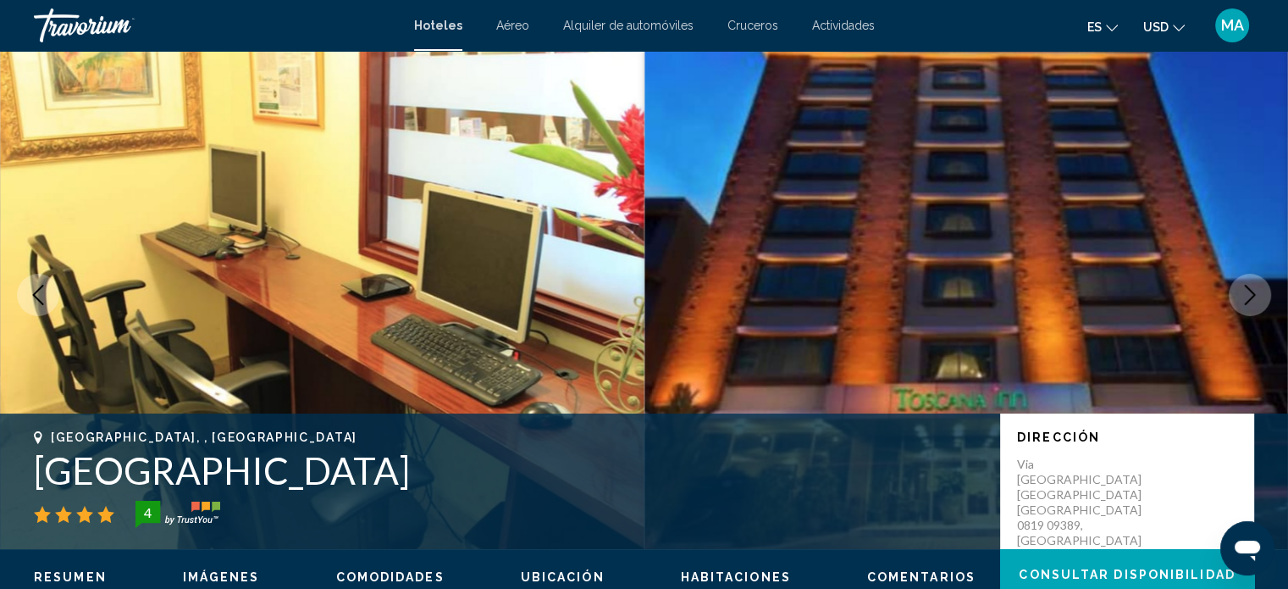
click at [1256, 297] on icon "Next image" at bounding box center [1250, 295] width 20 height 20
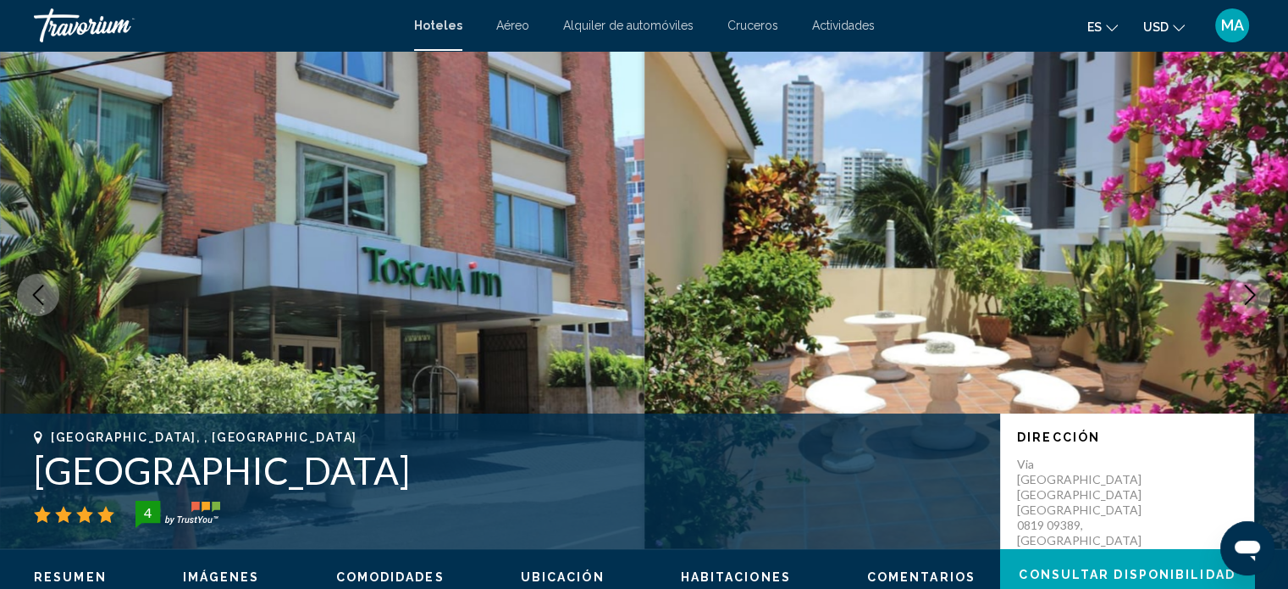
click at [1256, 297] on icon "Next image" at bounding box center [1250, 295] width 20 height 20
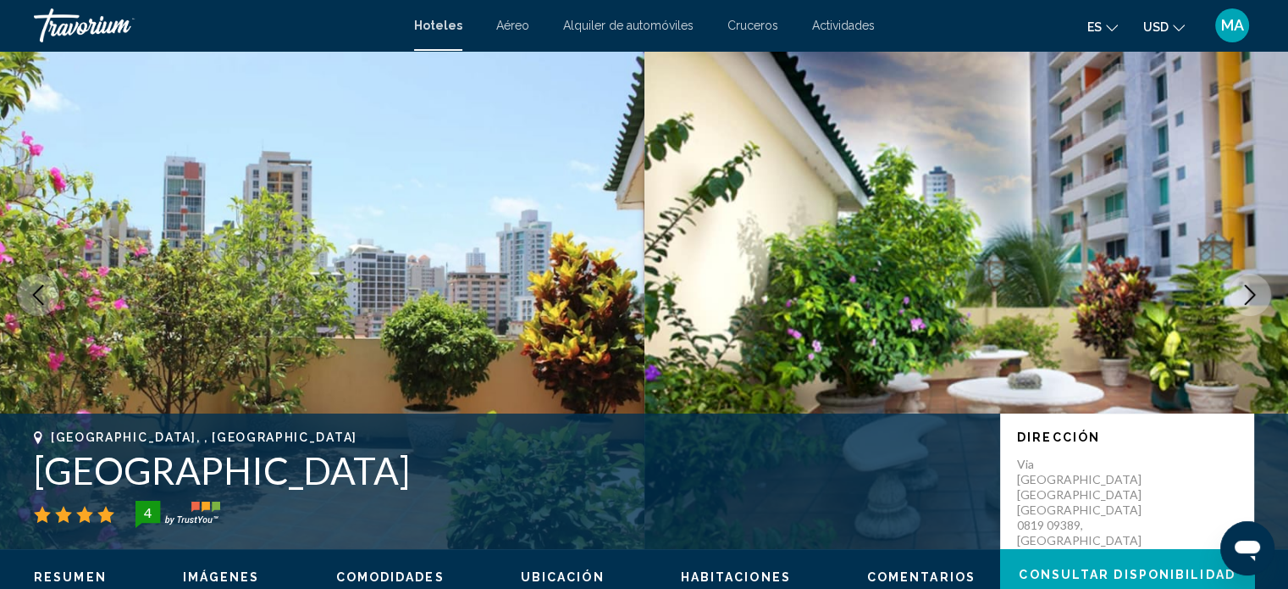
click at [1256, 297] on icon "Next image" at bounding box center [1250, 295] width 20 height 20
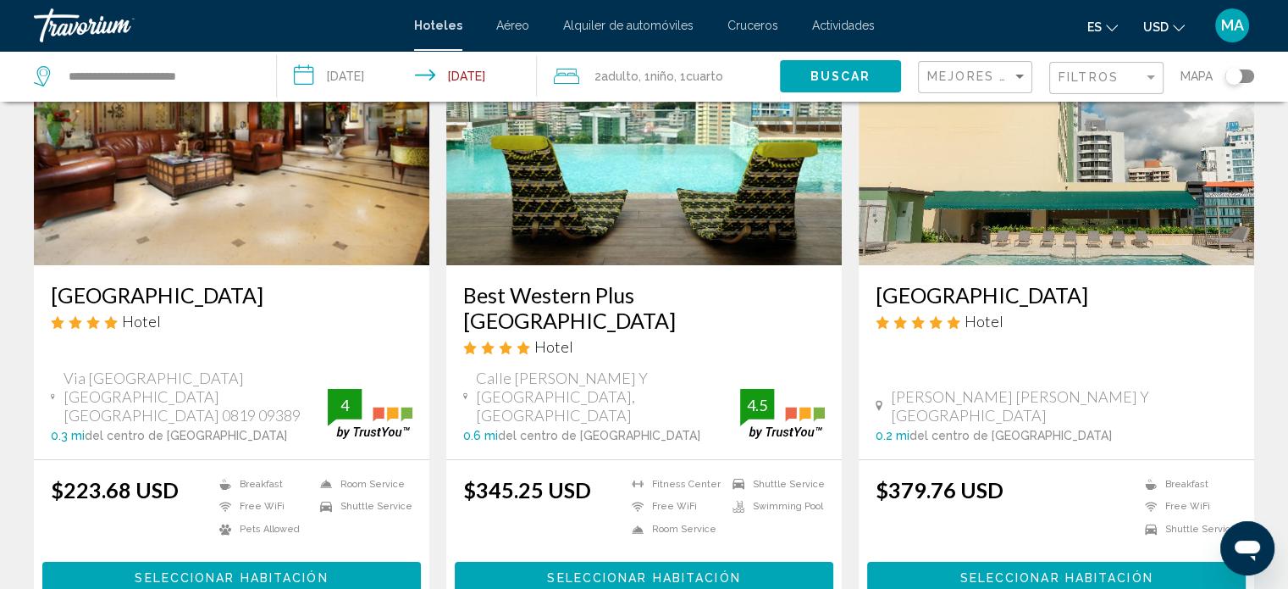
scroll to position [169, 0]
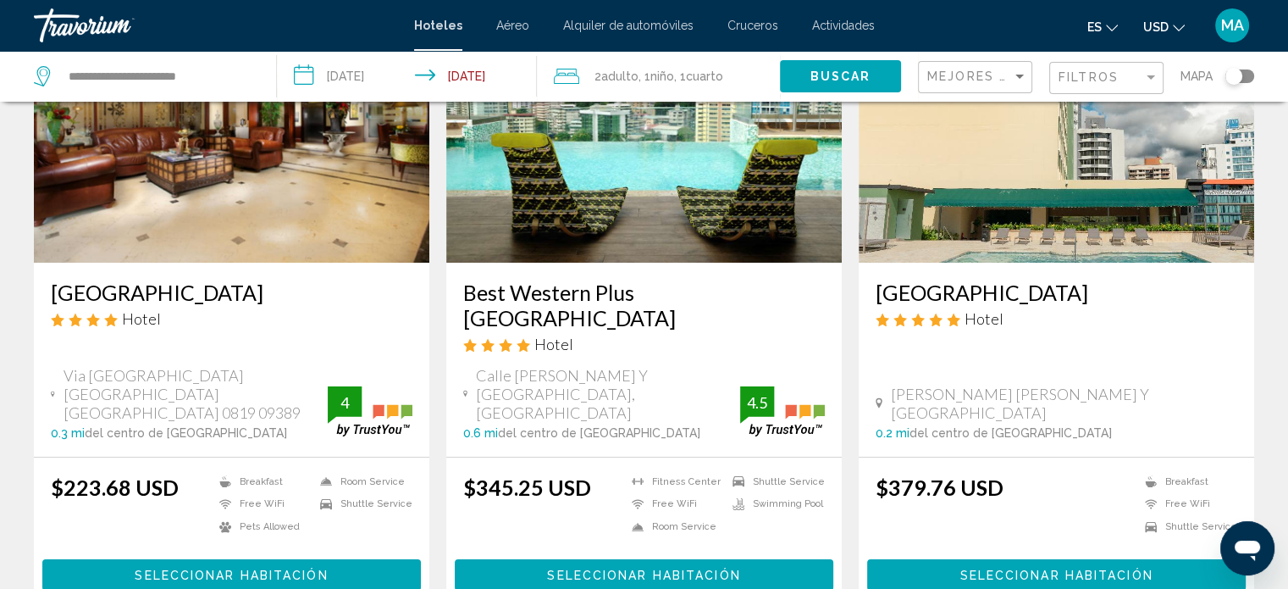
click at [616, 229] on img "Main content" at bounding box center [643, 127] width 395 height 271
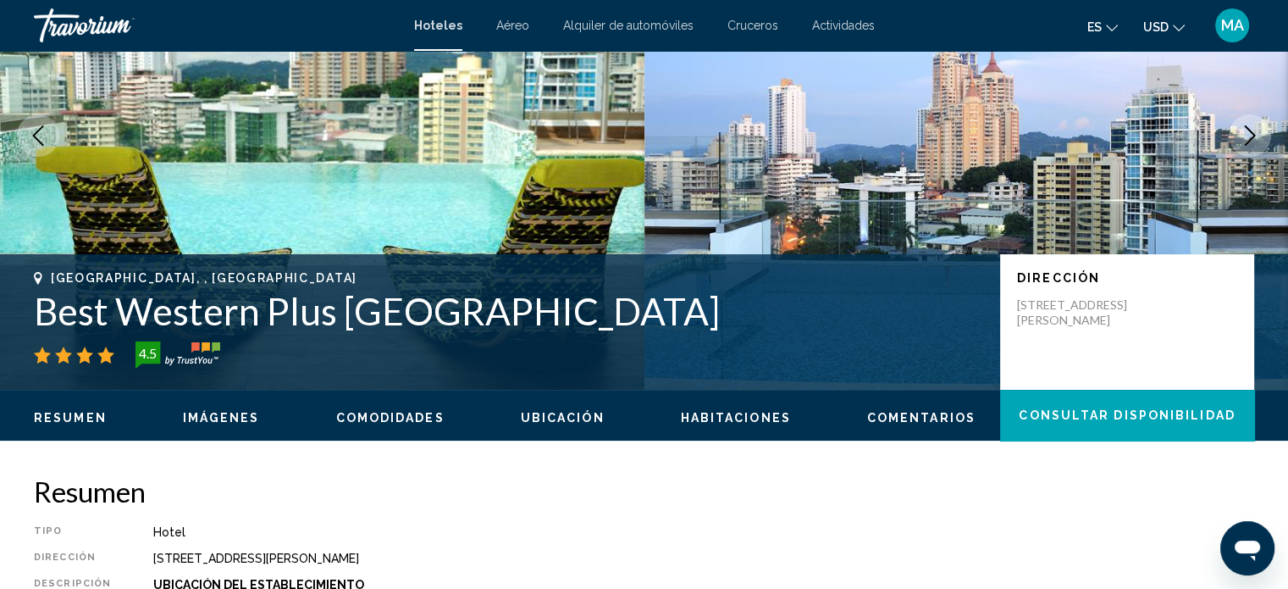
scroll to position [10, 0]
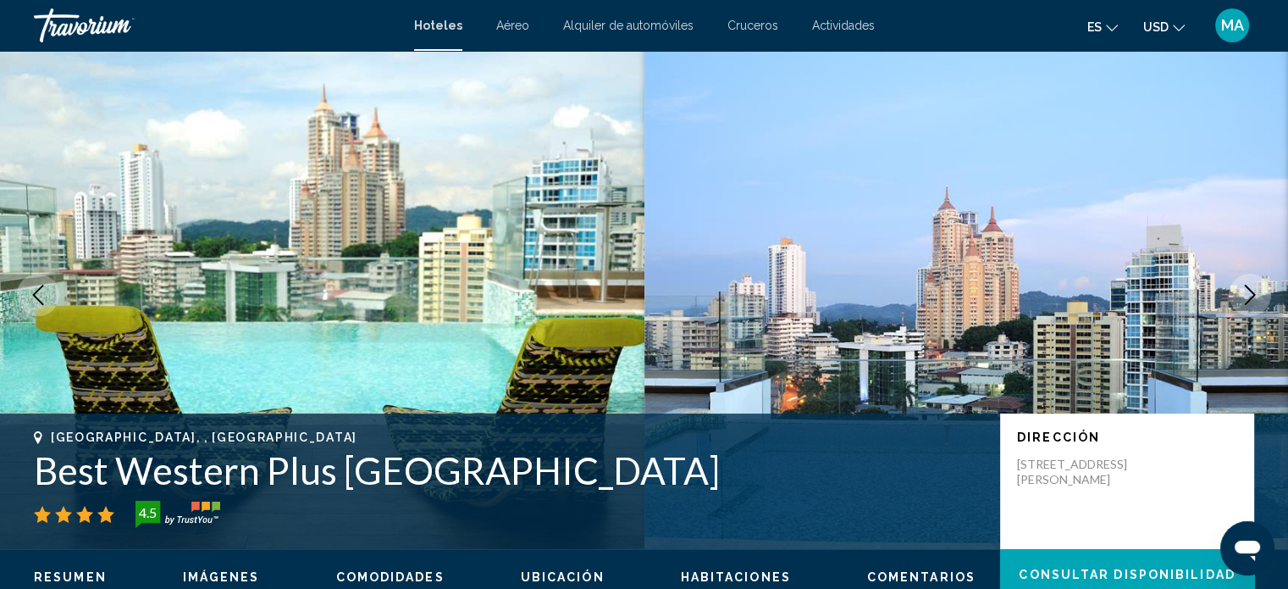
click at [1250, 304] on icon "Next image" at bounding box center [1250, 295] width 20 height 20
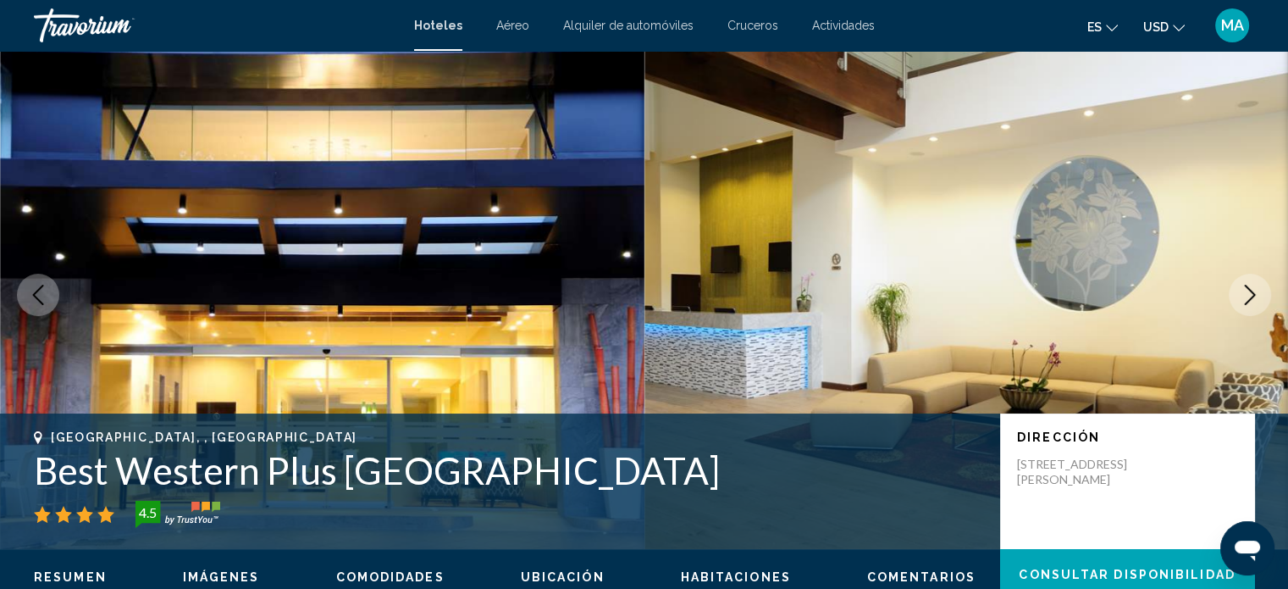
click at [1246, 296] on icon "Next image" at bounding box center [1250, 295] width 20 height 20
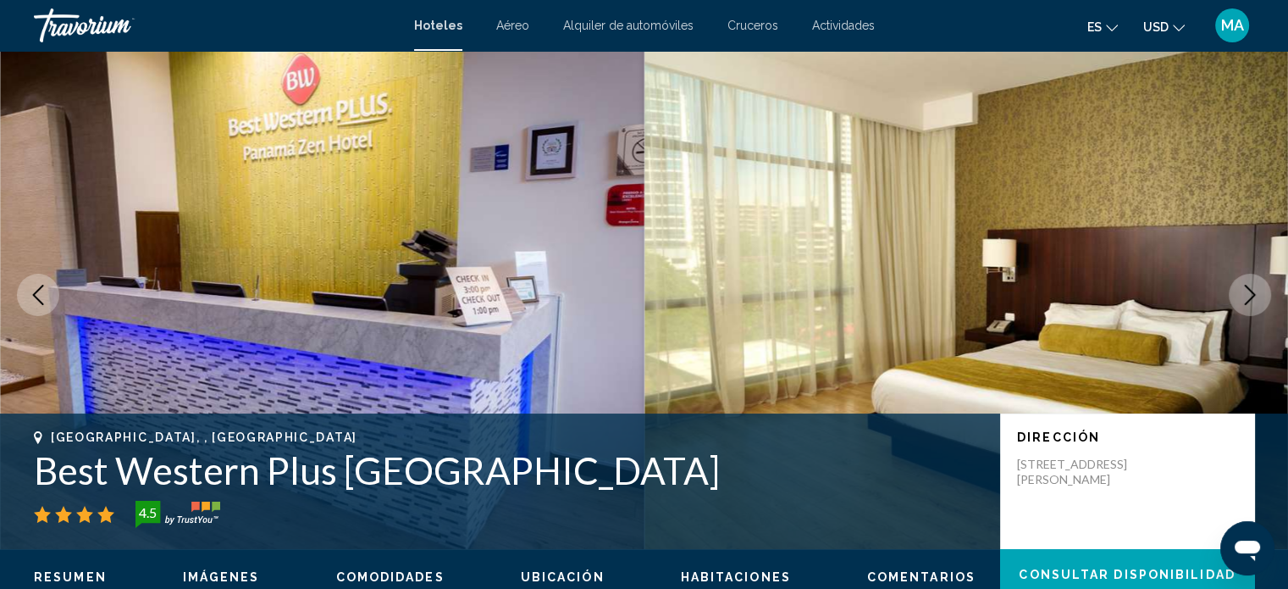
click at [1246, 296] on icon "Next image" at bounding box center [1250, 295] width 20 height 20
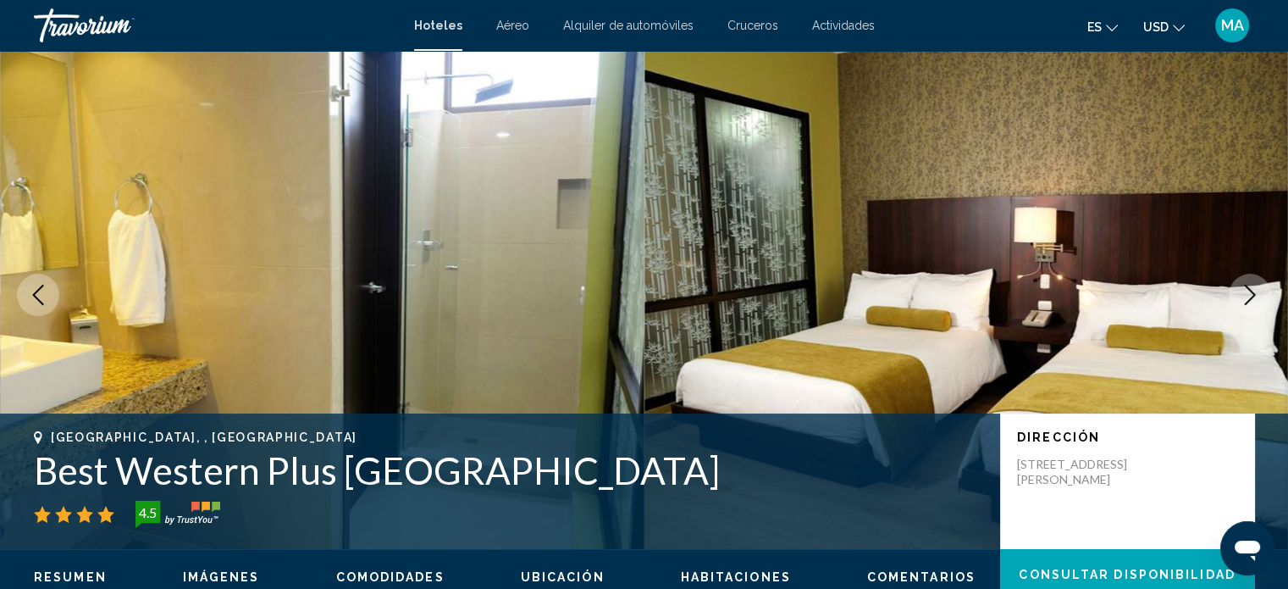
click at [1246, 296] on icon "Next image" at bounding box center [1250, 295] width 20 height 20
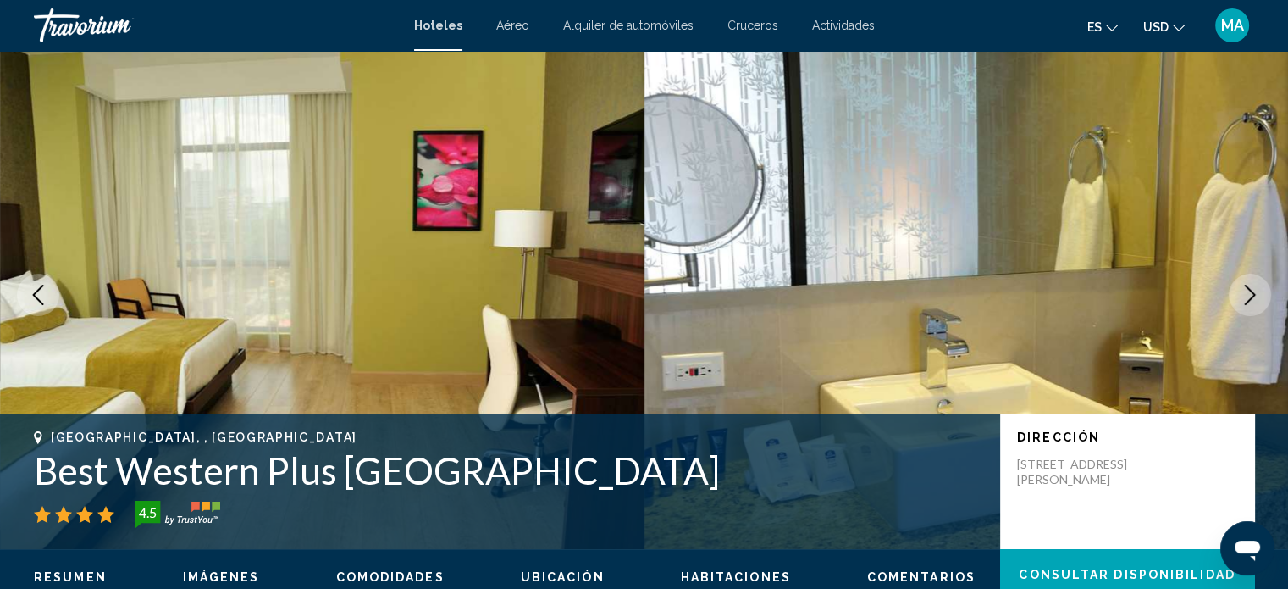
click at [1246, 296] on icon "Next image" at bounding box center [1250, 295] width 20 height 20
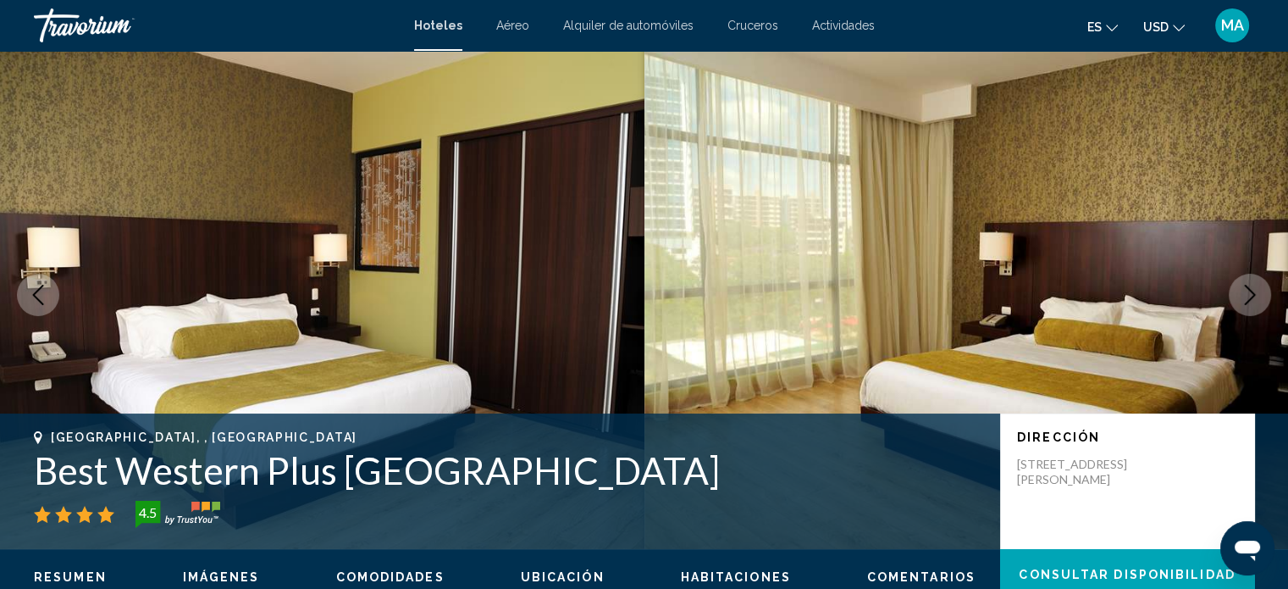
click at [1246, 296] on icon "Next image" at bounding box center [1250, 295] width 20 height 20
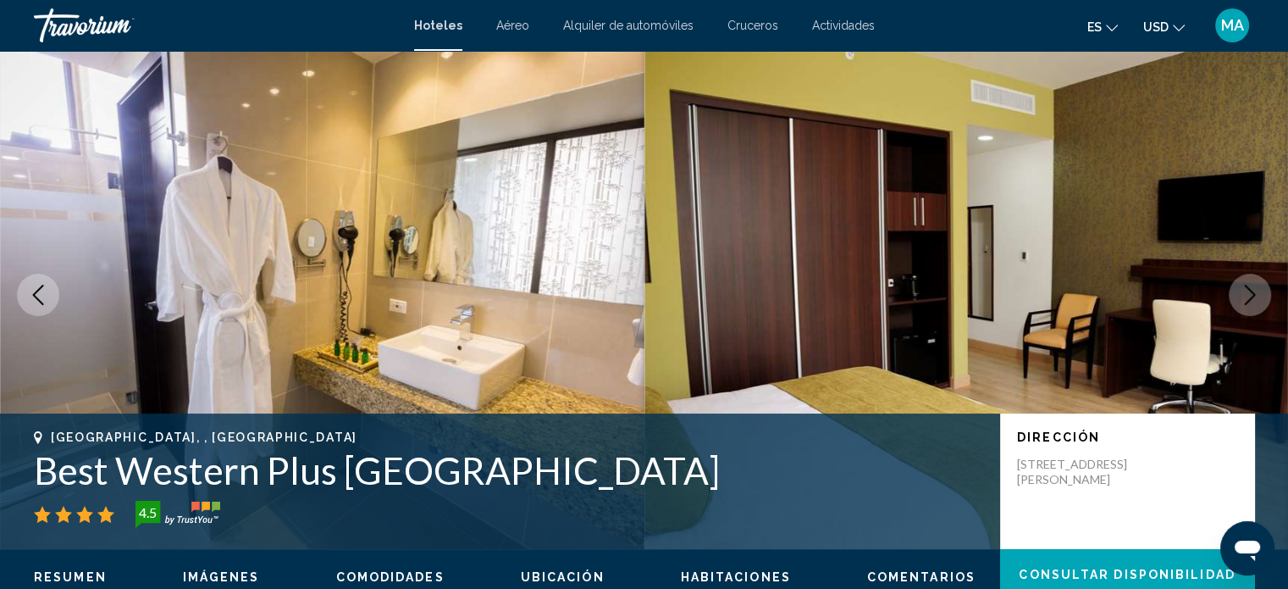
click at [1246, 296] on icon "Next image" at bounding box center [1250, 295] width 20 height 20
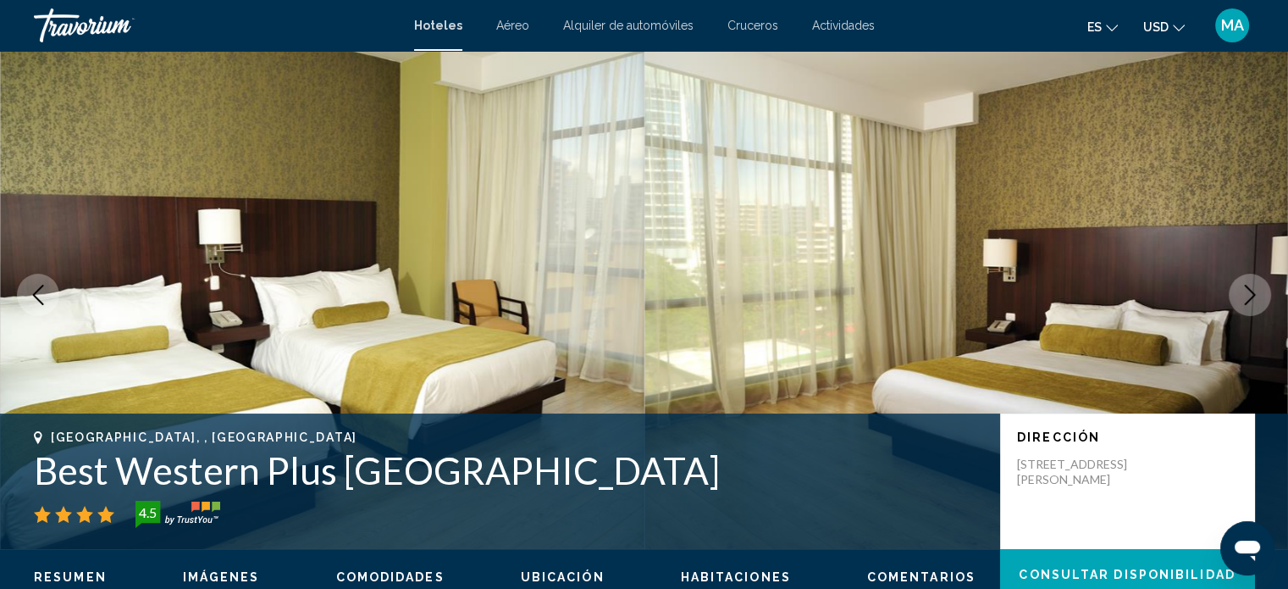
click at [1246, 296] on icon "Next image" at bounding box center [1250, 295] width 20 height 20
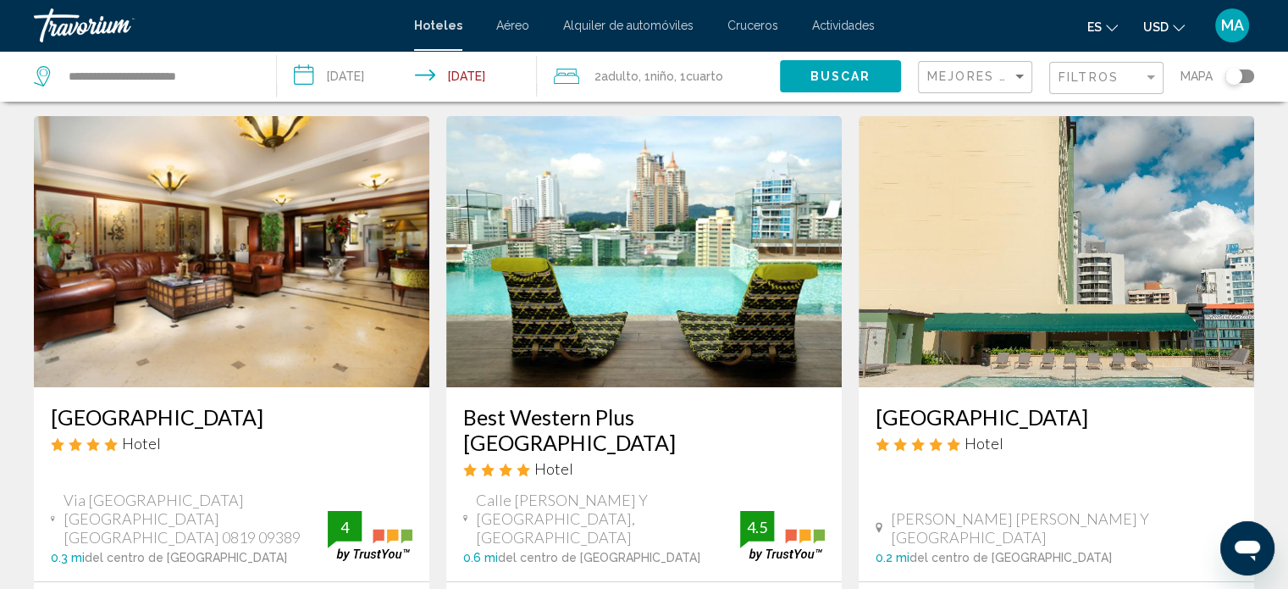
scroll to position [85, 0]
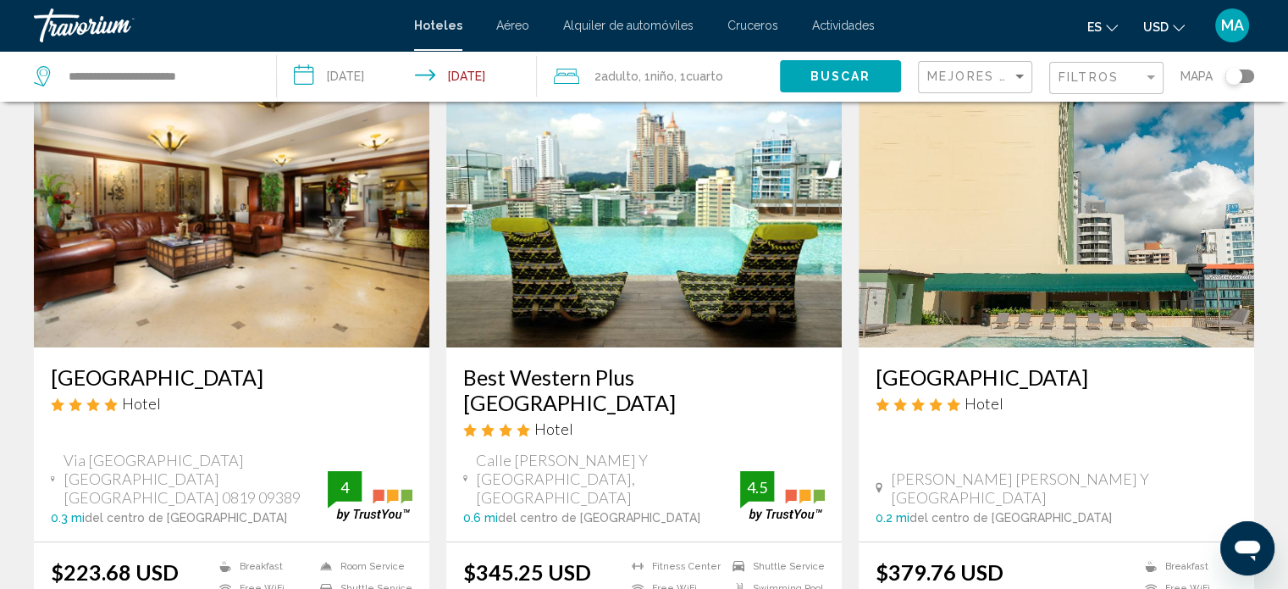
click at [1070, 256] on img "Main content" at bounding box center [1056, 211] width 395 height 271
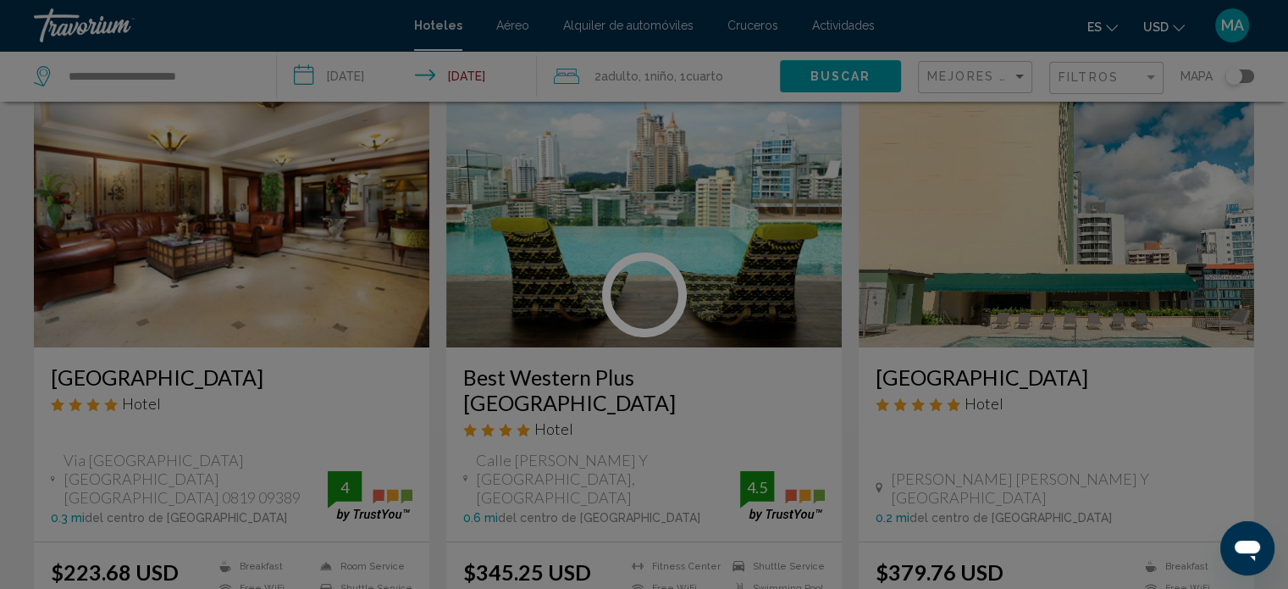
scroll to position [10, 0]
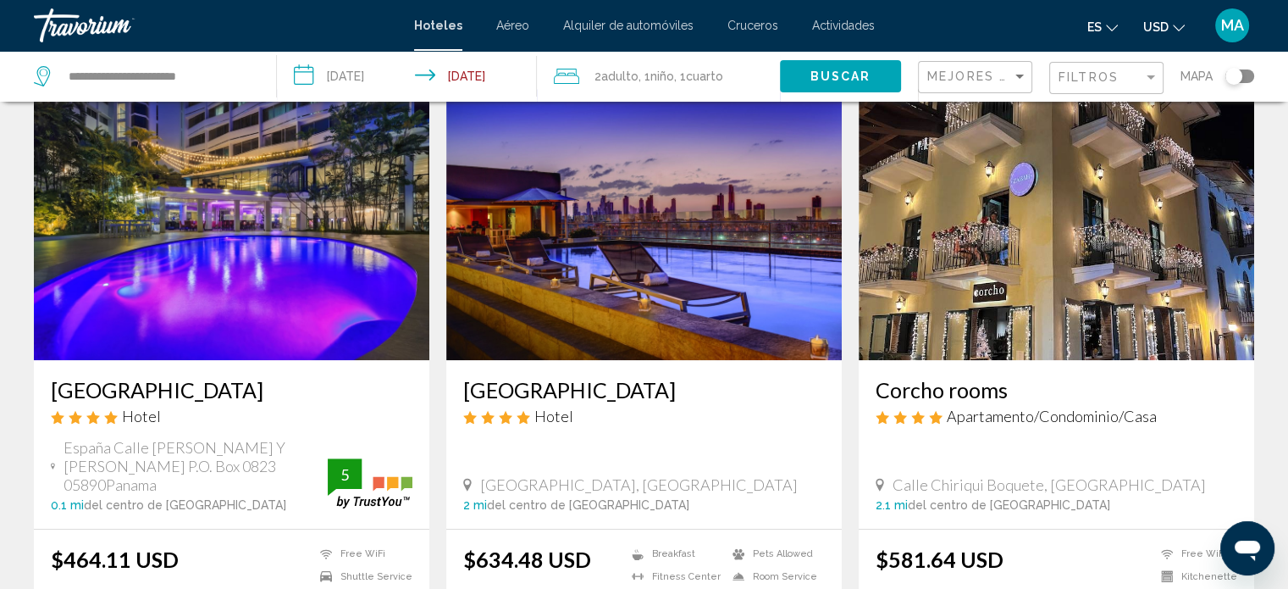
scroll to position [762, 0]
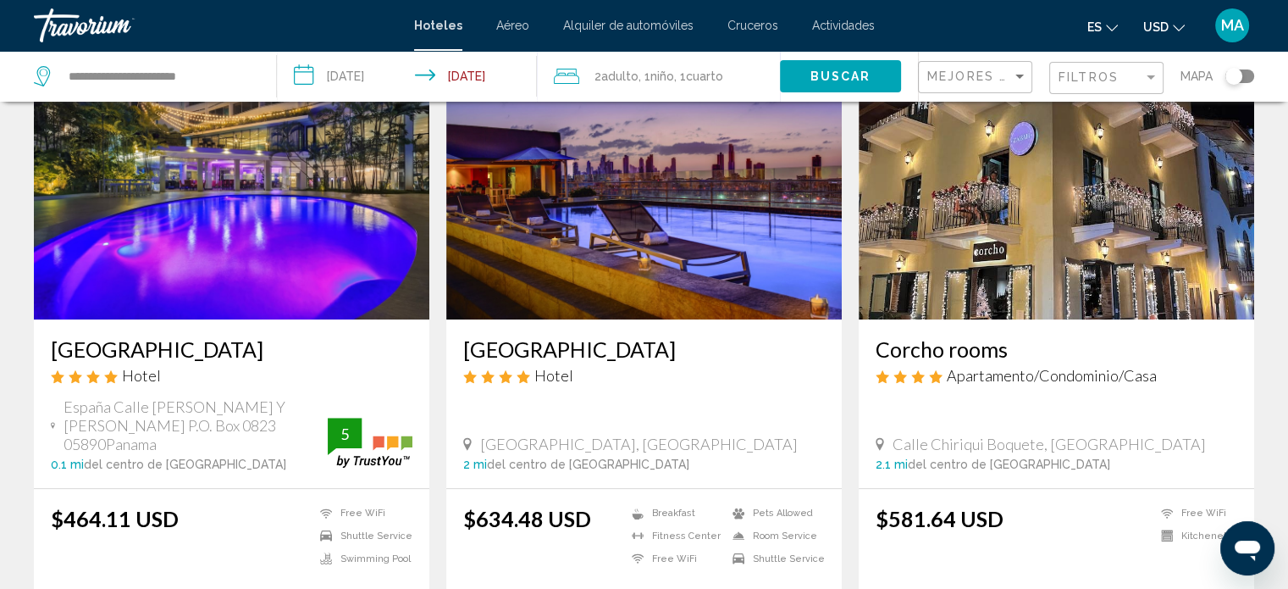
click at [196, 228] on img "Main content" at bounding box center [231, 183] width 395 height 271
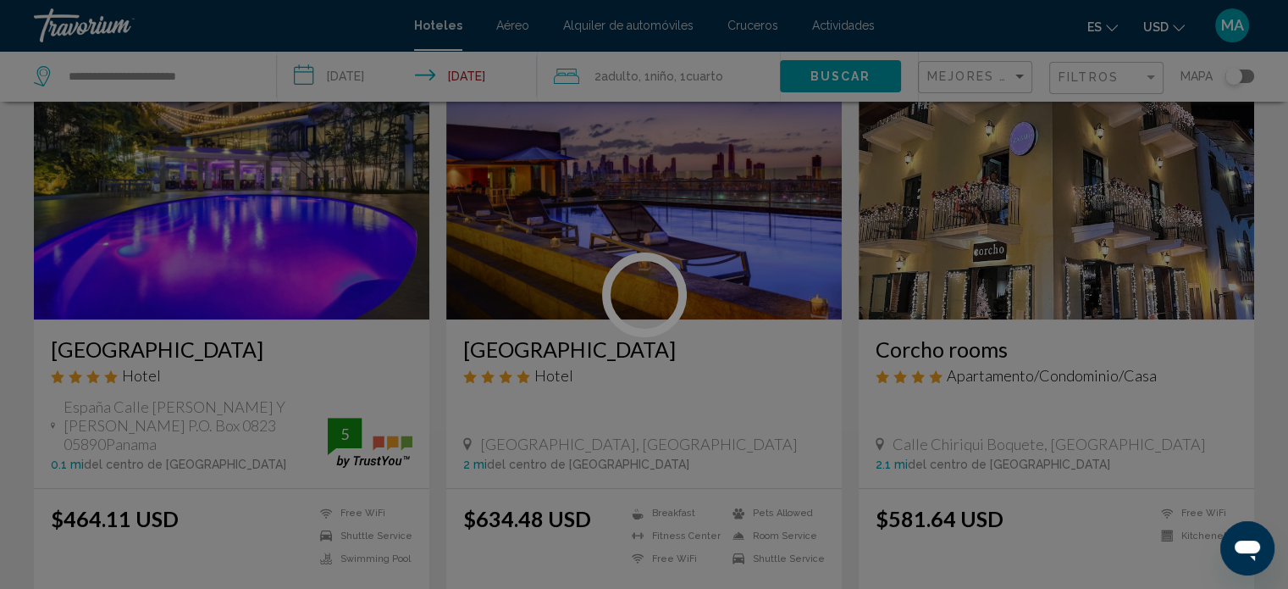
scroll to position [10, 0]
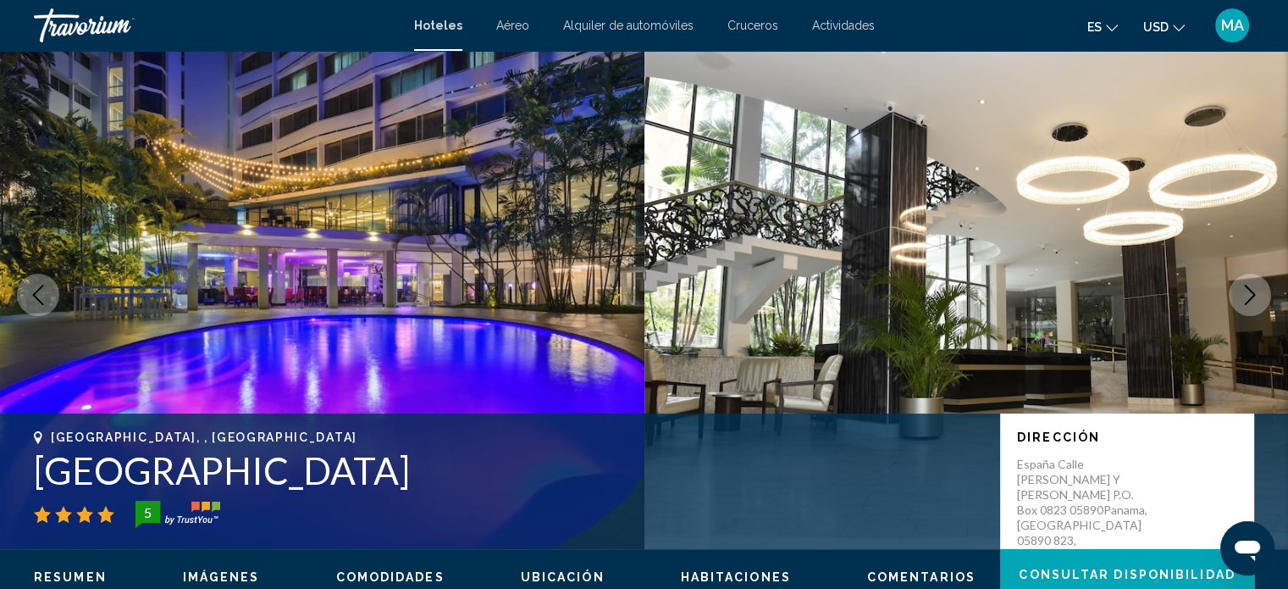
click at [1247, 291] on icon "Next image" at bounding box center [1250, 295] width 20 height 20
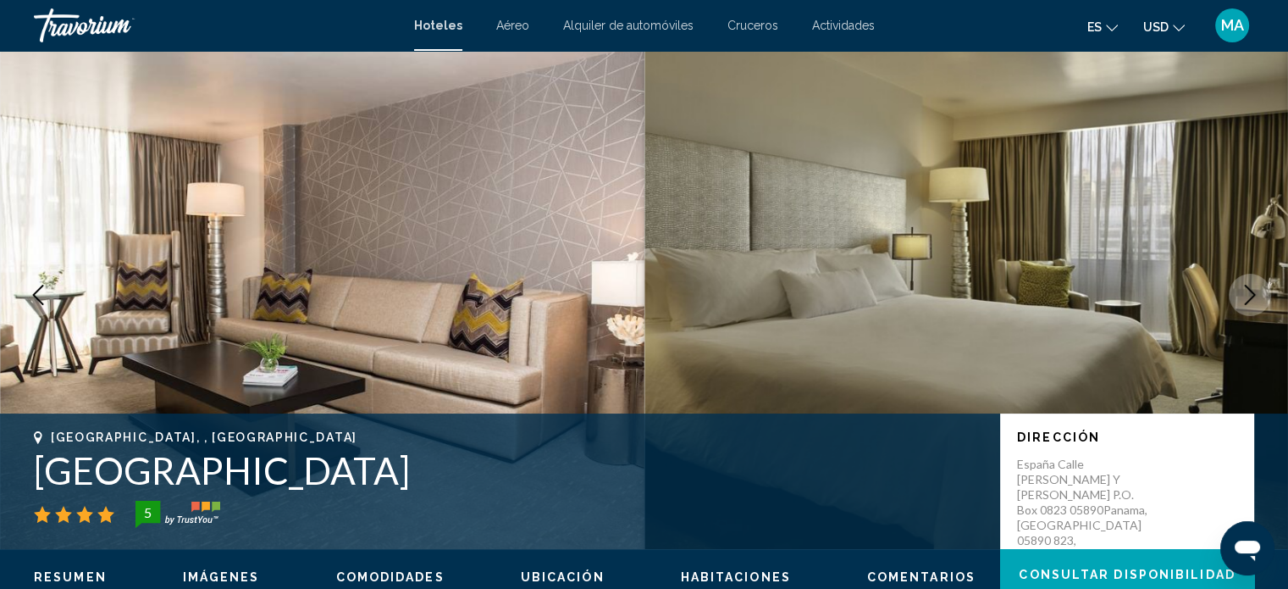
click at [1247, 291] on icon "Next image" at bounding box center [1250, 295] width 20 height 20
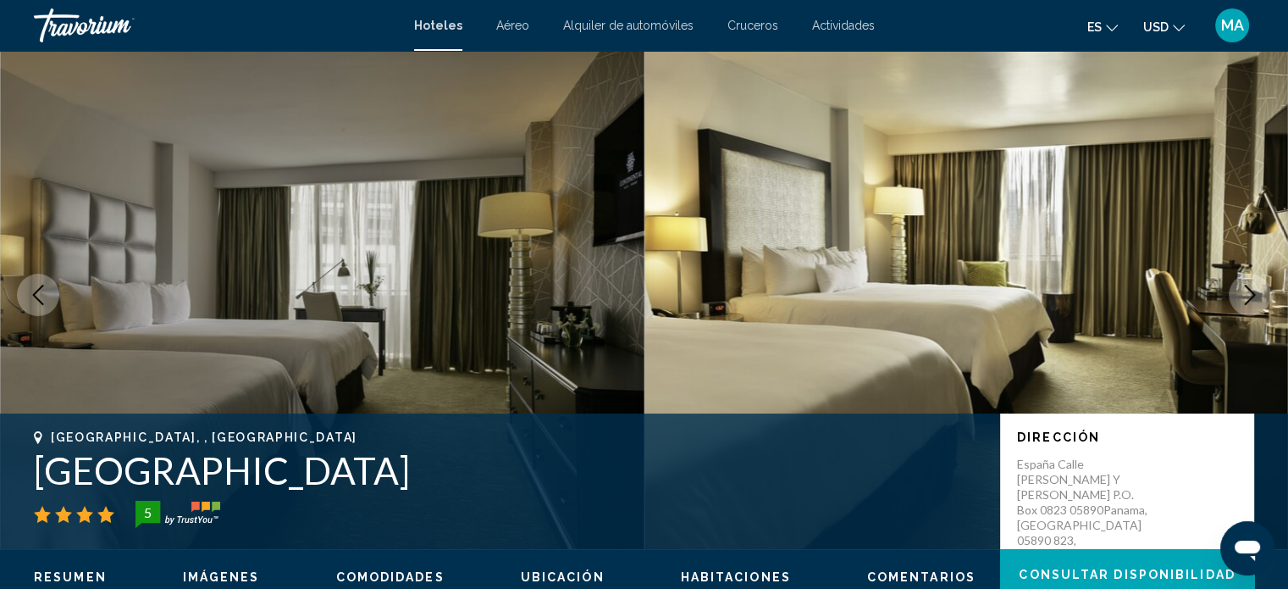
click at [1247, 291] on icon "Next image" at bounding box center [1250, 295] width 20 height 20
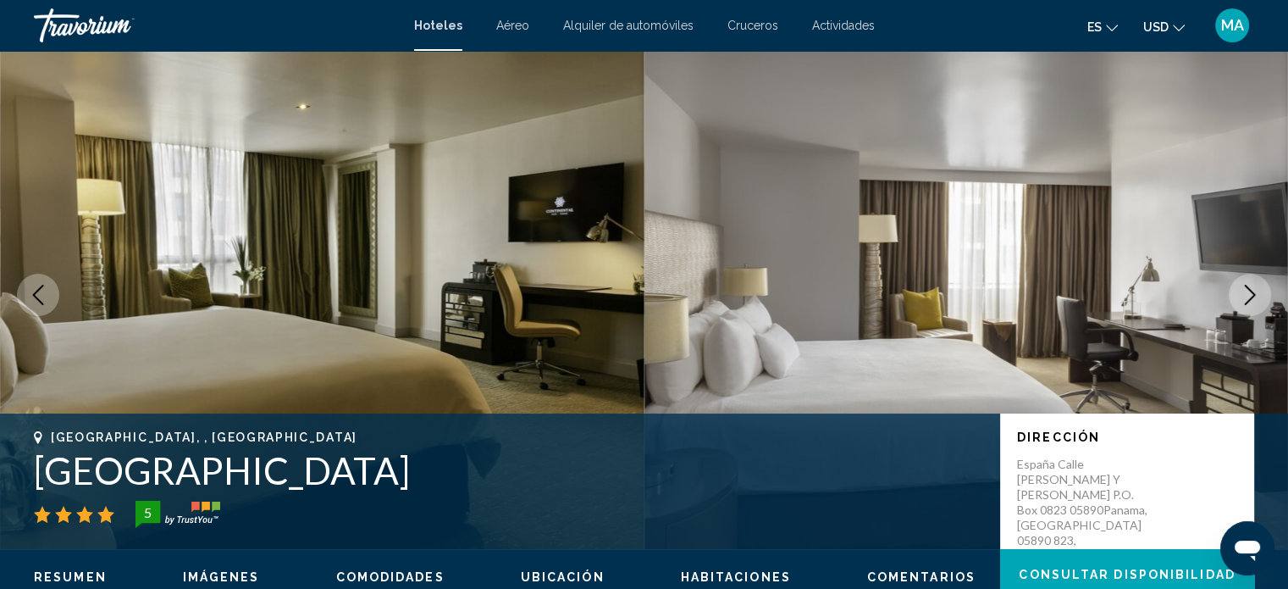
click at [1247, 291] on icon "Next image" at bounding box center [1250, 295] width 20 height 20
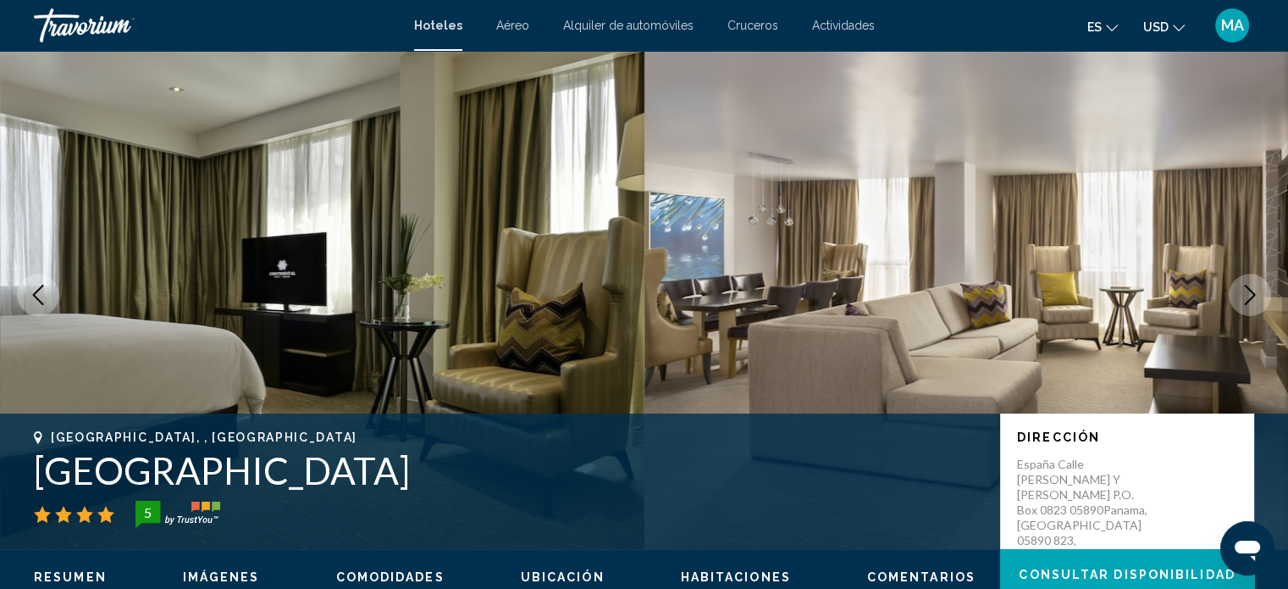
click at [1247, 291] on icon "Next image" at bounding box center [1250, 295] width 20 height 20
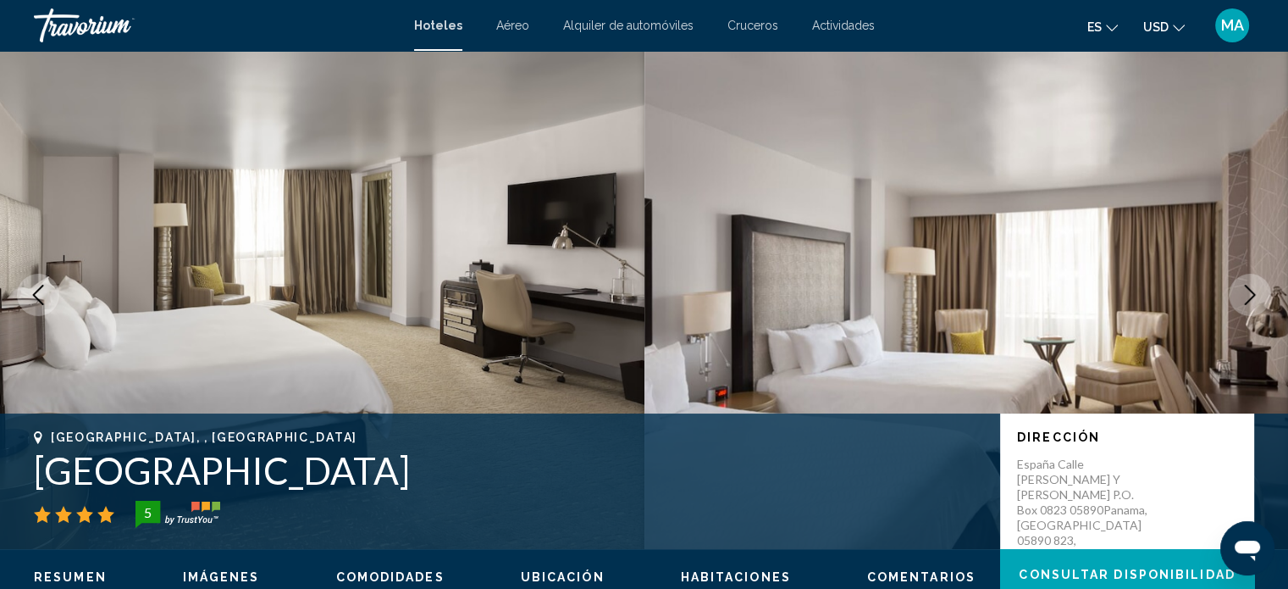
click at [1247, 291] on icon "Next image" at bounding box center [1250, 295] width 20 height 20
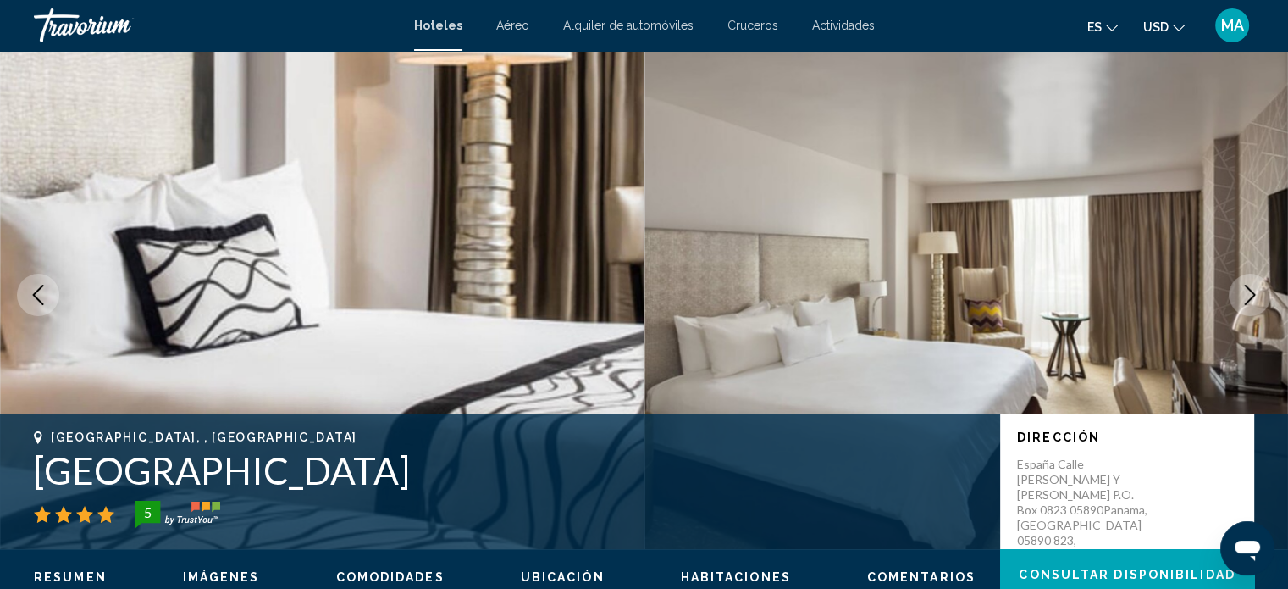
click at [1247, 291] on icon "Next image" at bounding box center [1250, 295] width 20 height 20
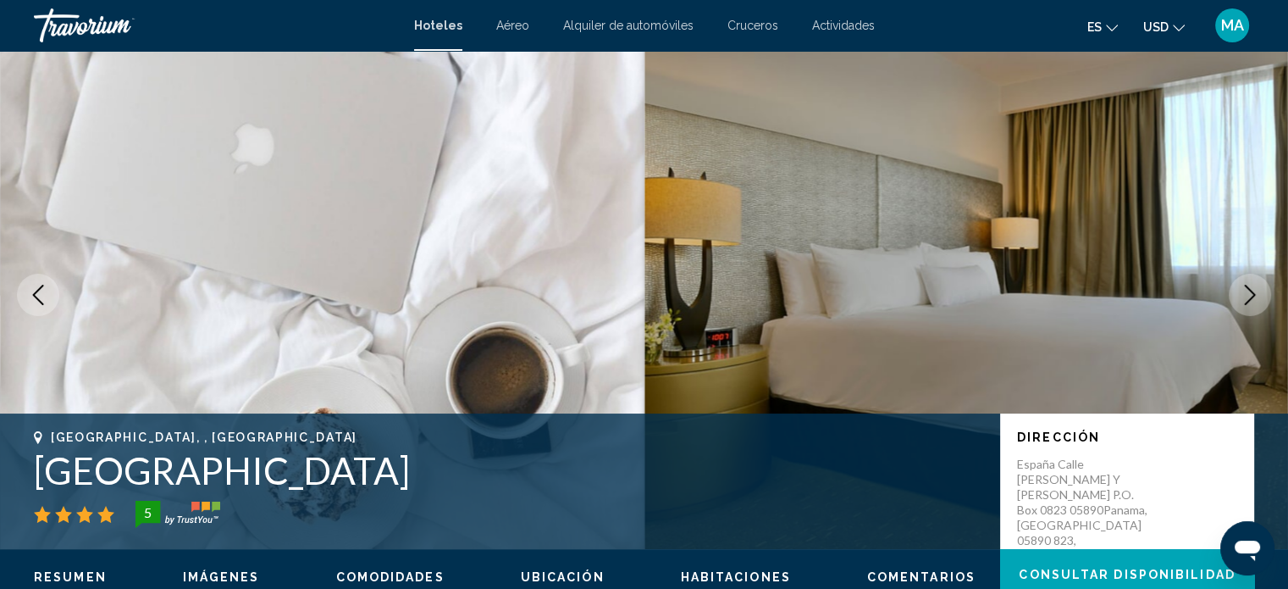
click at [1247, 291] on icon "Next image" at bounding box center [1250, 295] width 20 height 20
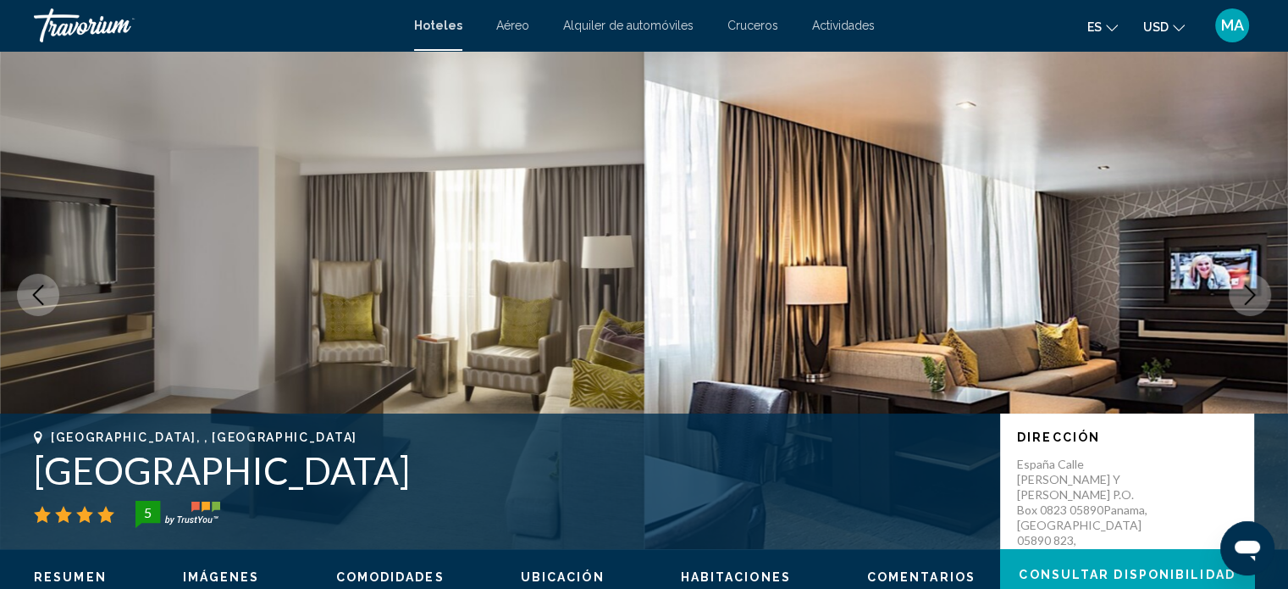
click at [1247, 291] on icon "Next image" at bounding box center [1250, 295] width 20 height 20
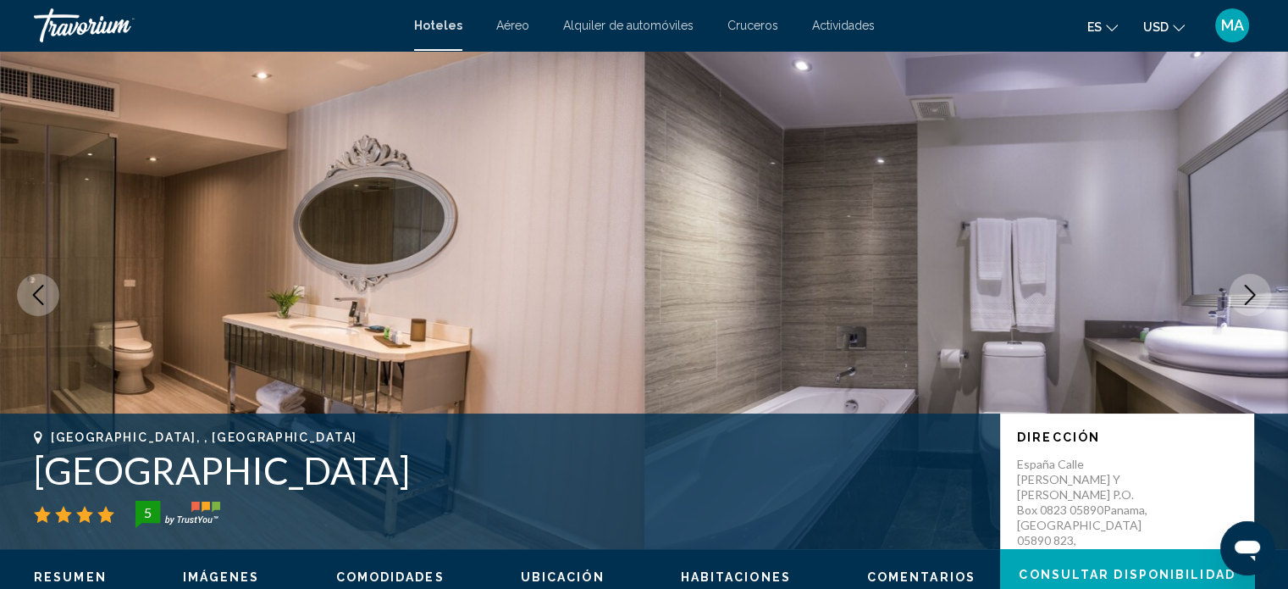
click at [1247, 291] on icon "Next image" at bounding box center [1250, 295] width 20 height 20
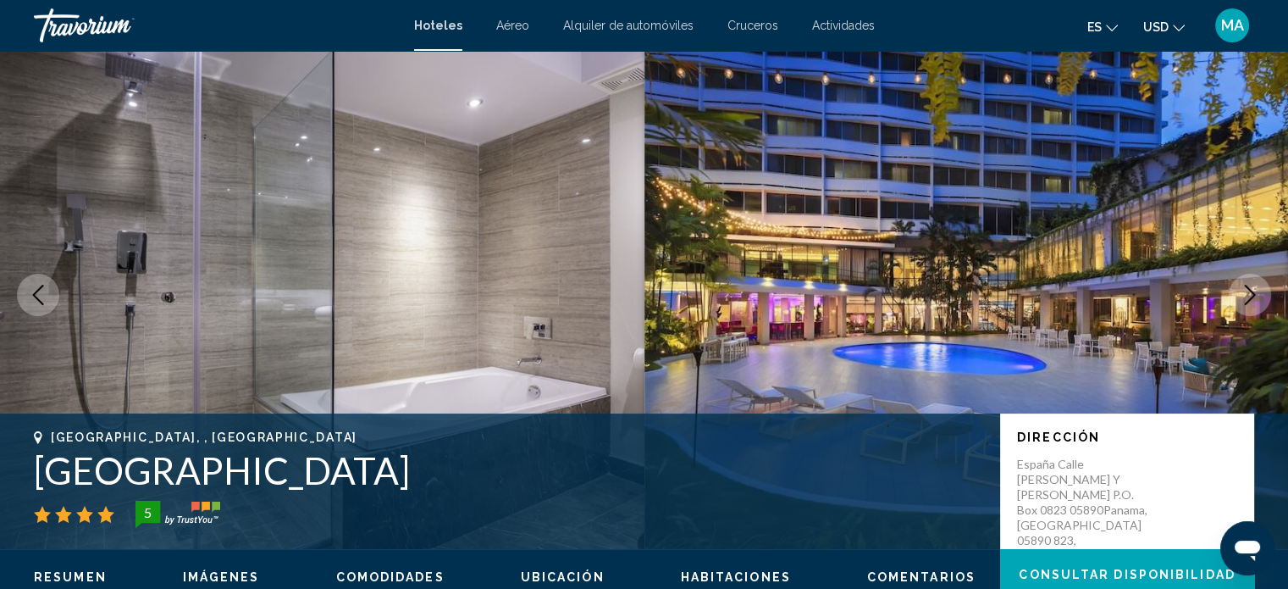
click at [1247, 291] on icon "Next image" at bounding box center [1250, 295] width 20 height 20
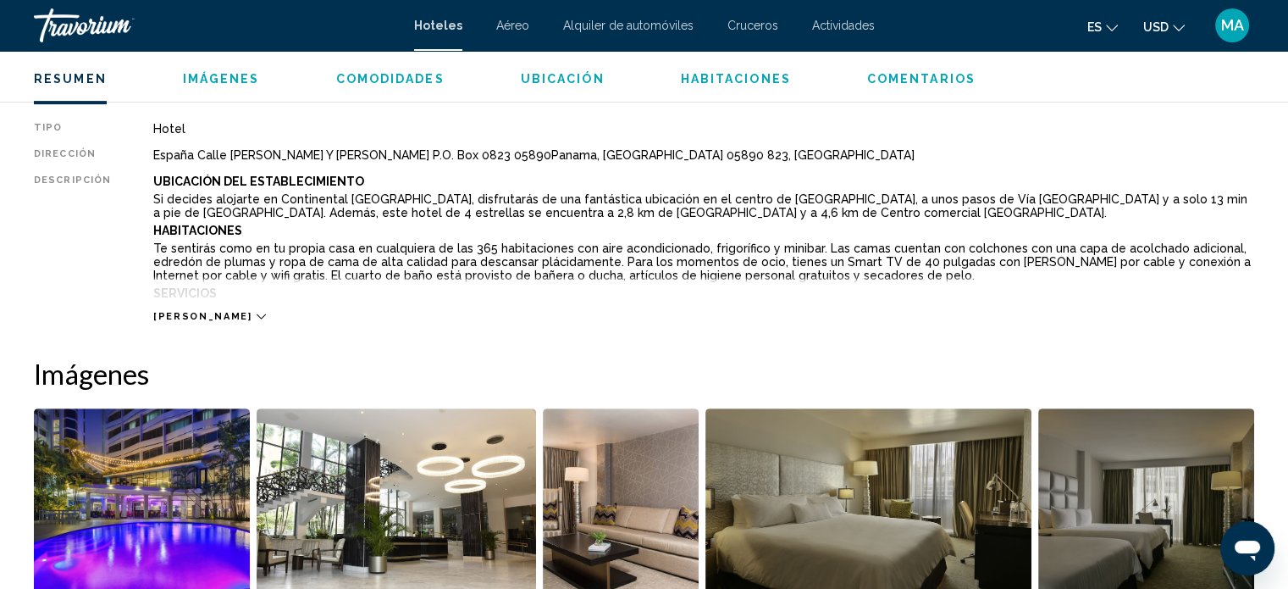
scroll to position [603, 0]
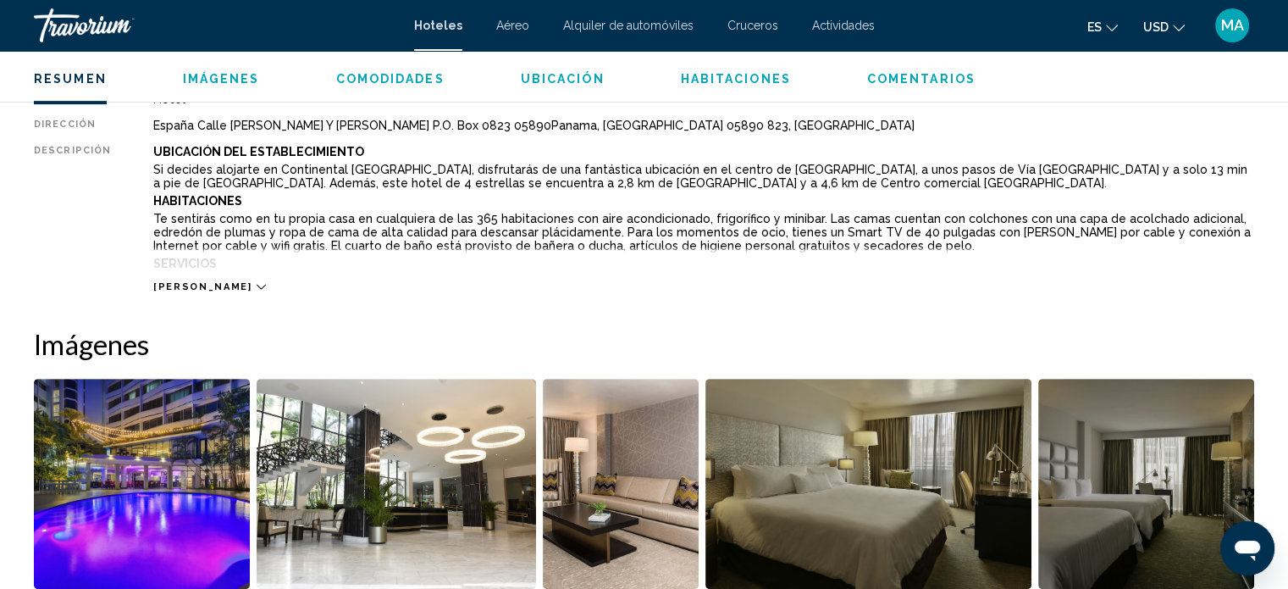
click at [186, 254] on div "[PERSON_NAME]" at bounding box center [703, 269] width 1101 height 47
click at [195, 280] on button "[PERSON_NAME]" at bounding box center [209, 286] width 112 height 13
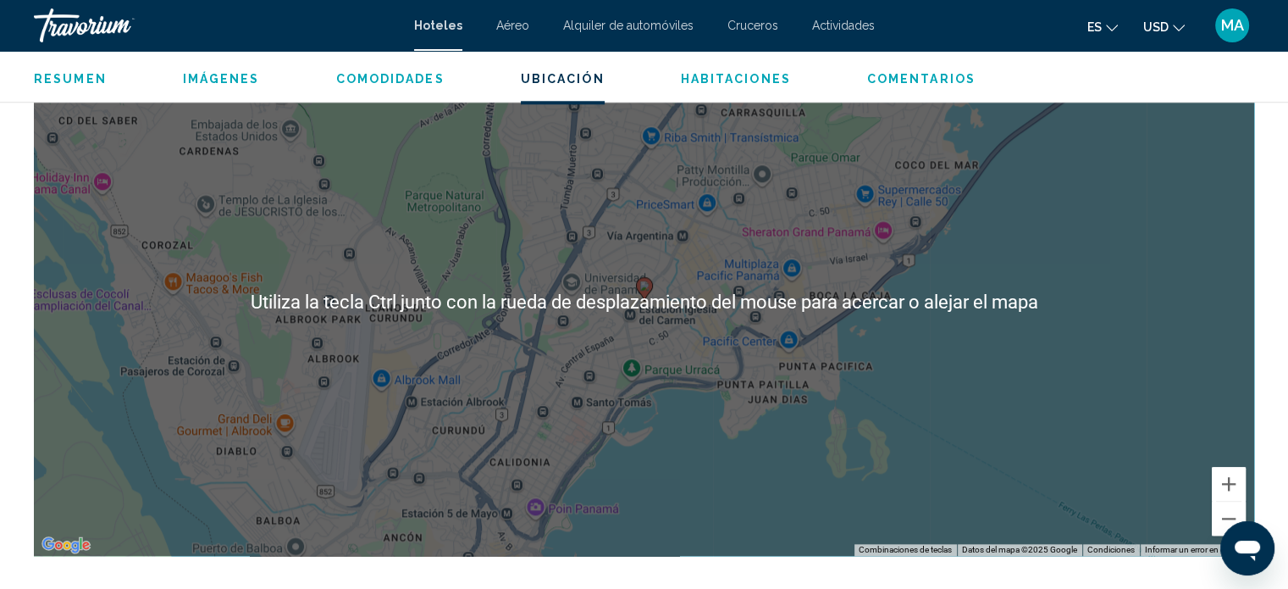
scroll to position [1788, 0]
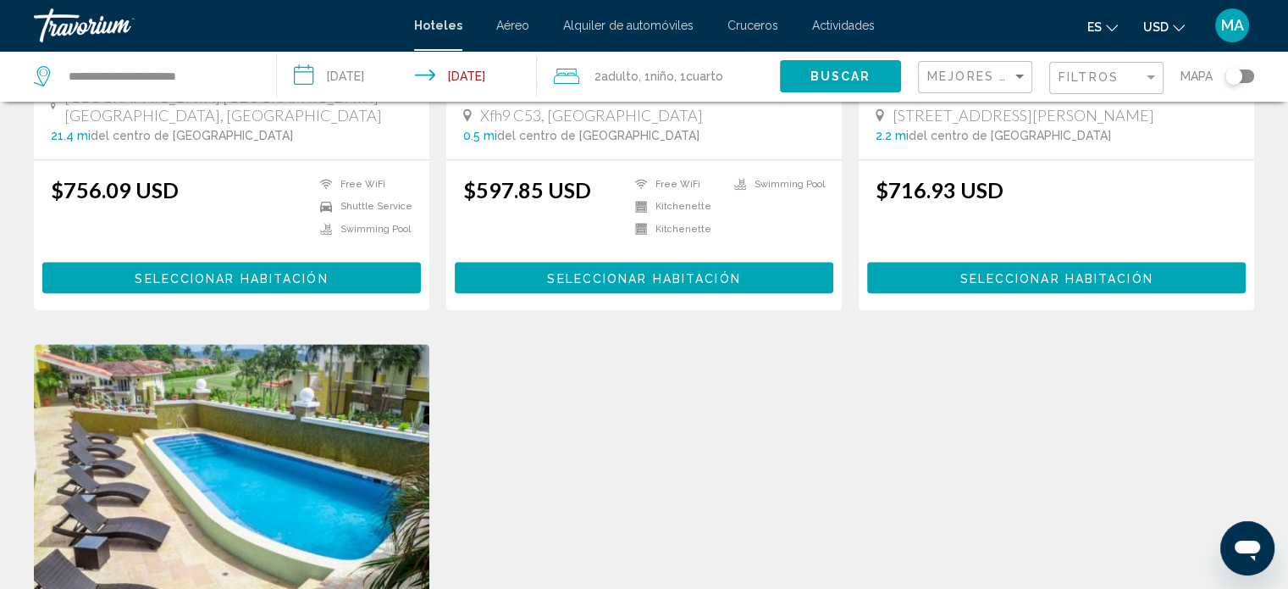
scroll to position [1778, 0]
